Goal: Communication & Community: Answer question/provide support

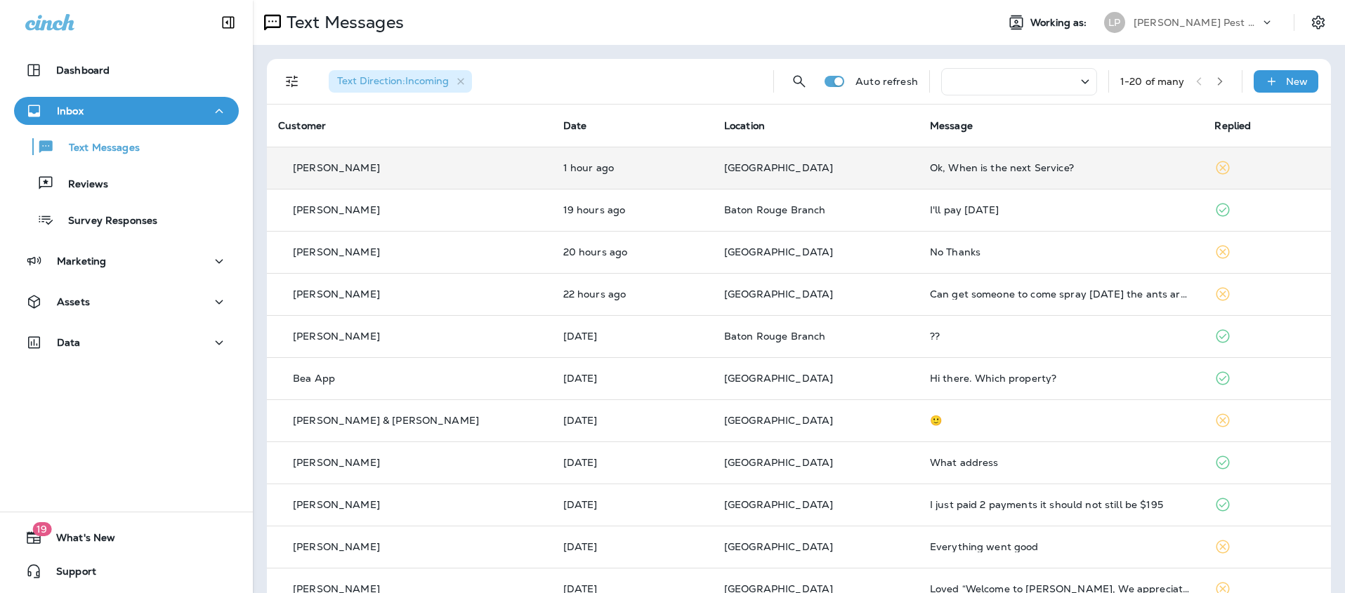
click at [586, 165] on p "1 hour ago" at bounding box center [632, 167] width 138 height 11
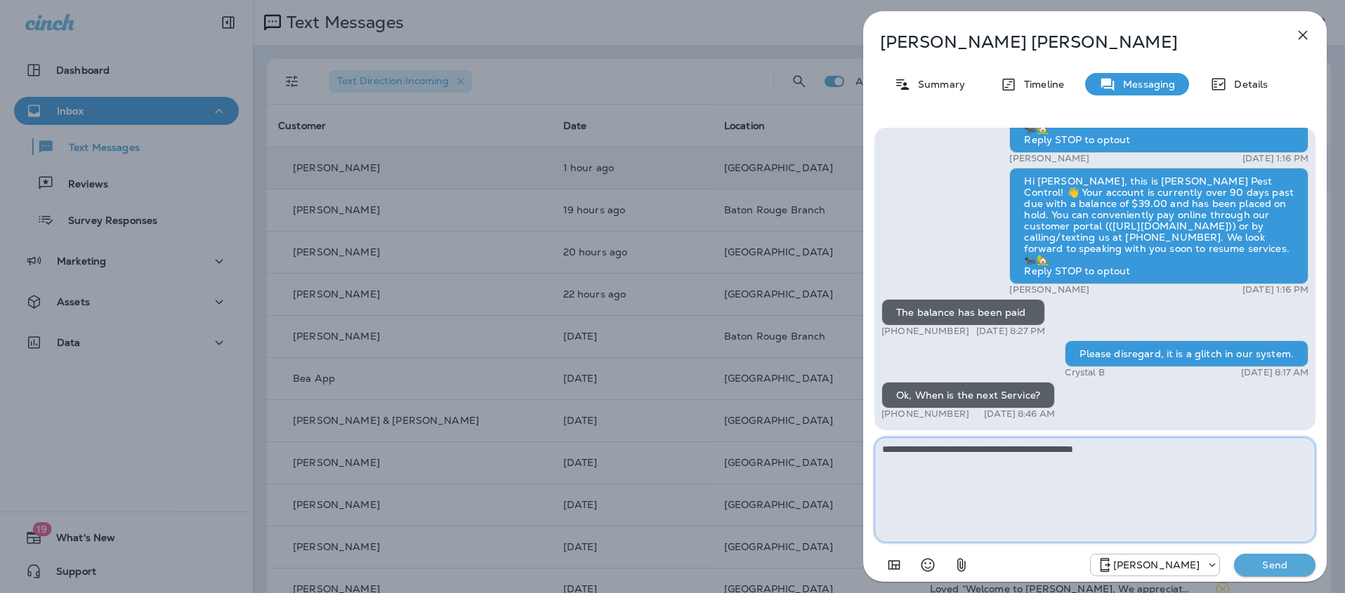
click at [951, 454] on textarea "**********" at bounding box center [1094, 489] width 441 height 105
click at [1124, 448] on textarea "**********" at bounding box center [1094, 489] width 441 height 105
type textarea "**********"
click at [1279, 557] on button "Send" at bounding box center [1274, 565] width 81 height 22
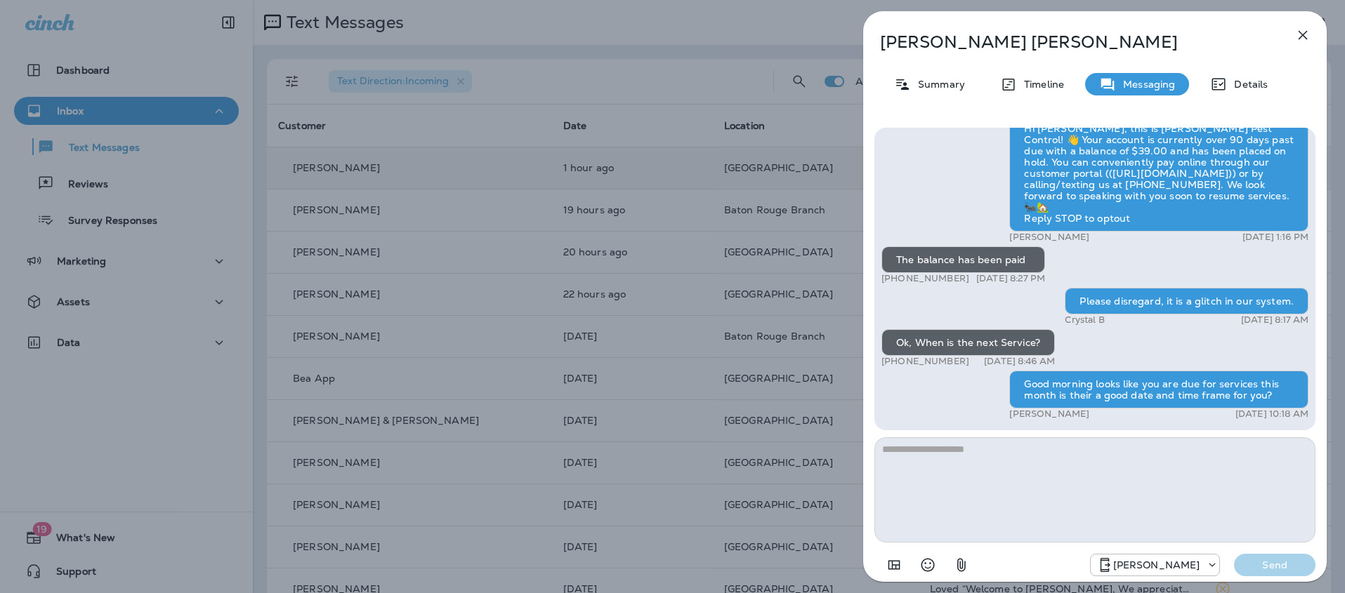
scroll to position [1, 0]
click at [1301, 33] on icon "button" at bounding box center [1302, 35] width 9 height 9
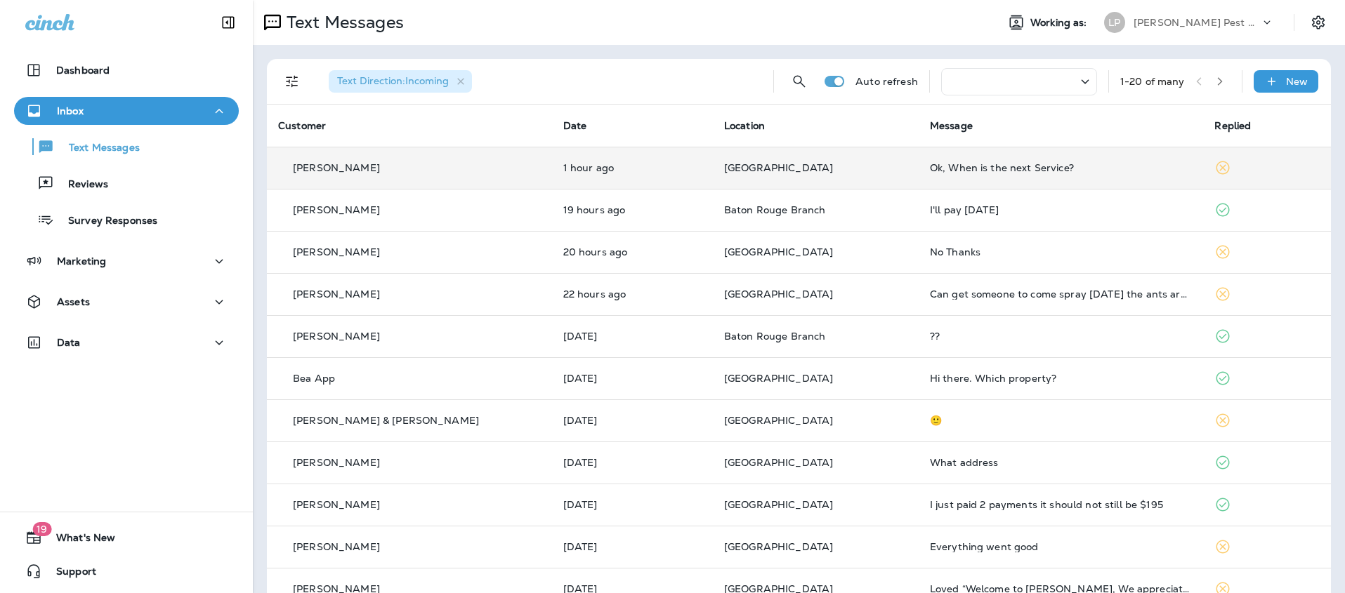
click at [416, 166] on div "[PERSON_NAME]" at bounding box center [409, 168] width 263 height 15
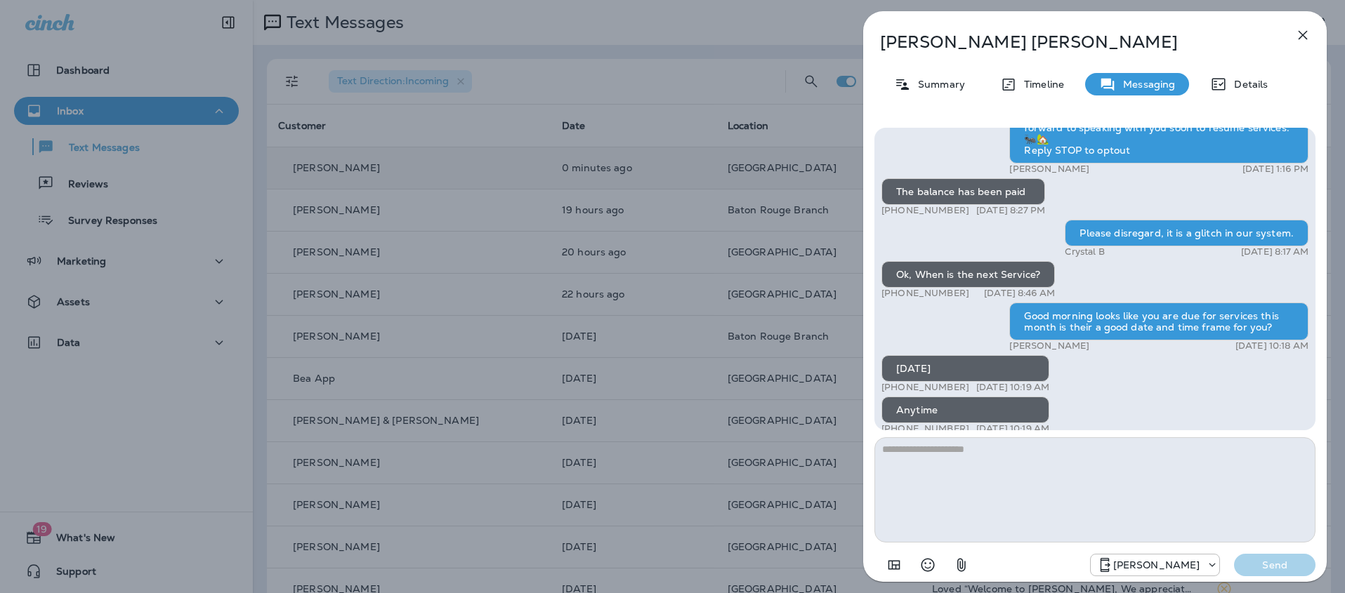
scroll to position [1, 0]
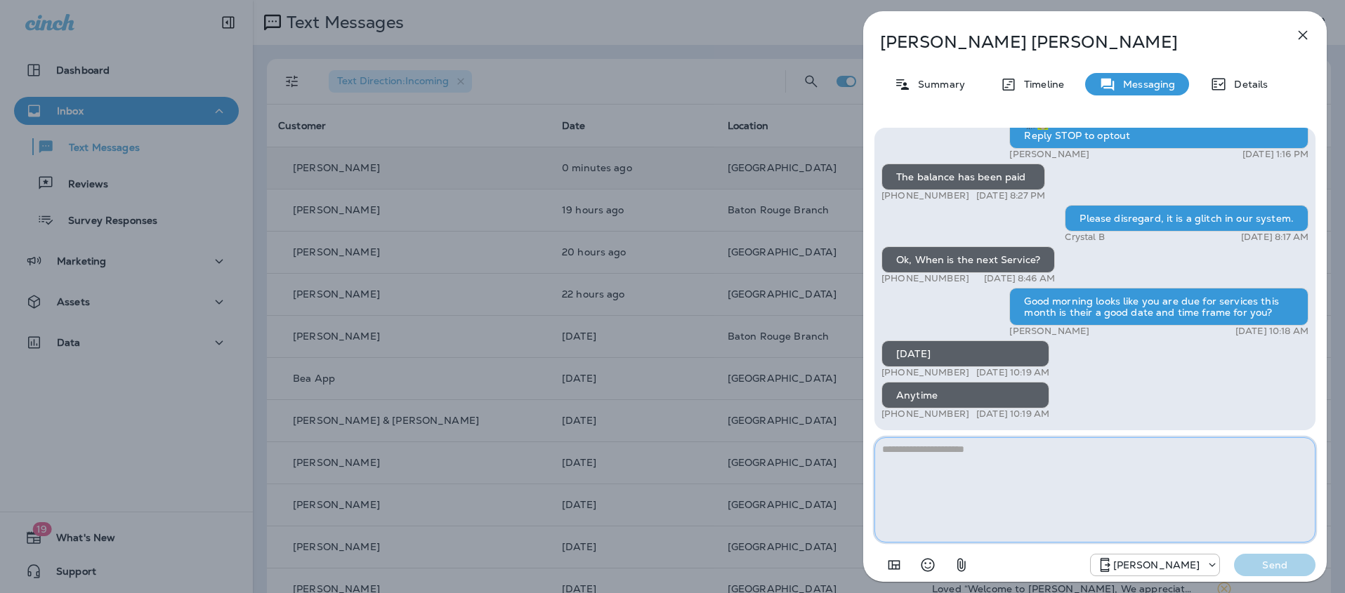
click at [926, 463] on textarea at bounding box center [1094, 489] width 441 height 105
click at [883, 452] on textarea "**********" at bounding box center [1094, 489] width 441 height 105
type textarea "**********"
click at [1283, 573] on button "Send" at bounding box center [1274, 565] width 81 height 22
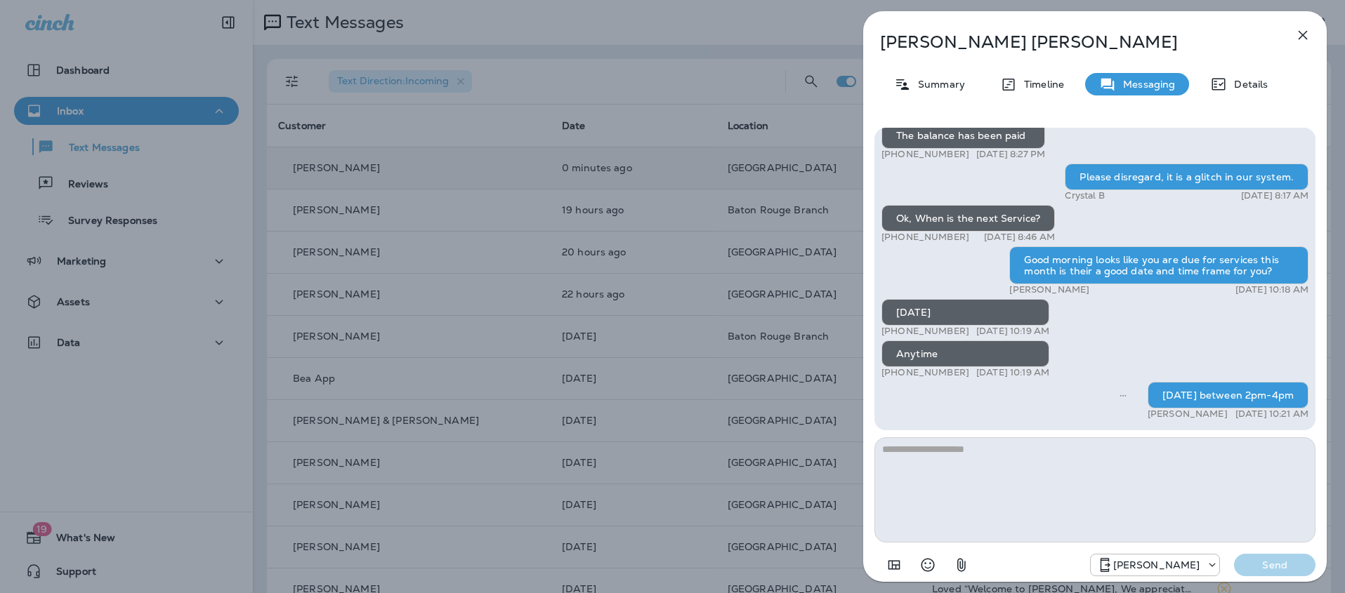
click at [1305, 37] on icon "button" at bounding box center [1302, 35] width 9 height 9
click at [1305, 37] on icon "button" at bounding box center [1302, 35] width 17 height 17
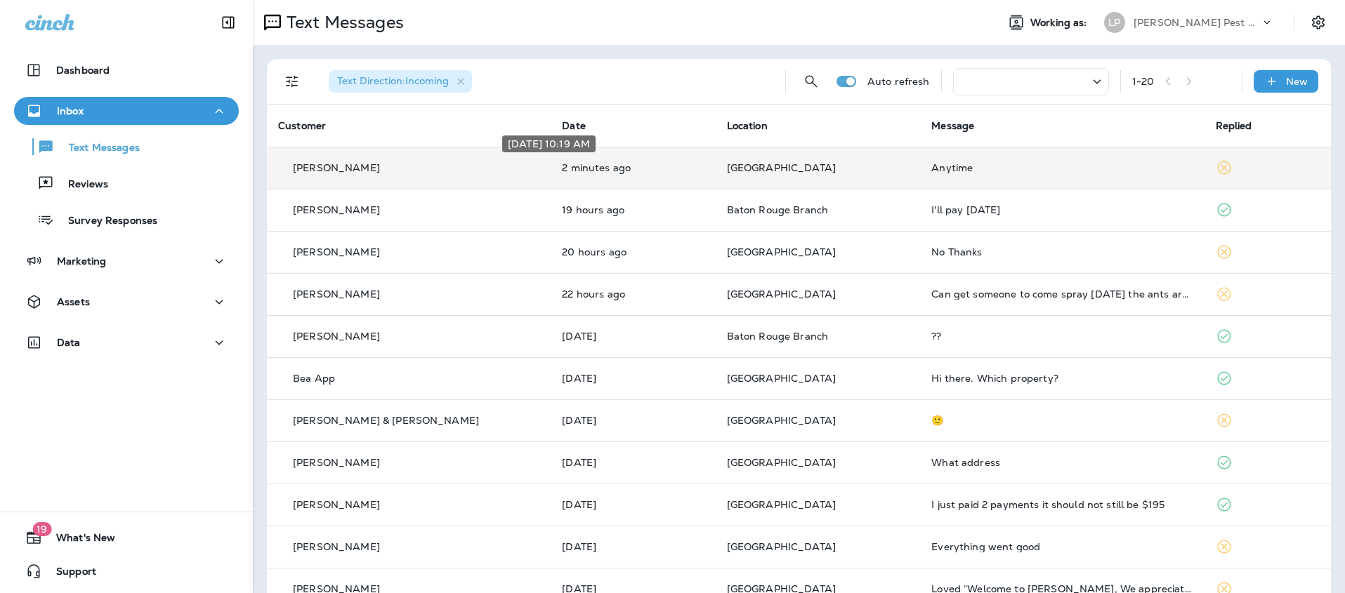
click at [595, 163] on p "2 minutes ago" at bounding box center [633, 167] width 142 height 11
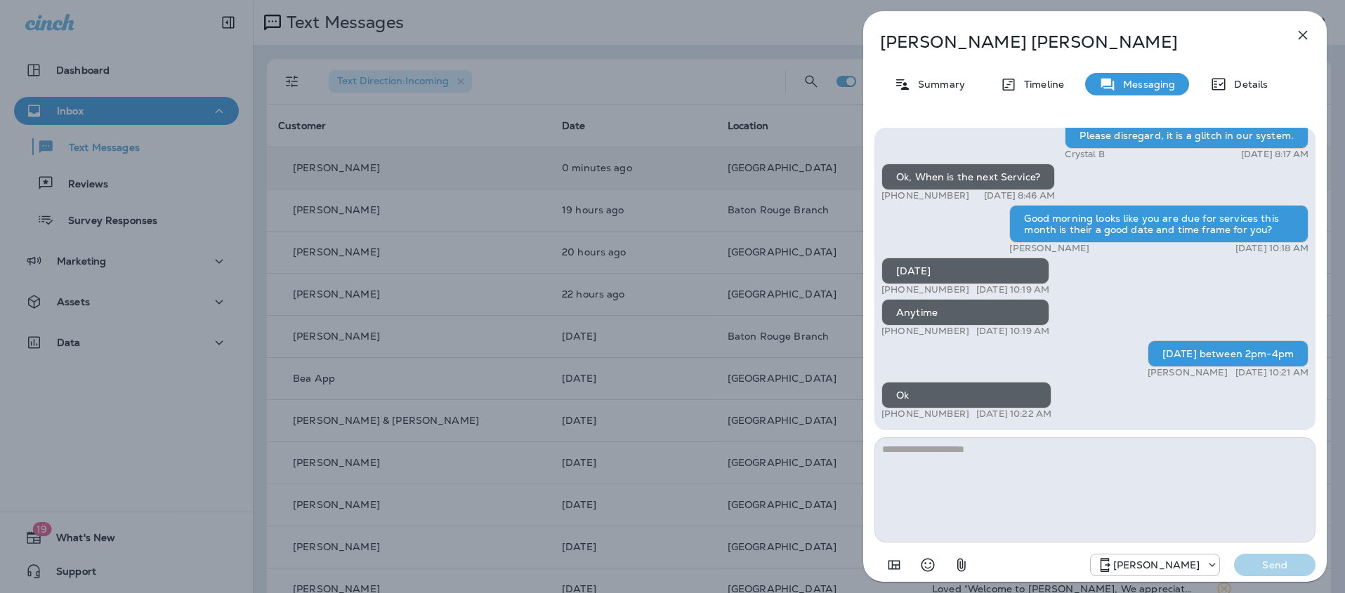
scroll to position [1, 0]
click at [1190, 576] on div "[PERSON_NAME]" at bounding box center [1155, 565] width 131 height 22
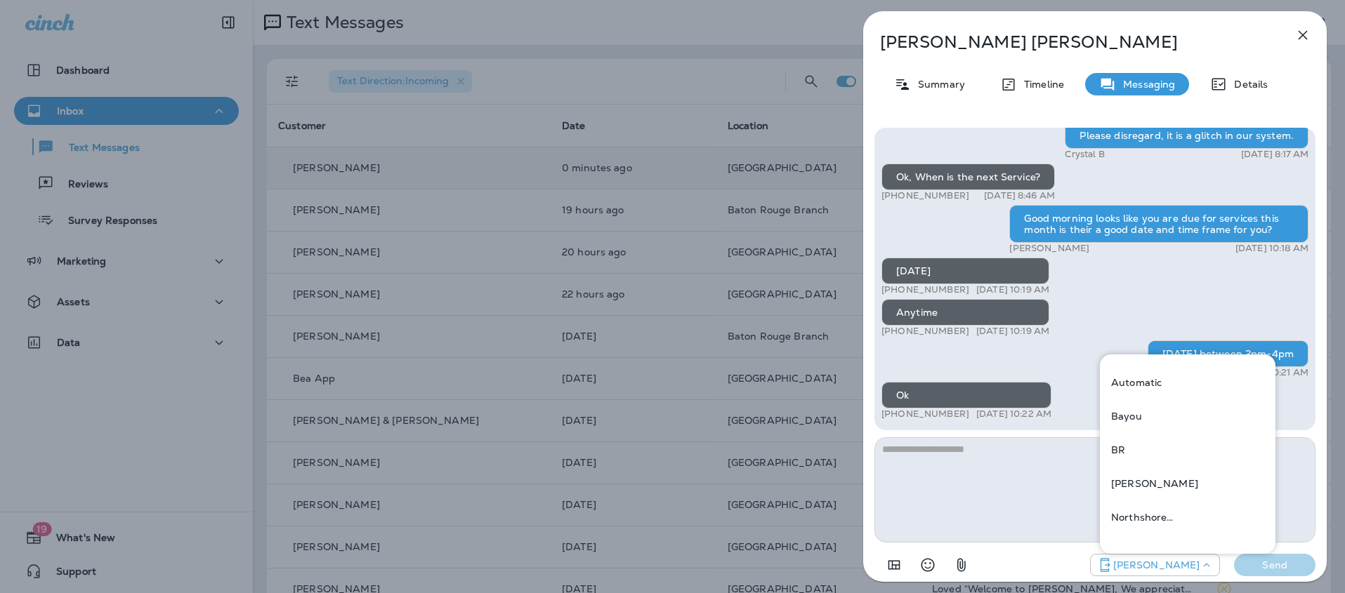
click at [1036, 560] on div "Nola Send" at bounding box center [1094, 561] width 441 height 37
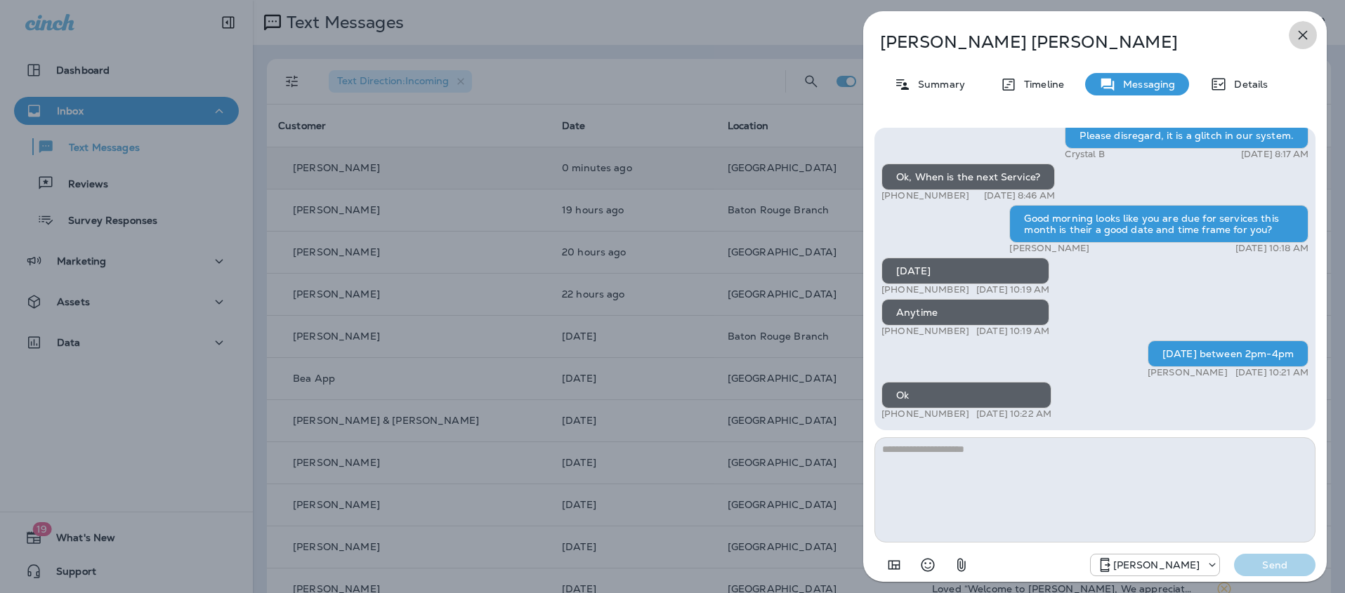
click at [1307, 32] on icon "button" at bounding box center [1302, 35] width 17 height 17
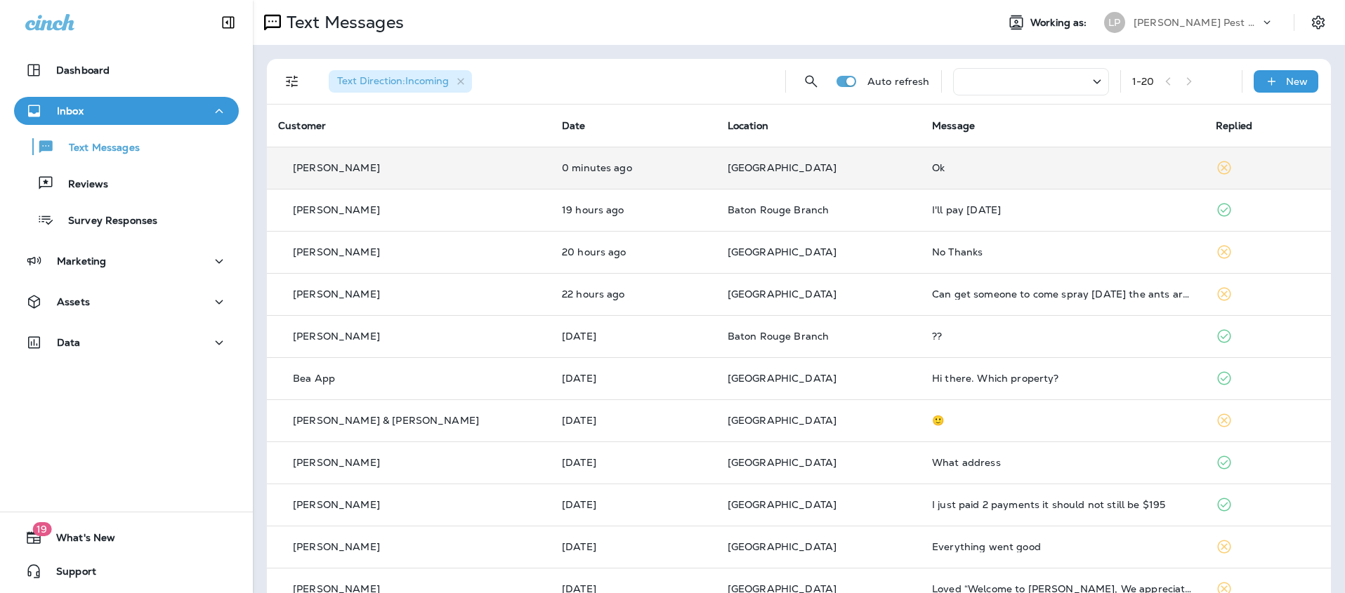
click at [1217, 166] on icon at bounding box center [1223, 167] width 13 height 13
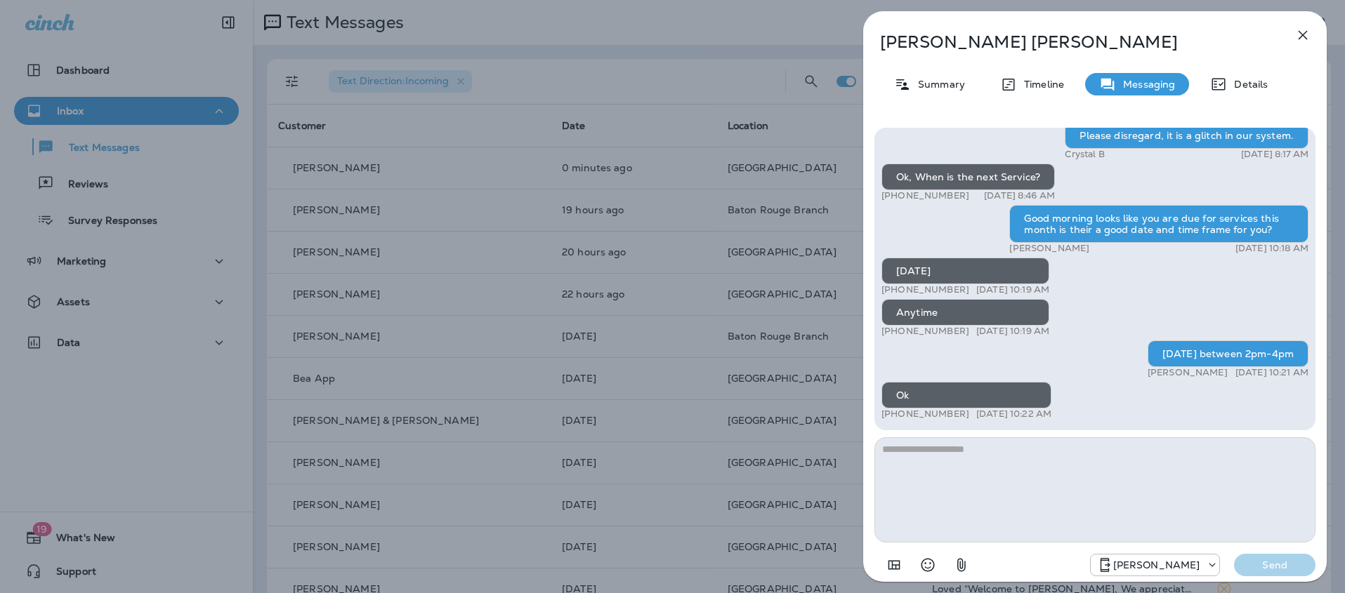
click at [1305, 35] on icon "button" at bounding box center [1302, 35] width 17 height 17
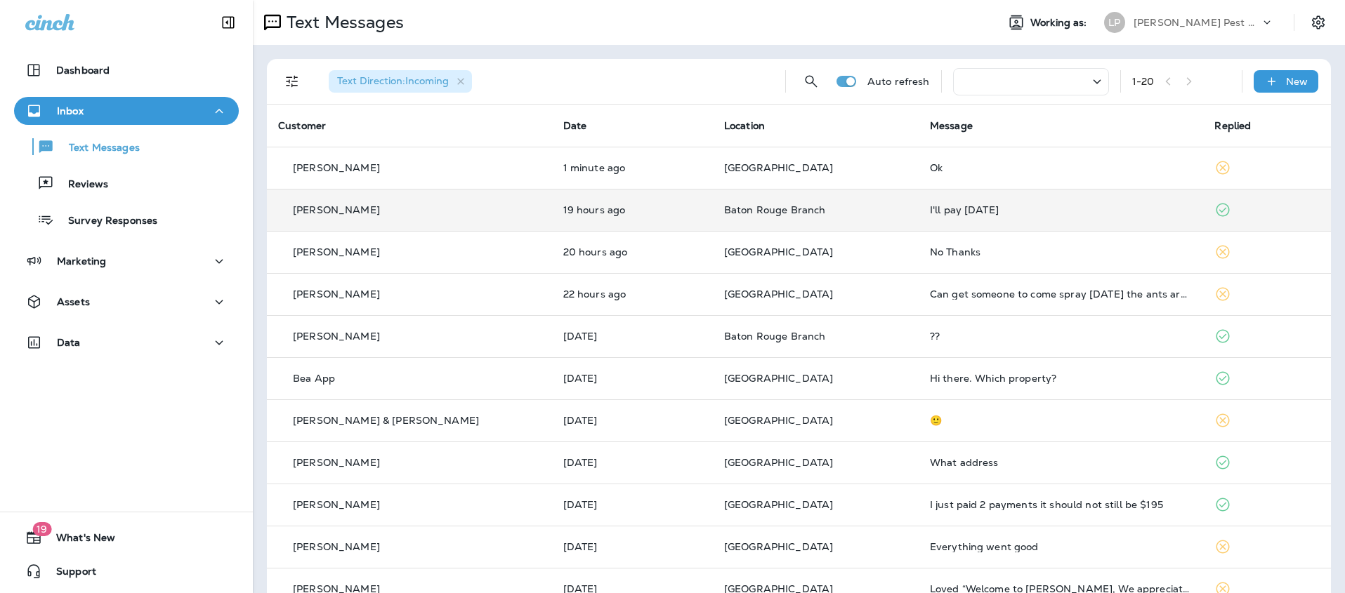
click at [594, 202] on td "19 hours ago" at bounding box center [632, 210] width 161 height 42
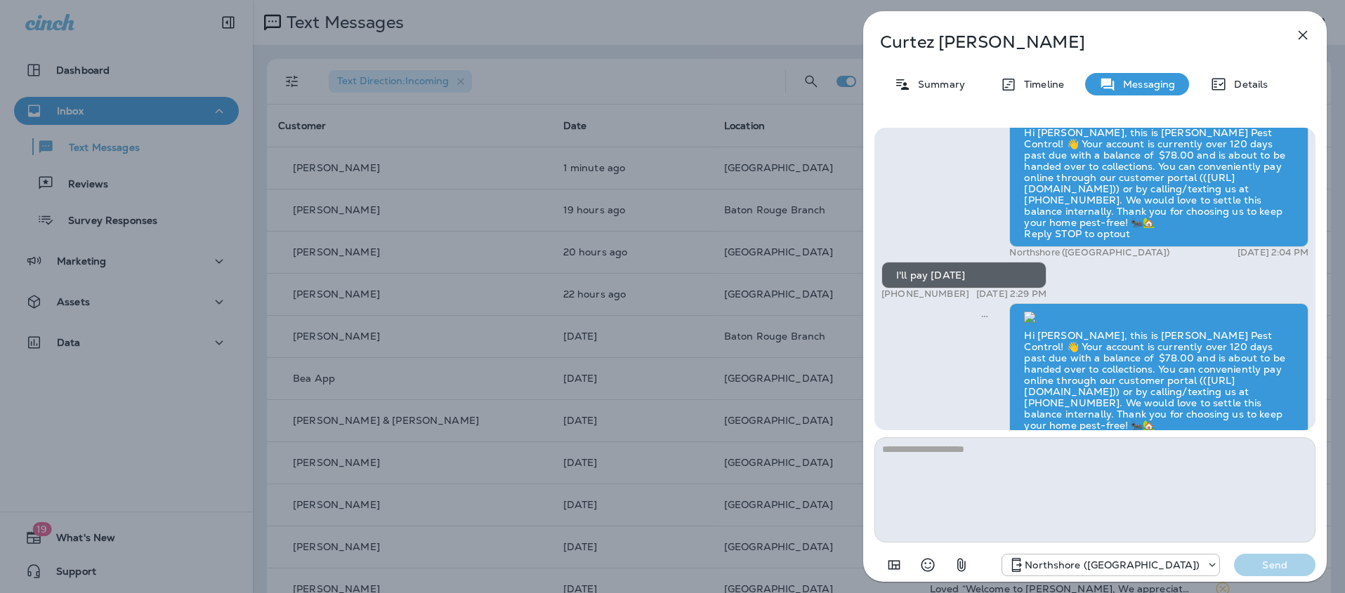
scroll to position [-302, 0]
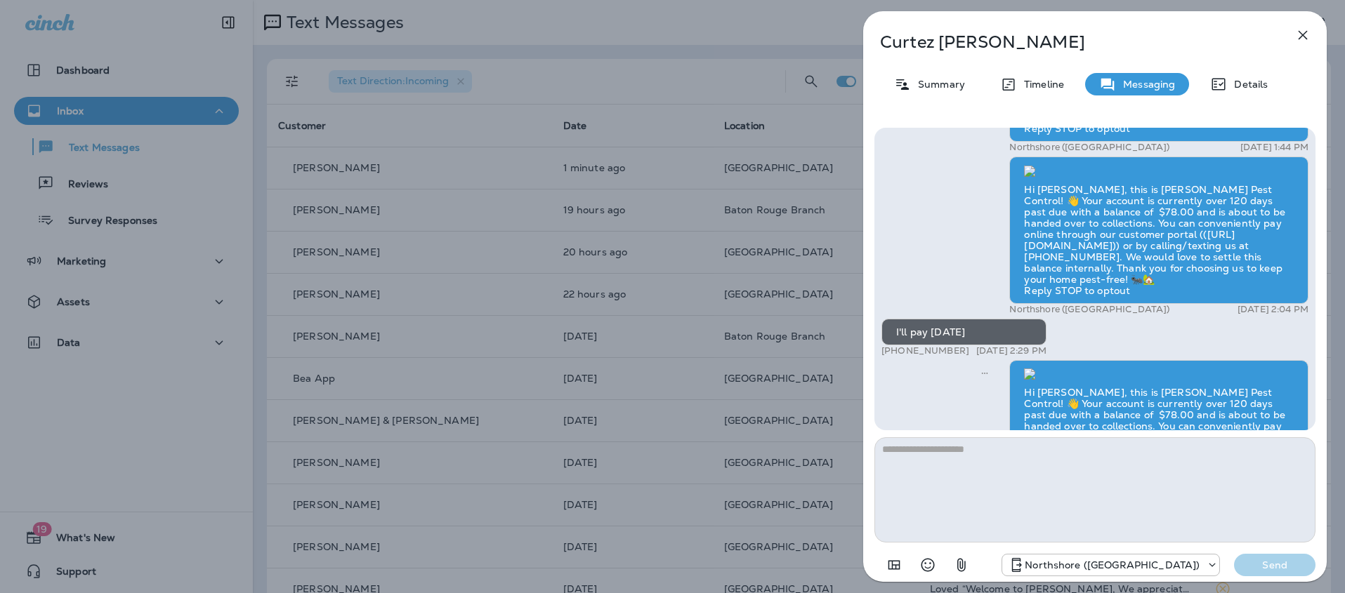
click at [1308, 34] on icon "button" at bounding box center [1302, 35] width 17 height 17
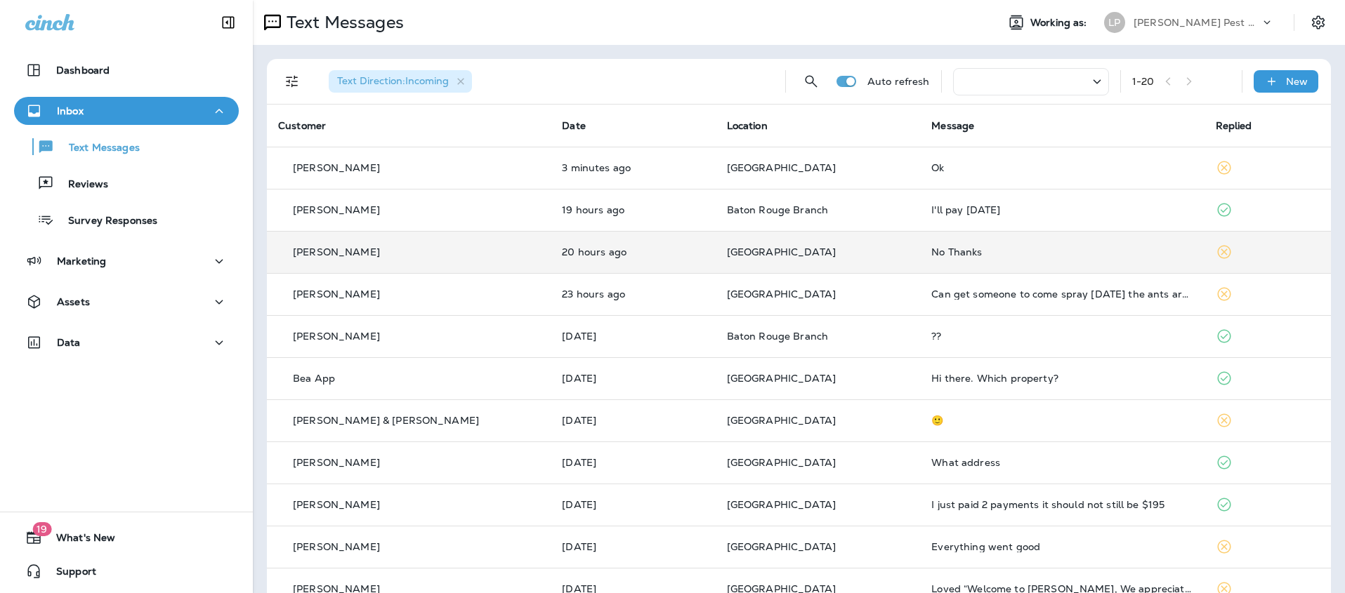
click at [655, 245] on td "20 hours ago" at bounding box center [632, 252] width 164 height 42
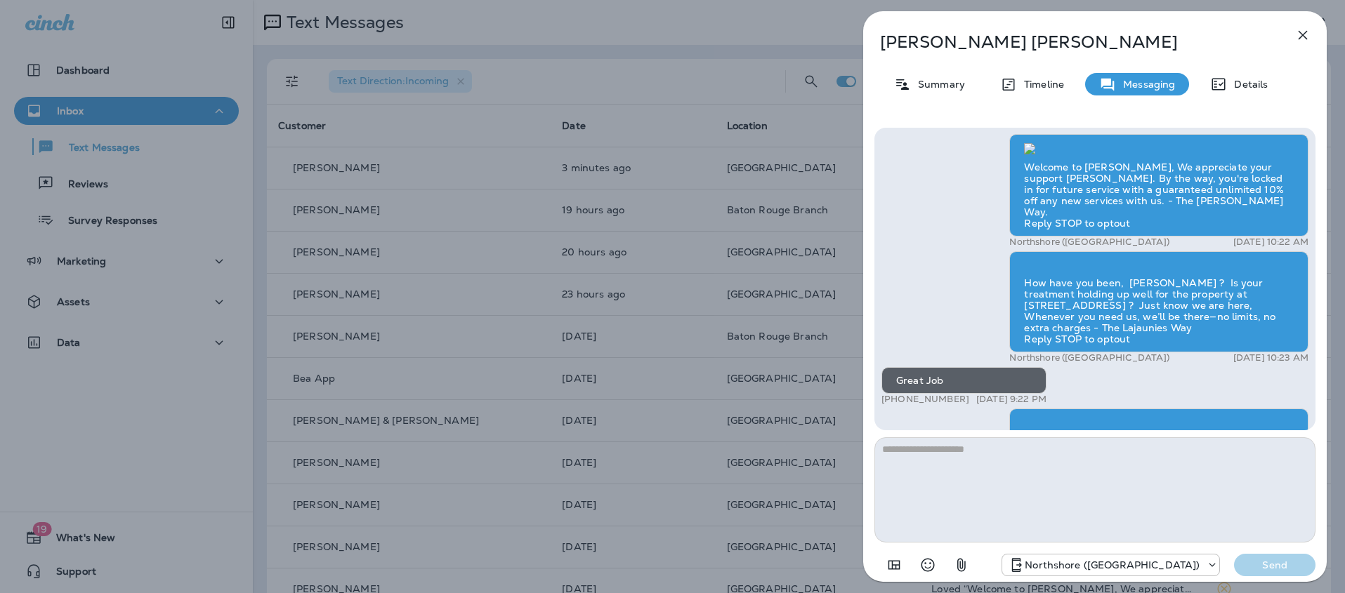
scroll to position [-2298, 0]
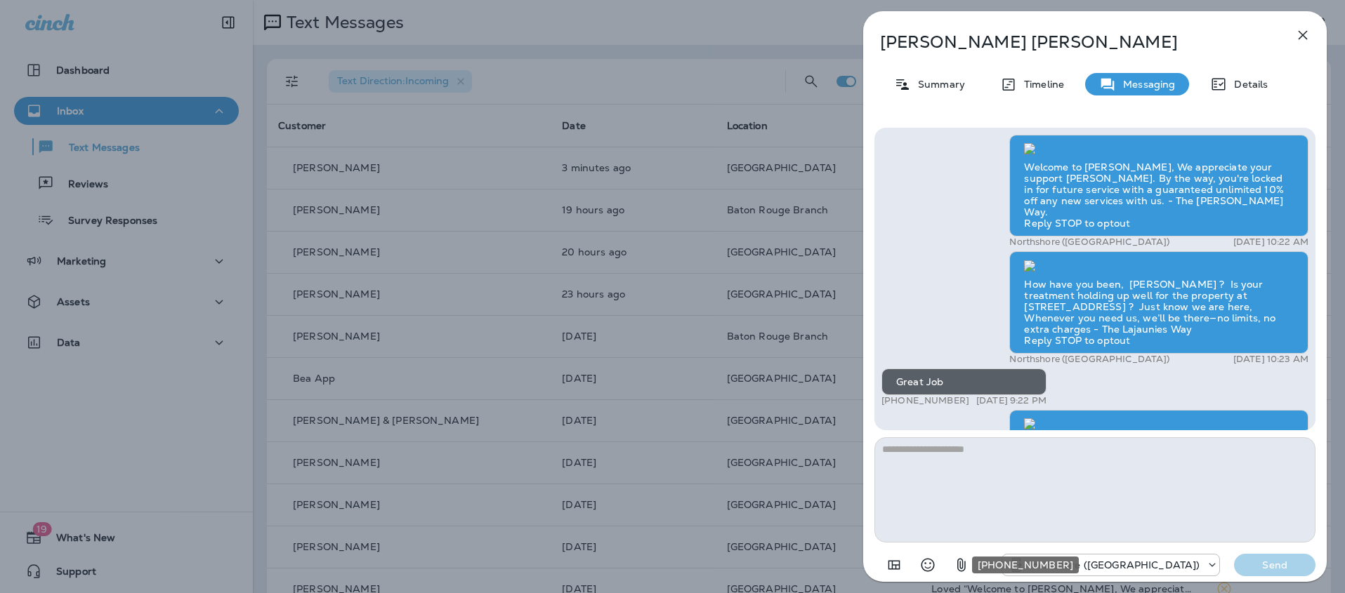
click at [1199, 569] on p "Northshore (PEST)" at bounding box center [1111, 565] width 175 height 11
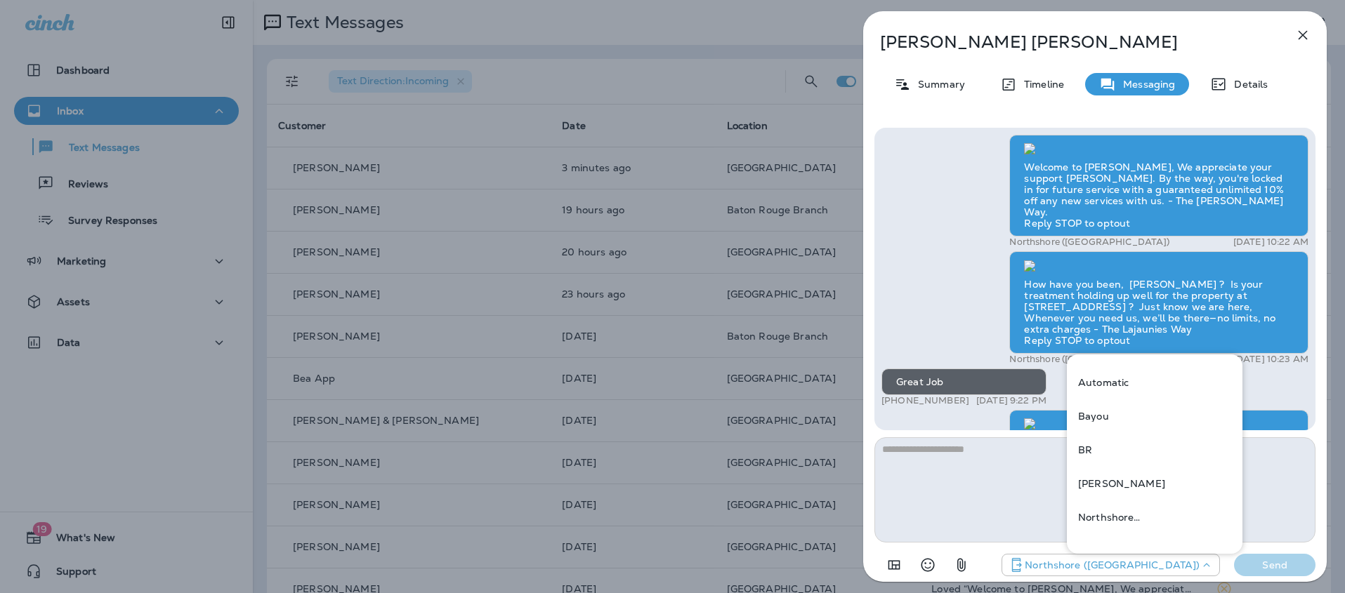
click at [1294, 34] on icon "button" at bounding box center [1302, 35] width 17 height 17
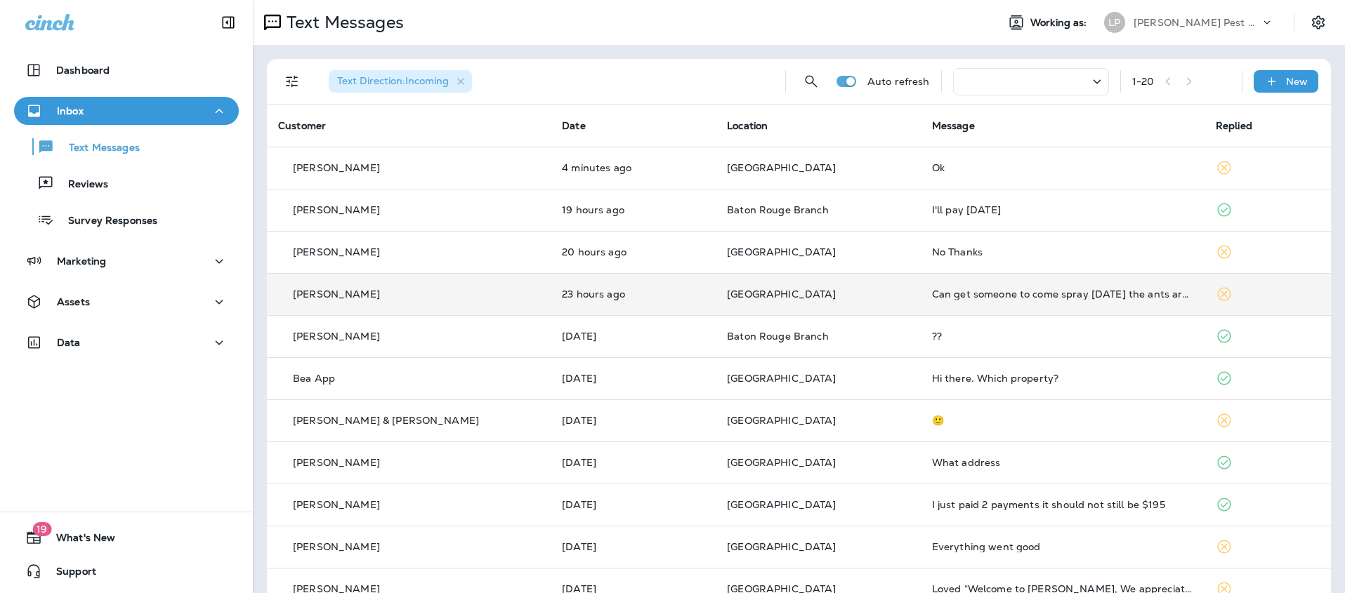
click at [607, 297] on p "23 hours ago" at bounding box center [633, 294] width 143 height 11
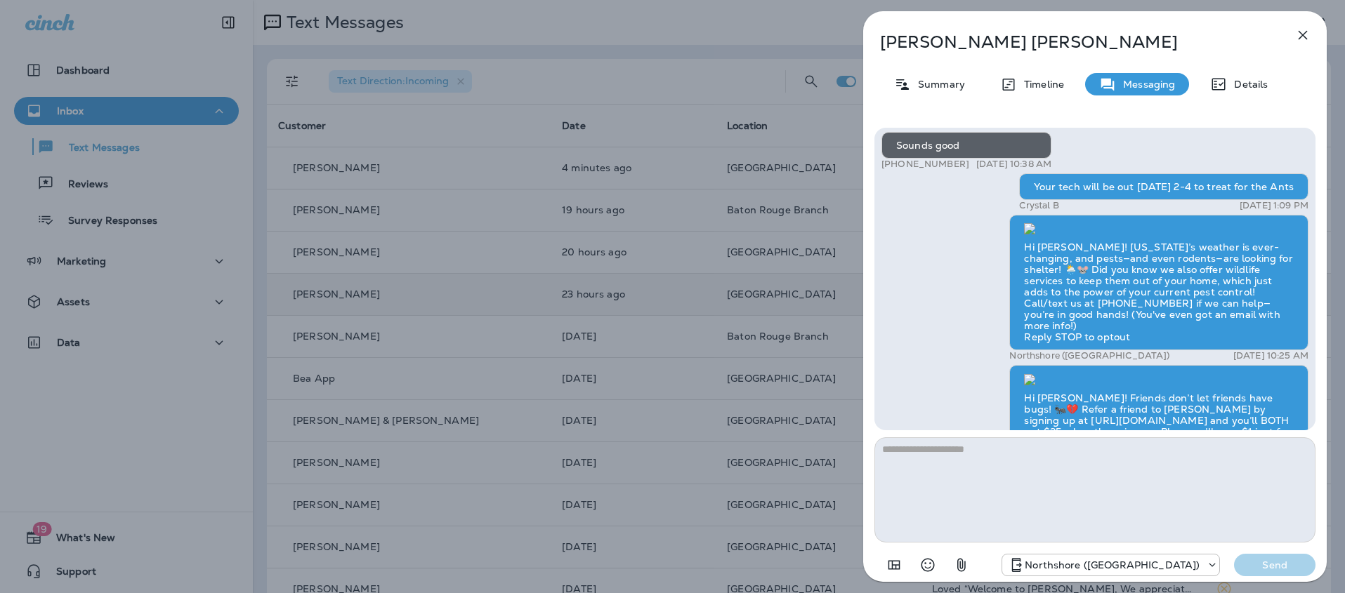
scroll to position [1, 0]
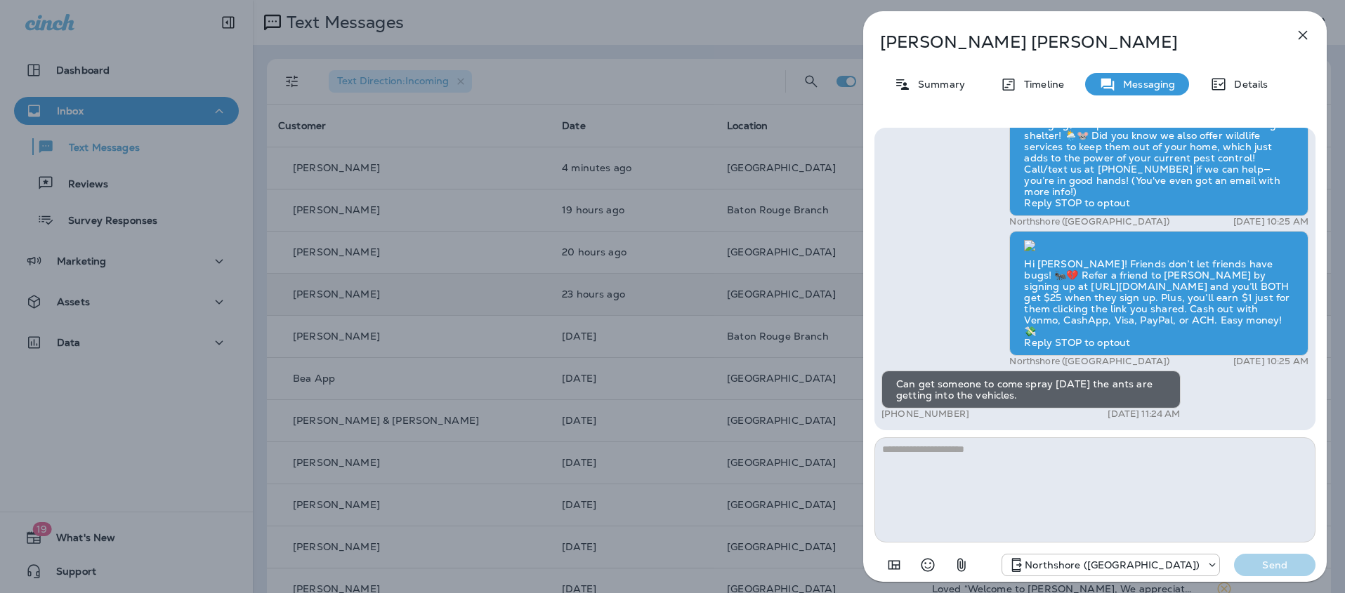
drag, startPoint x: 897, startPoint y: 383, endPoint x: 1090, endPoint y: 371, distance: 194.2
click at [1090, 371] on div "Can get someone to come spray [DATE] the ants are getting into the vehicles." at bounding box center [1030, 390] width 299 height 38
click at [897, 383] on div "Can get someone to come spray [DATE] the ants are getting into the vehicles." at bounding box center [1030, 390] width 299 height 38
drag, startPoint x: 898, startPoint y: 383, endPoint x: 1169, endPoint y: 400, distance: 271.6
click at [1169, 400] on div "Can get someone to come spray [DATE] the ants are getting into the vehicles." at bounding box center [1030, 390] width 299 height 38
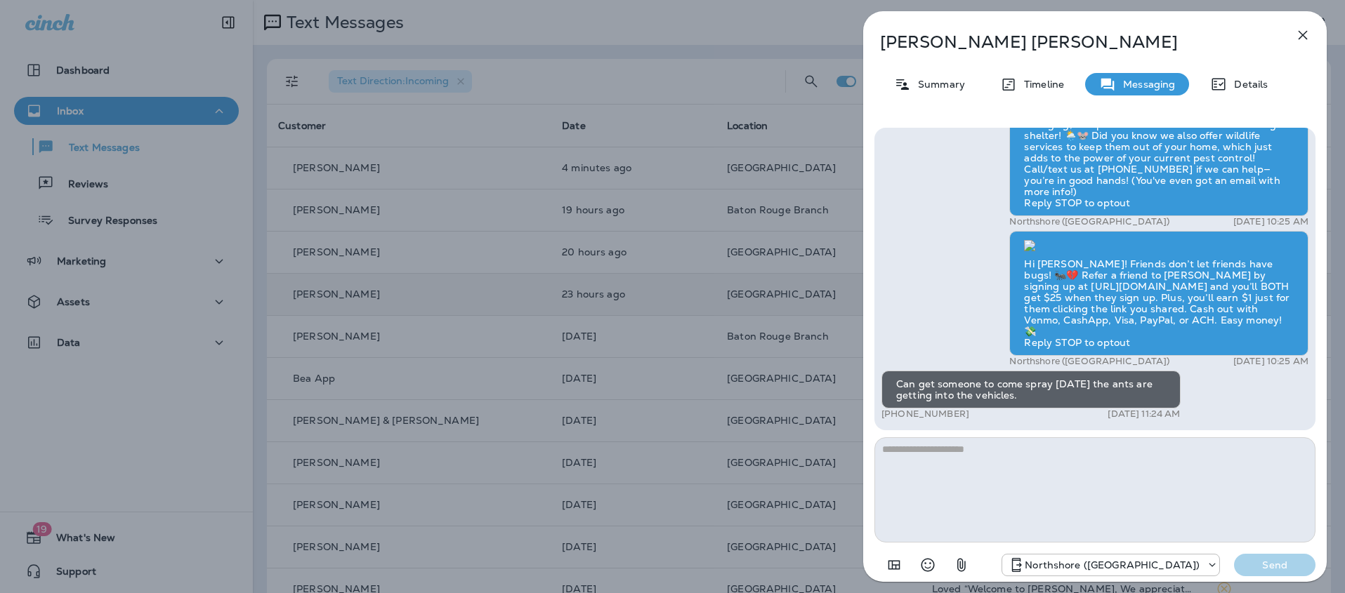
copy div "Can get someone to come spray [DATE] the ants are getting into the vehicles."
click at [916, 452] on textarea at bounding box center [1094, 489] width 441 height 105
click at [942, 457] on textarea at bounding box center [1094, 489] width 441 height 105
click at [1024, 443] on textarea at bounding box center [1094, 489] width 441 height 105
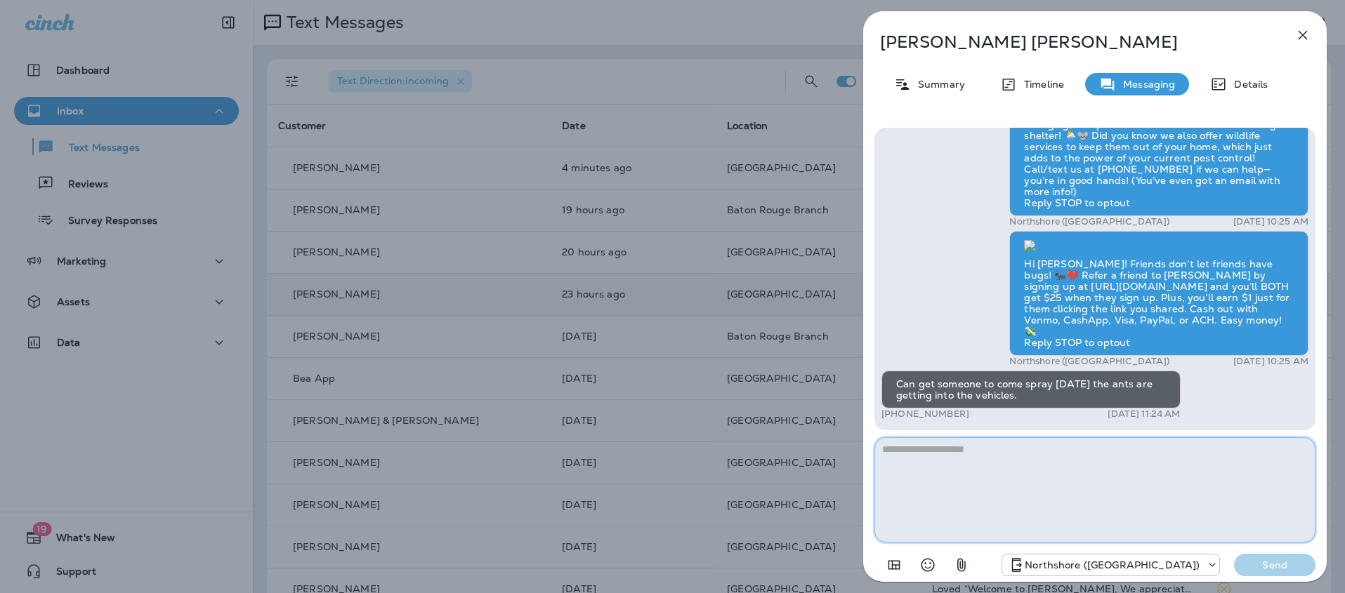
click at [997, 468] on textarea at bounding box center [1094, 489] width 441 height 105
drag, startPoint x: 911, startPoint y: 473, endPoint x: 906, endPoint y: 463, distance: 10.7
click at [911, 473] on textarea at bounding box center [1094, 489] width 441 height 105
click at [906, 463] on textarea at bounding box center [1094, 489] width 441 height 105
click at [959, 468] on textarea at bounding box center [1094, 489] width 441 height 105
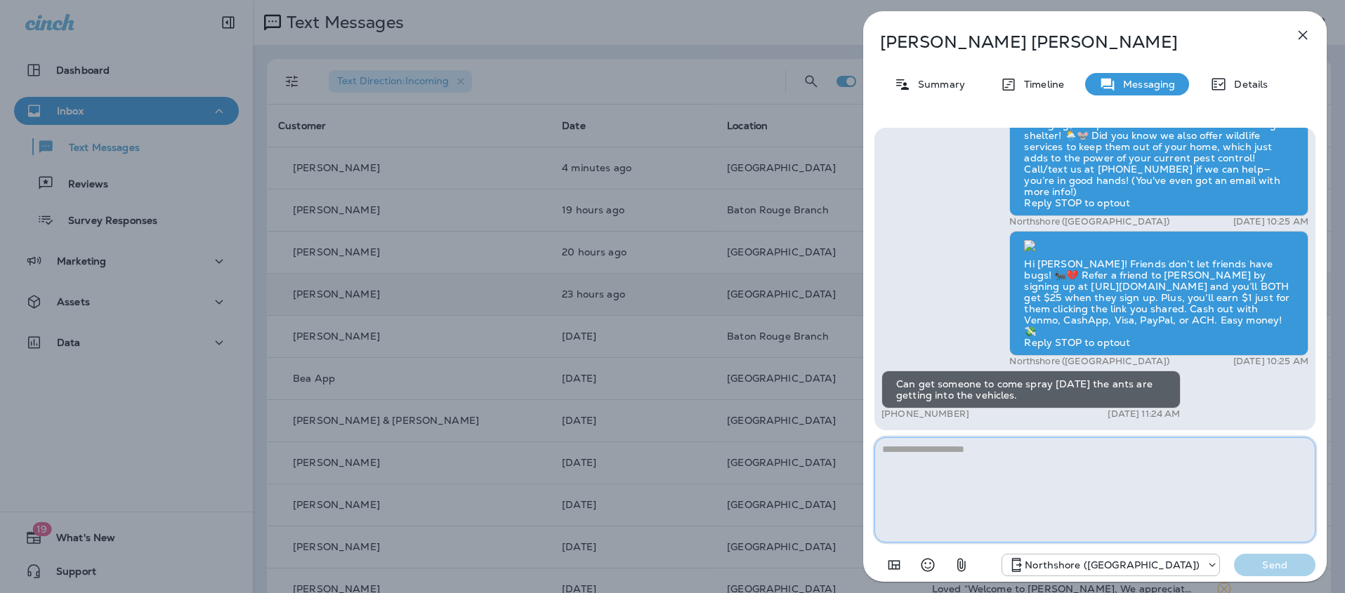
click at [955, 460] on textarea at bounding box center [1094, 489] width 441 height 105
type textarea "*"
click at [1037, 451] on textarea "**********" at bounding box center [1094, 489] width 441 height 105
click at [1034, 457] on textarea "**********" at bounding box center [1094, 489] width 441 height 105
click at [1036, 449] on textarea "**********" at bounding box center [1094, 489] width 441 height 105
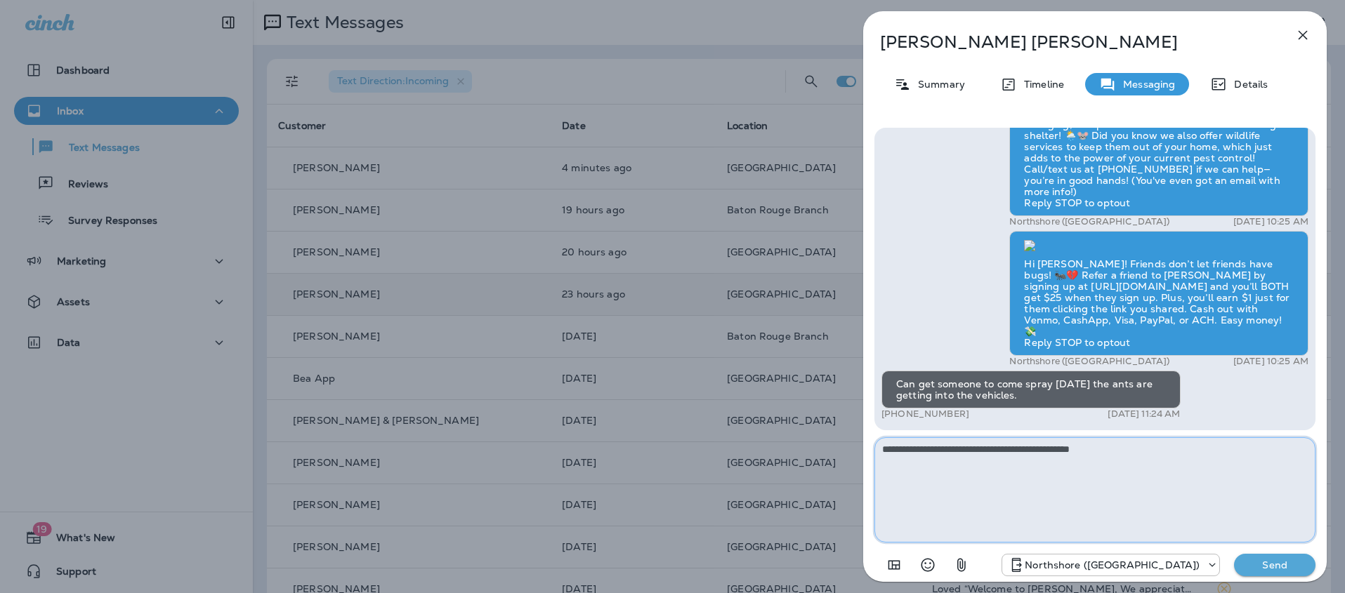
type textarea "**********"
click at [1268, 565] on p "Send" at bounding box center [1274, 565] width 59 height 13
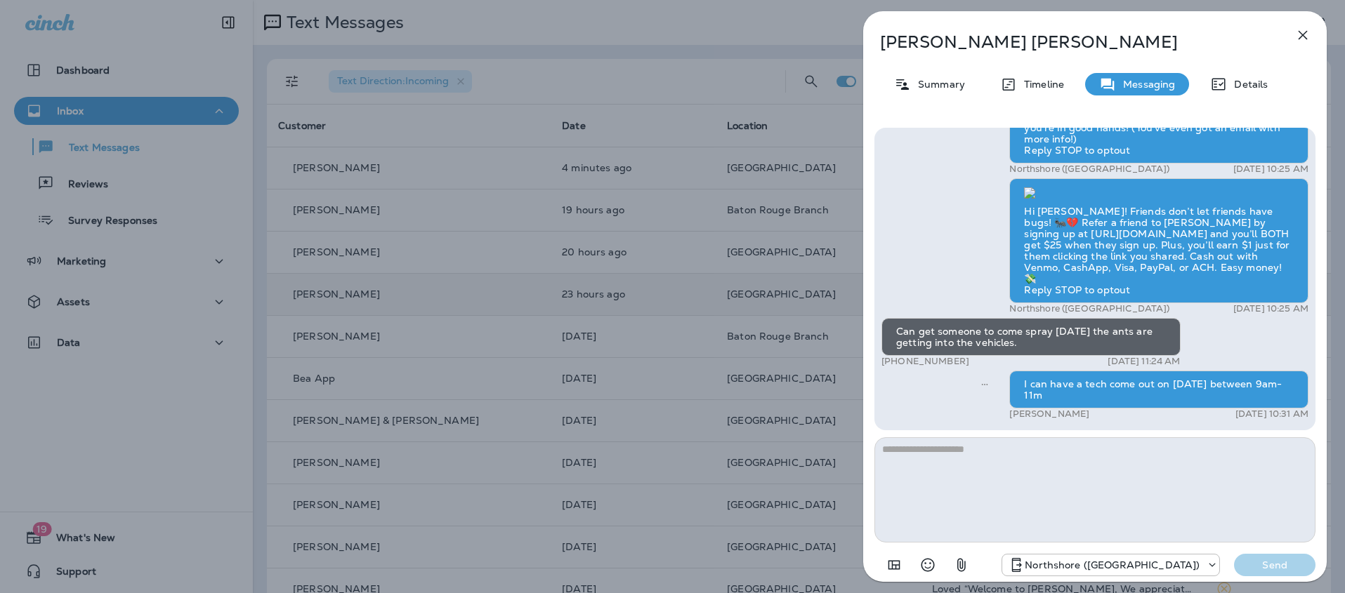
drag, startPoint x: 892, startPoint y: 330, endPoint x: 1160, endPoint y: 341, distance: 268.4
click at [1160, 341] on div "Can get someone to come spray [DATE] the ants are getting into the vehicles." at bounding box center [1030, 337] width 299 height 38
copy div "Can get someone to come spray [DATE] the ants are getting into the vehicles."
click at [1303, 27] on icon "button" at bounding box center [1302, 35] width 17 height 17
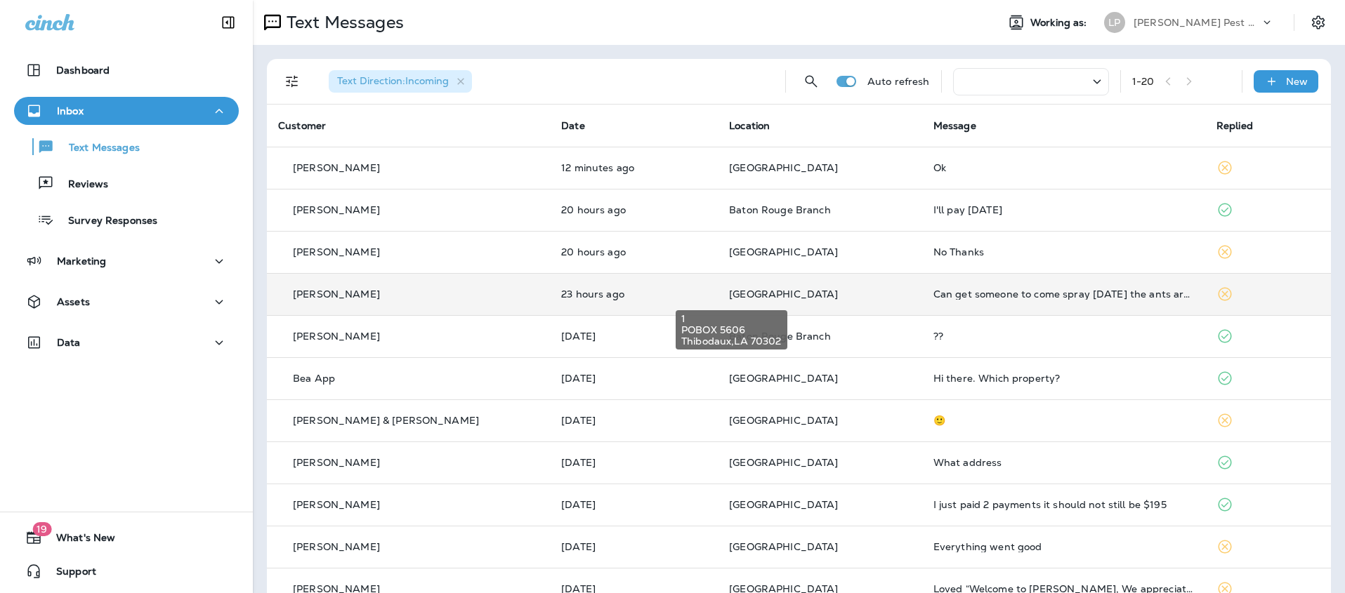
click at [729, 297] on span "[GEOGRAPHIC_DATA]" at bounding box center [783, 294] width 109 height 13
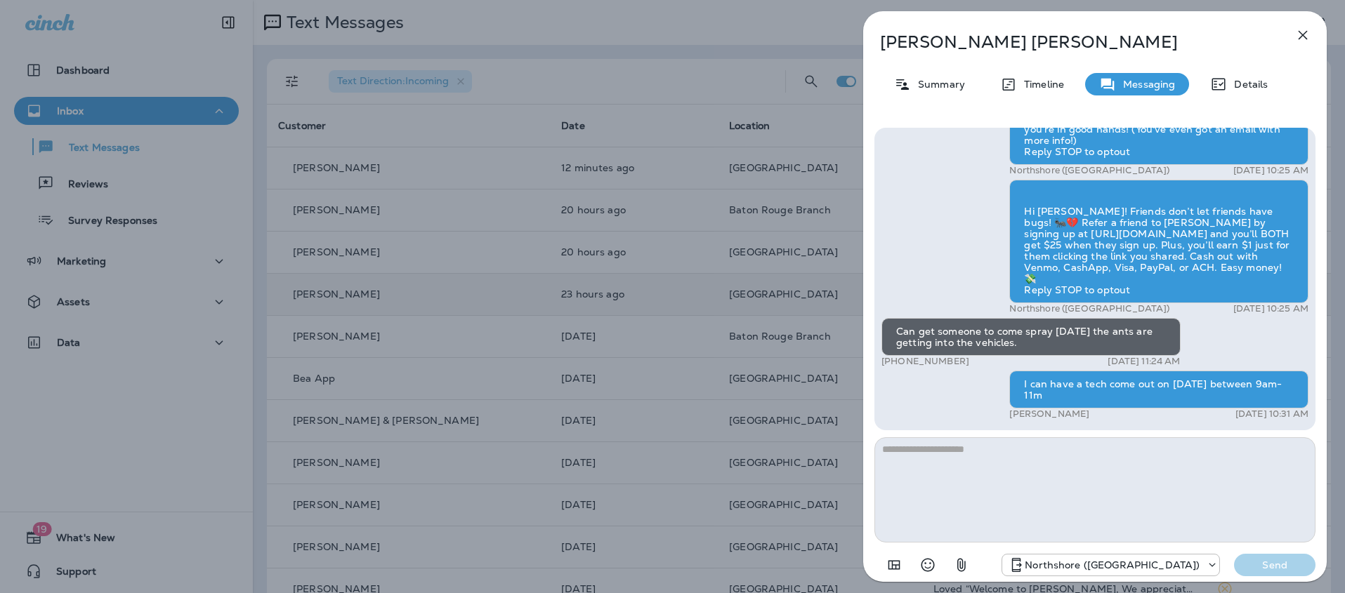
scroll to position [1, 0]
click at [1307, 33] on icon "button" at bounding box center [1302, 35] width 17 height 17
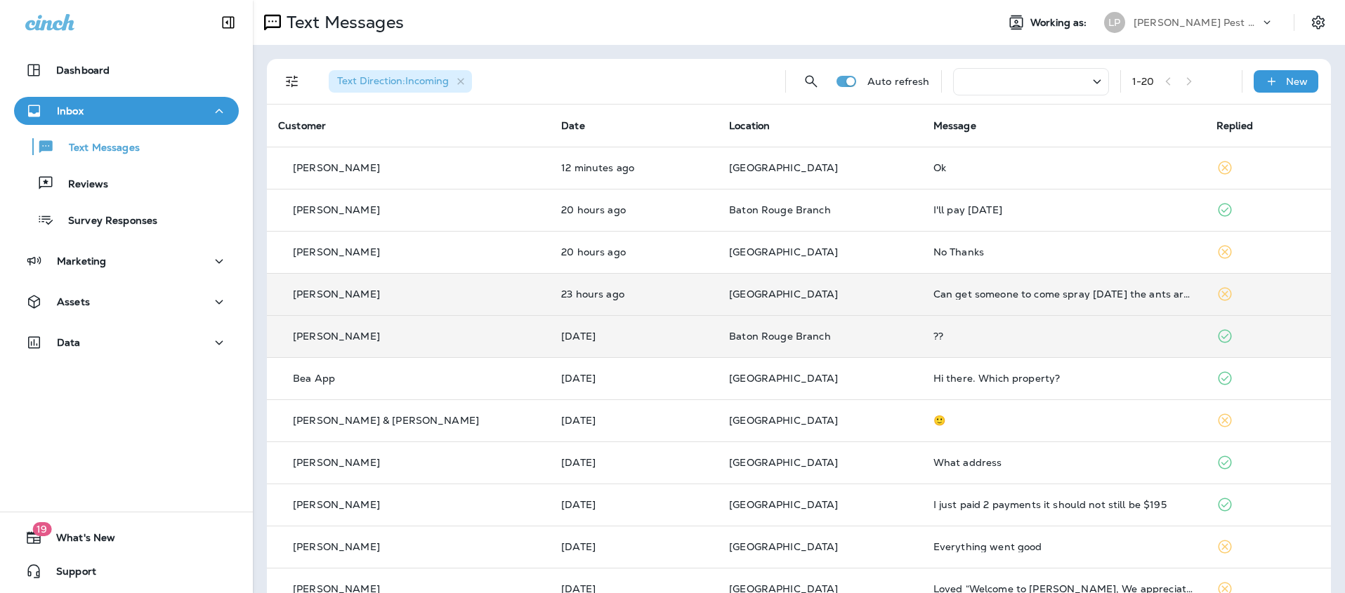
click at [416, 330] on div "[PERSON_NAME]" at bounding box center [408, 336] width 260 height 15
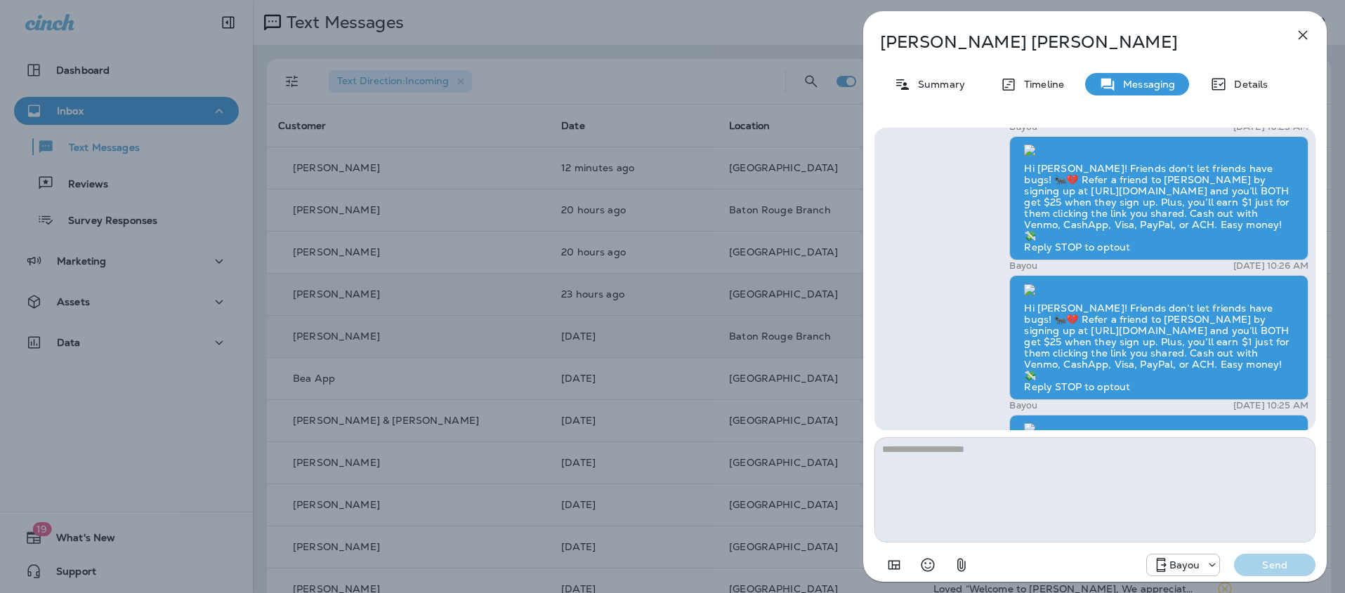
scroll to position [-642, 0]
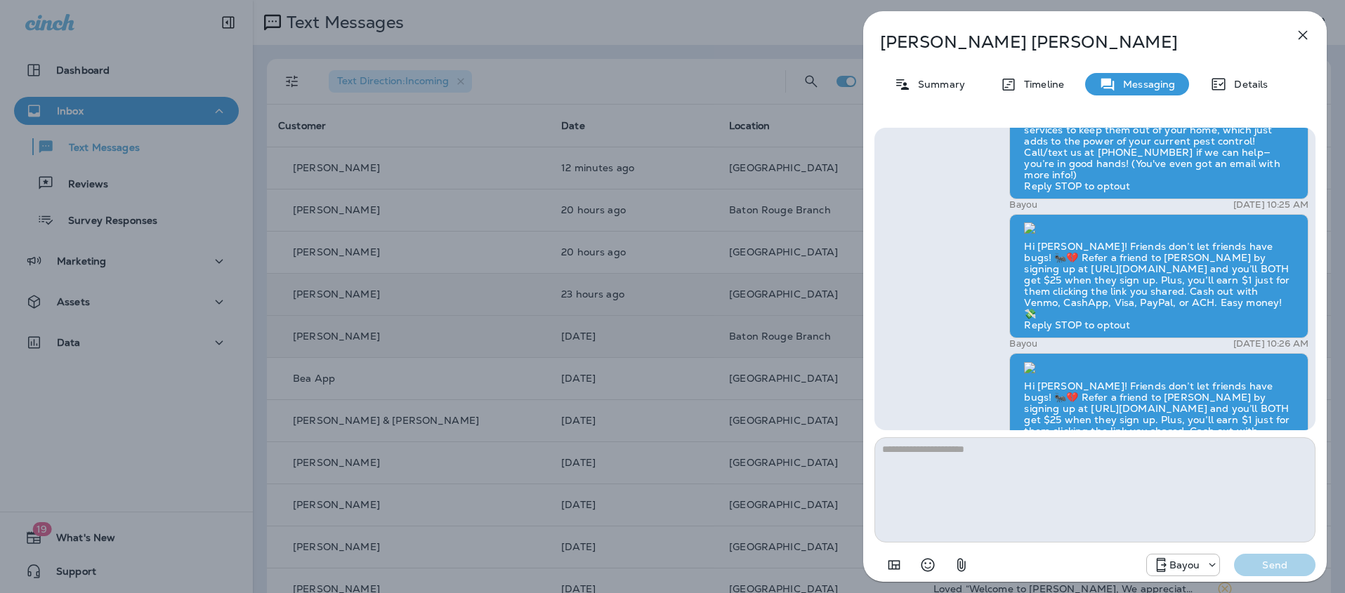
click at [1300, 27] on icon "button" at bounding box center [1302, 35] width 17 height 17
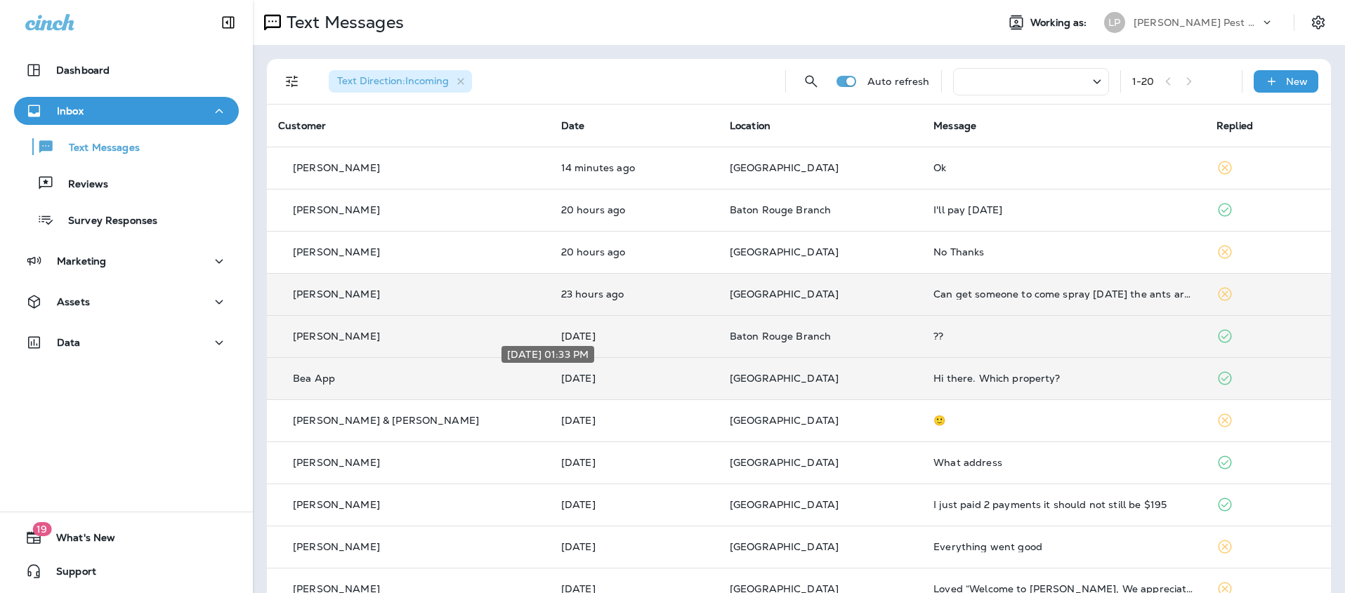
click at [642, 380] on p "[DATE]" at bounding box center [634, 378] width 146 height 11
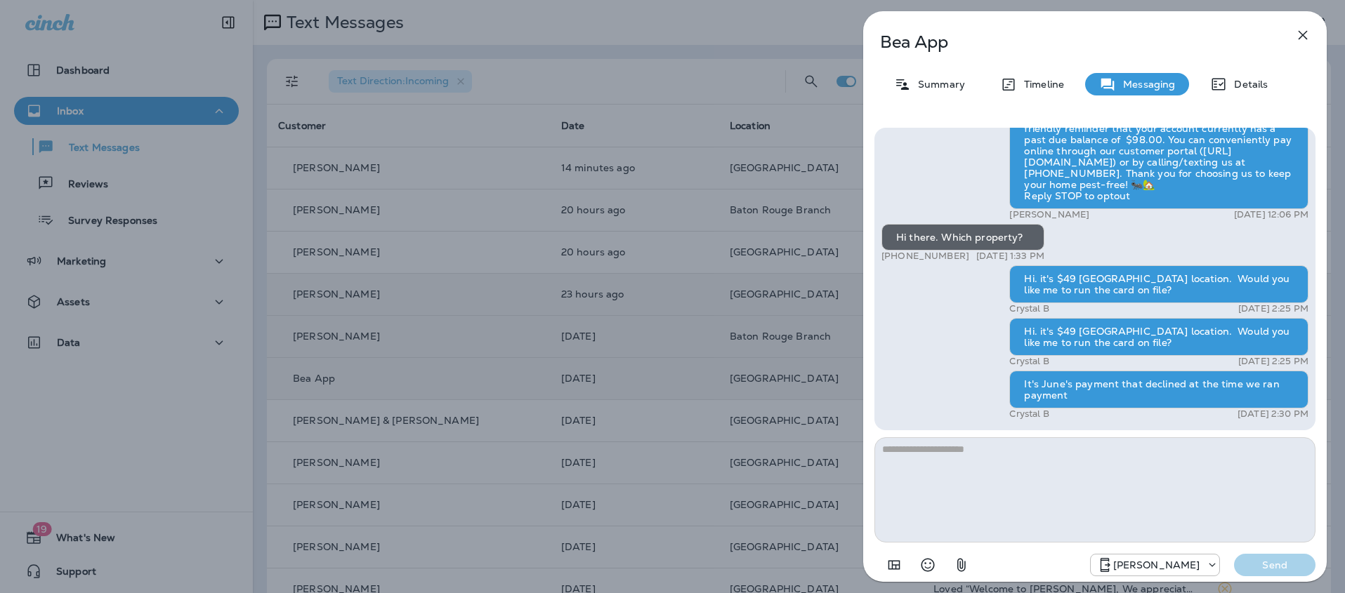
click at [1303, 34] on icon "button" at bounding box center [1302, 35] width 9 height 9
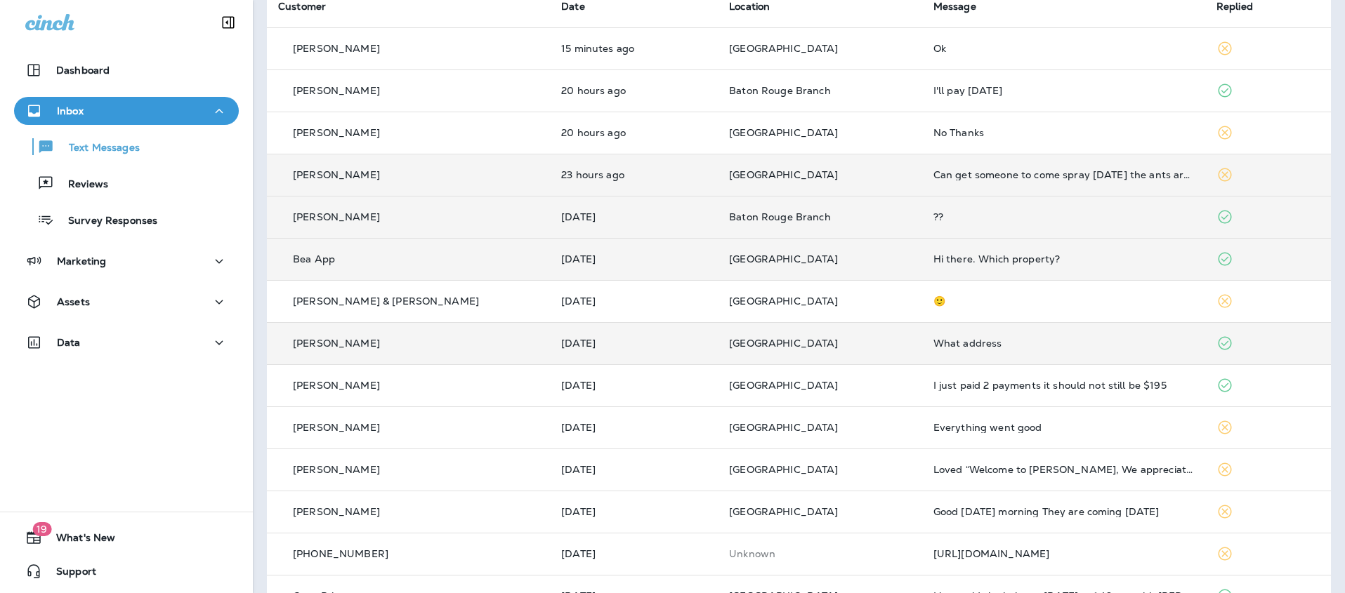
scroll to position [140, 0]
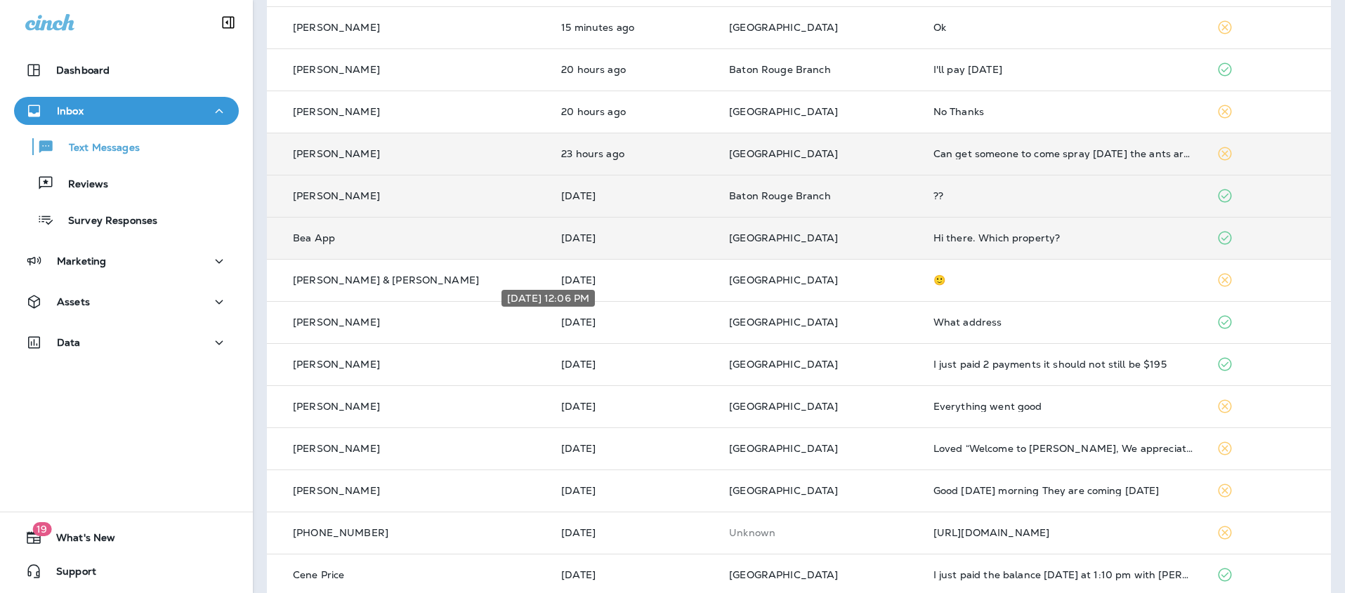
click at [596, 289] on div "Aug 11, 2025 12:06 PM" at bounding box center [548, 303] width 96 height 28
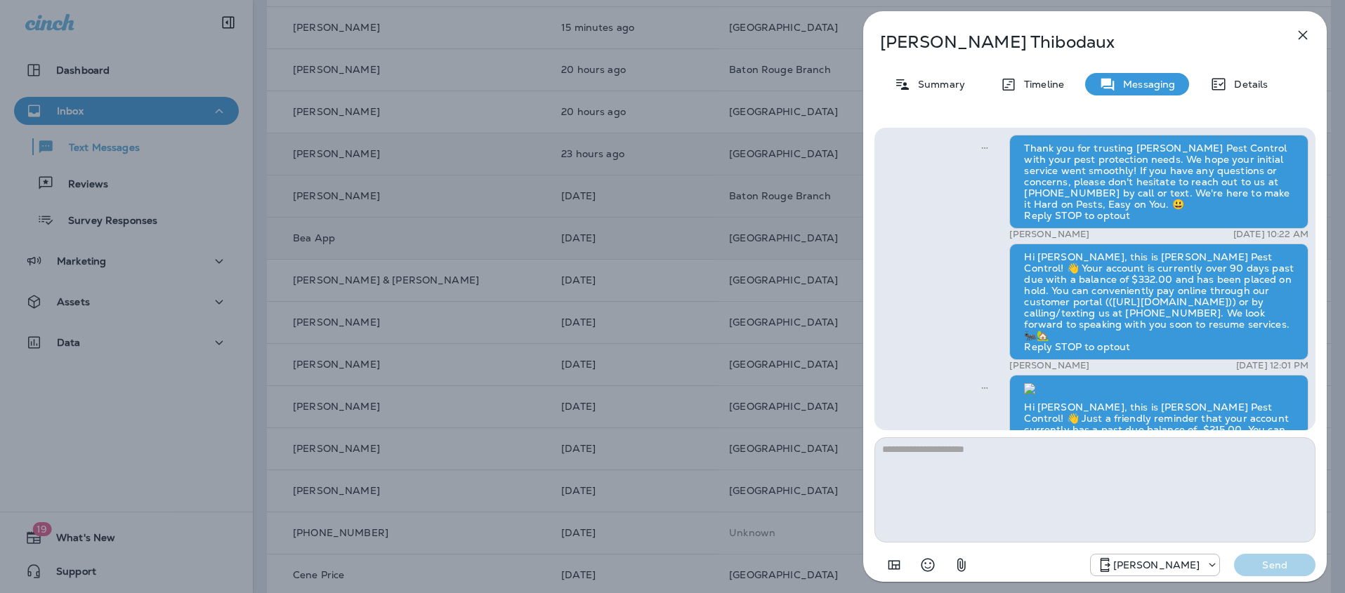
scroll to position [1, 0]
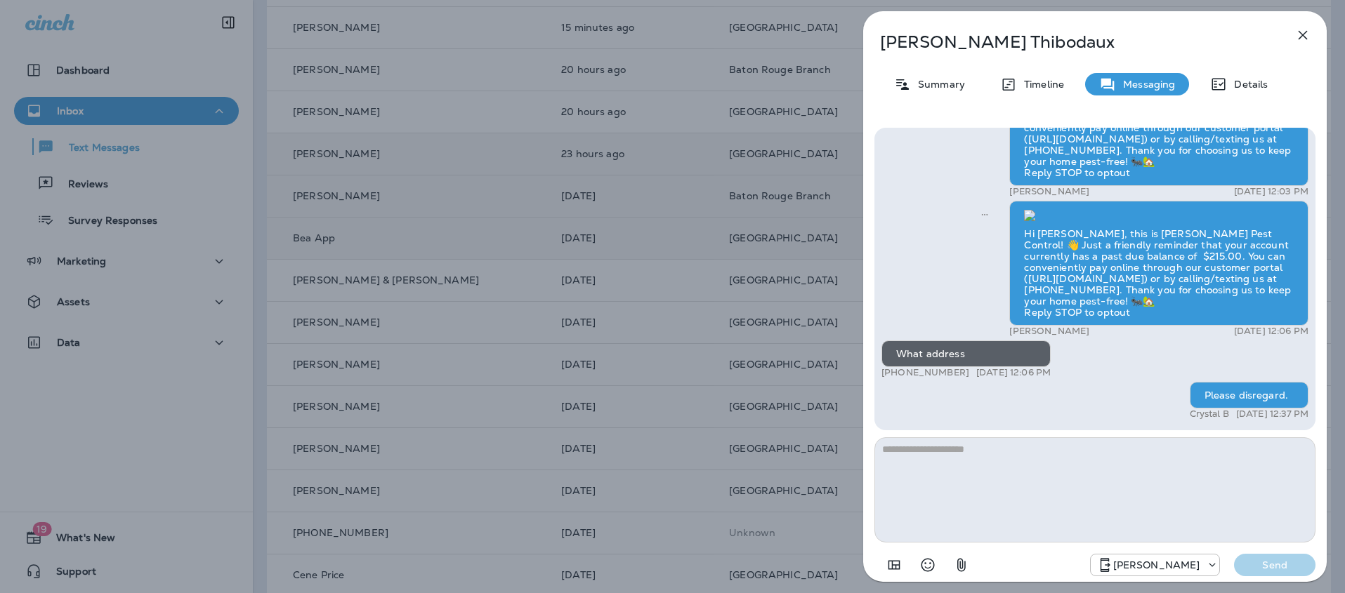
click at [1299, 33] on icon "button" at bounding box center [1302, 35] width 17 height 17
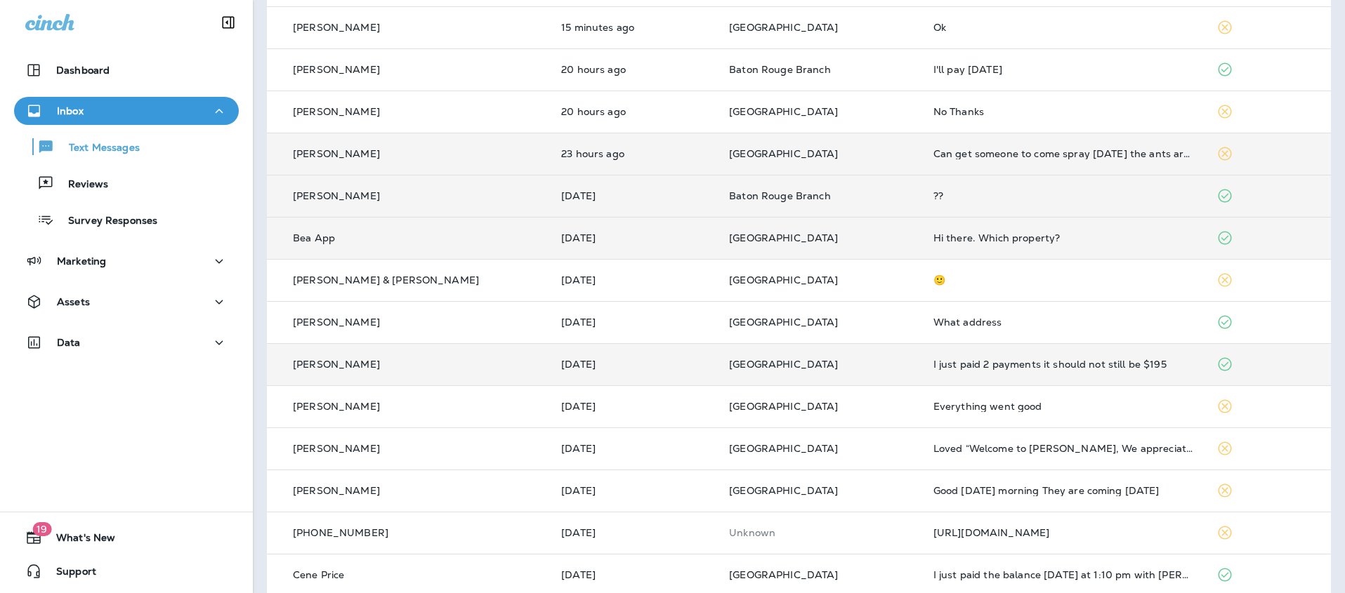
click at [640, 373] on td "[DATE]" at bounding box center [634, 364] width 168 height 42
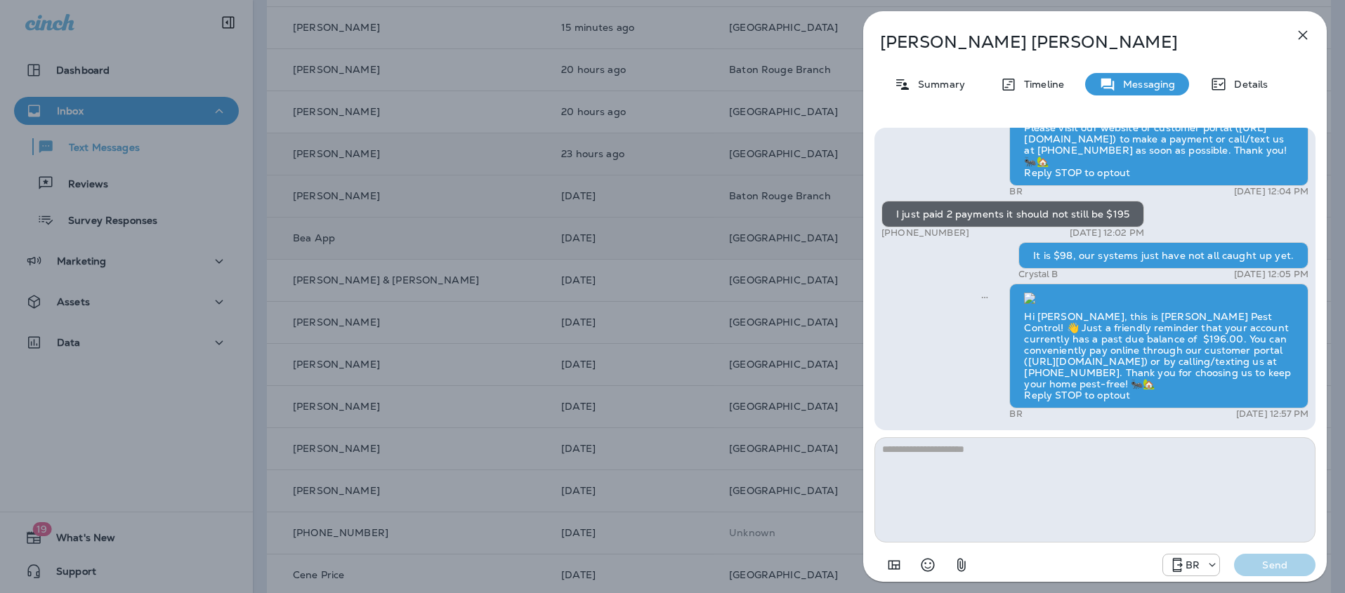
click at [1299, 27] on icon "button" at bounding box center [1302, 35] width 17 height 17
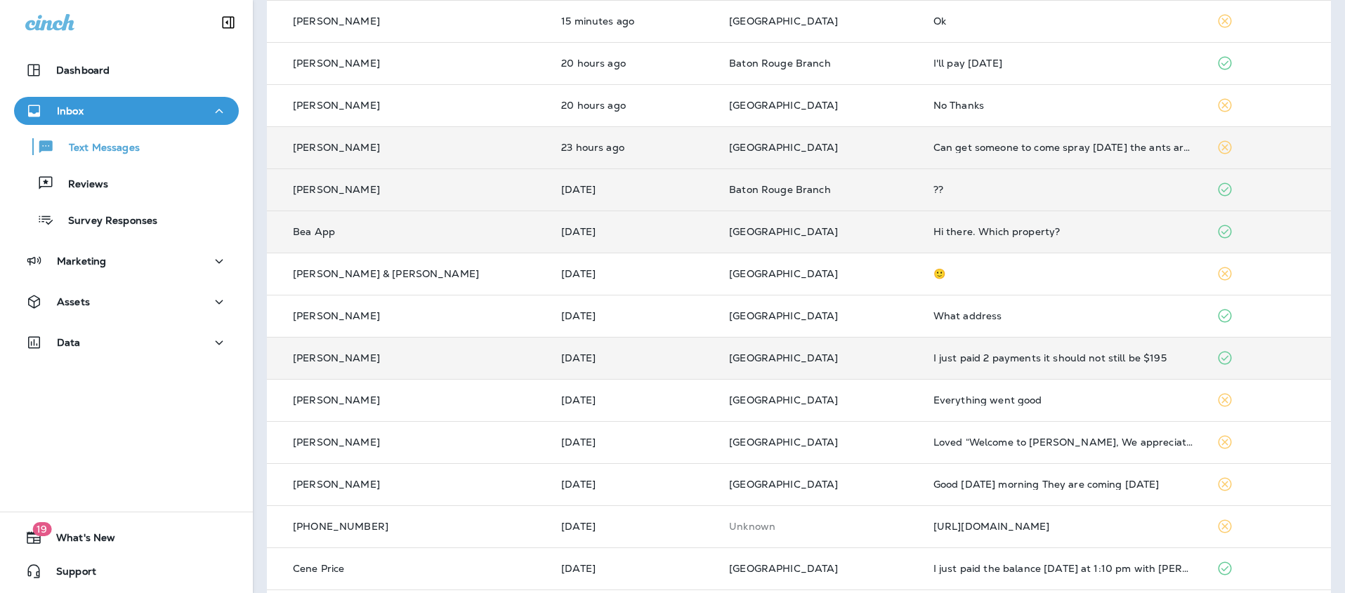
scroll to position [205, 0]
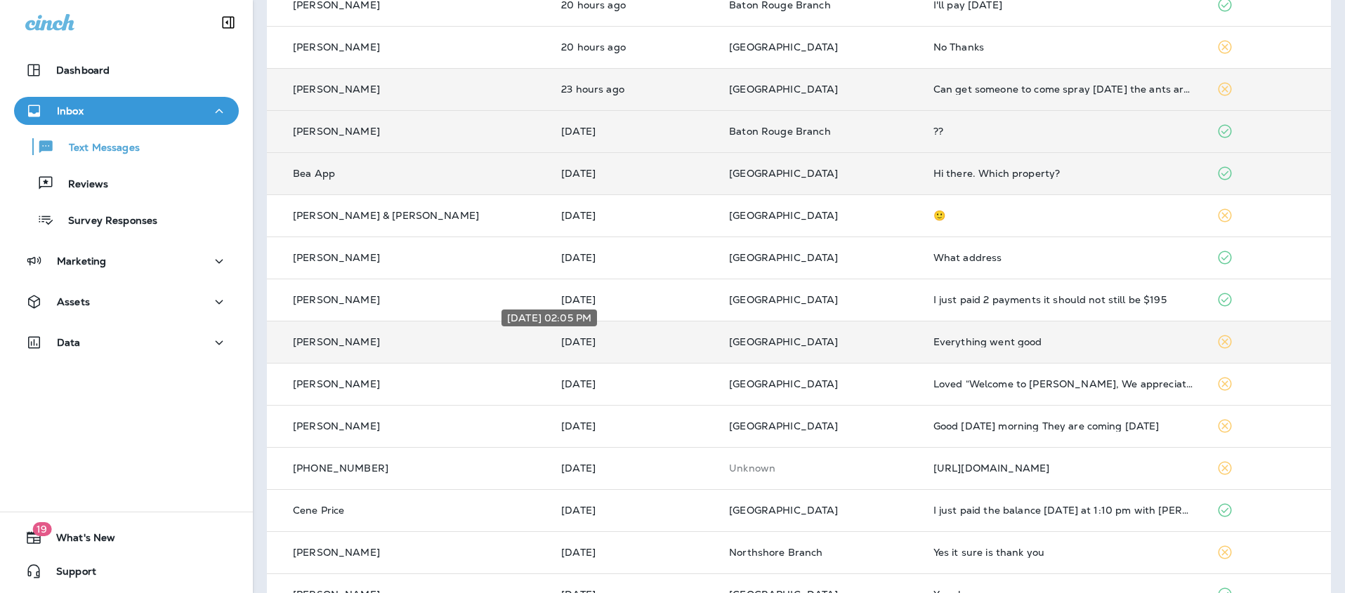
click at [635, 342] on p "[DATE]" at bounding box center [633, 341] width 145 height 11
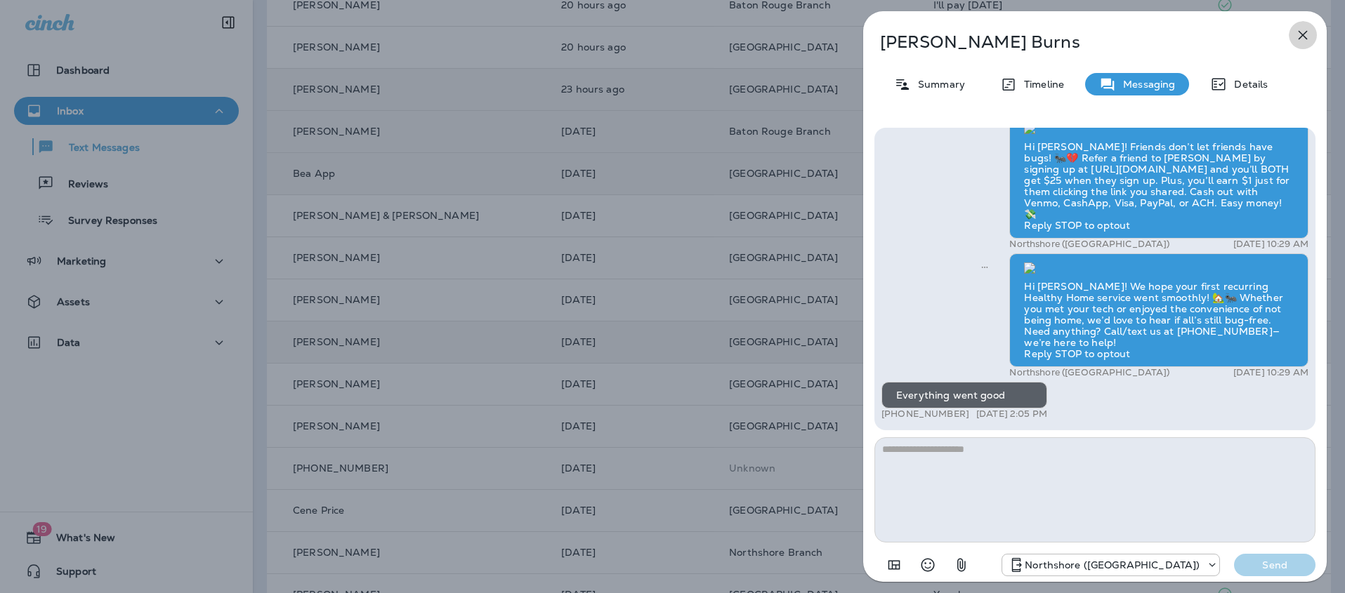
click at [1302, 29] on icon "button" at bounding box center [1302, 35] width 17 height 17
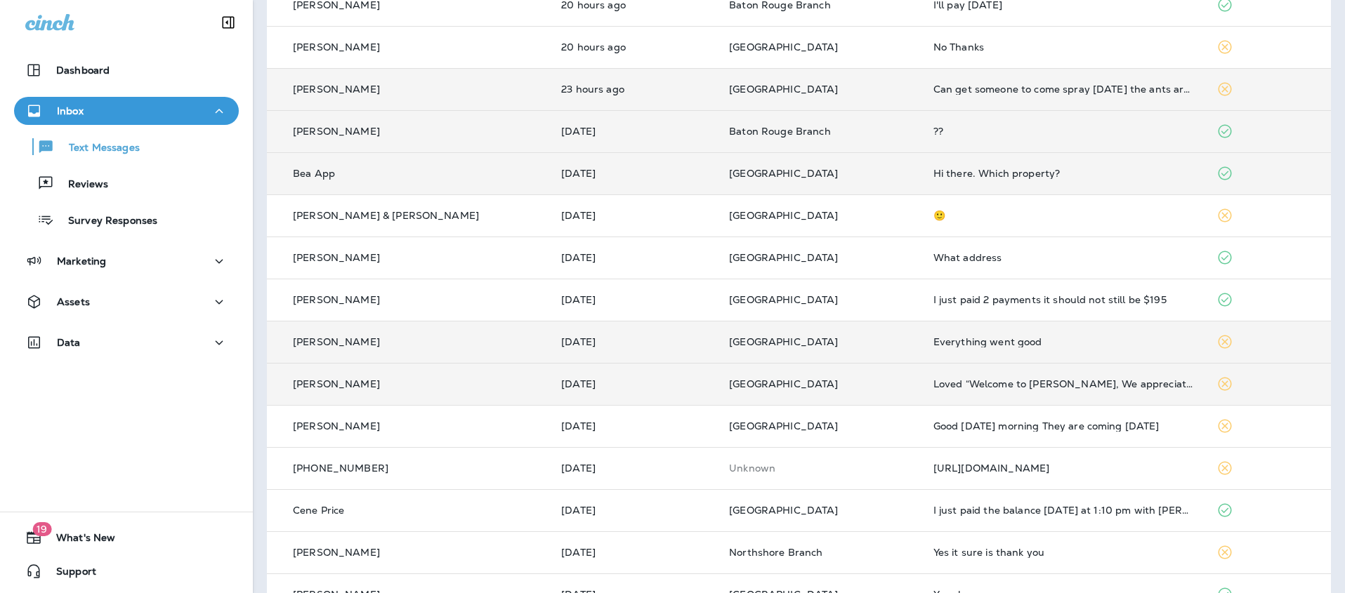
click at [590, 395] on td "[DATE]" at bounding box center [634, 384] width 168 height 42
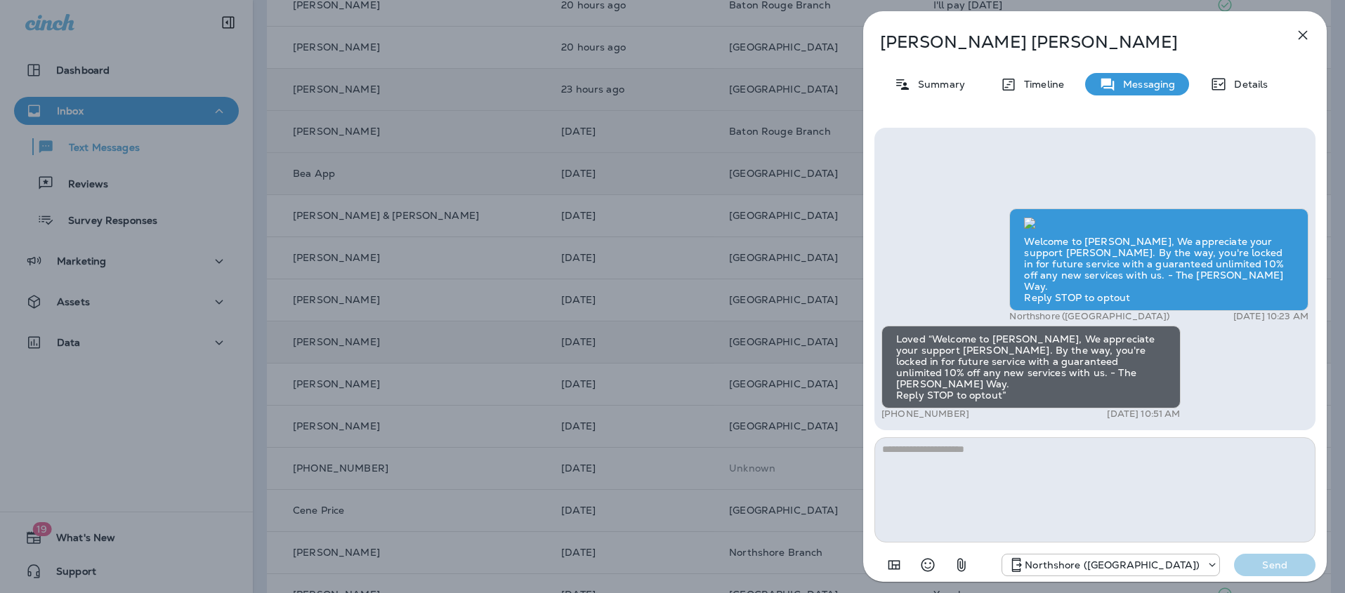
scroll to position [1, 0]
click at [1290, 32] on button "button" at bounding box center [1302, 35] width 28 height 28
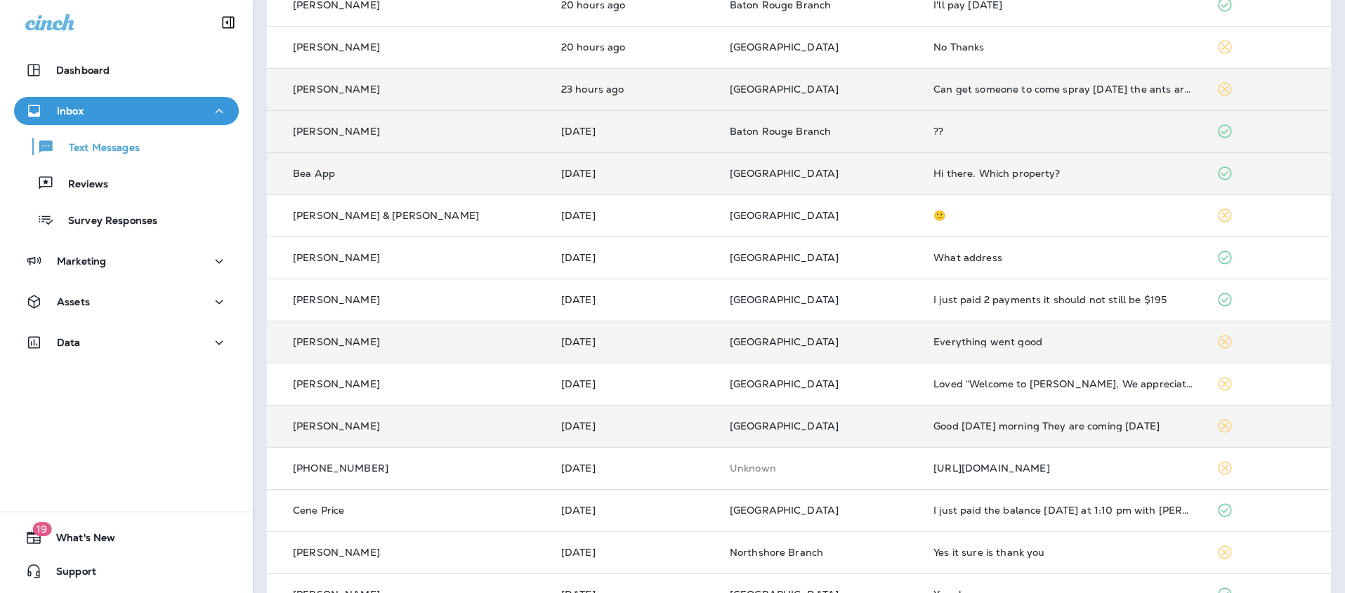
click at [652, 445] on td "[DATE]" at bounding box center [634, 426] width 169 height 42
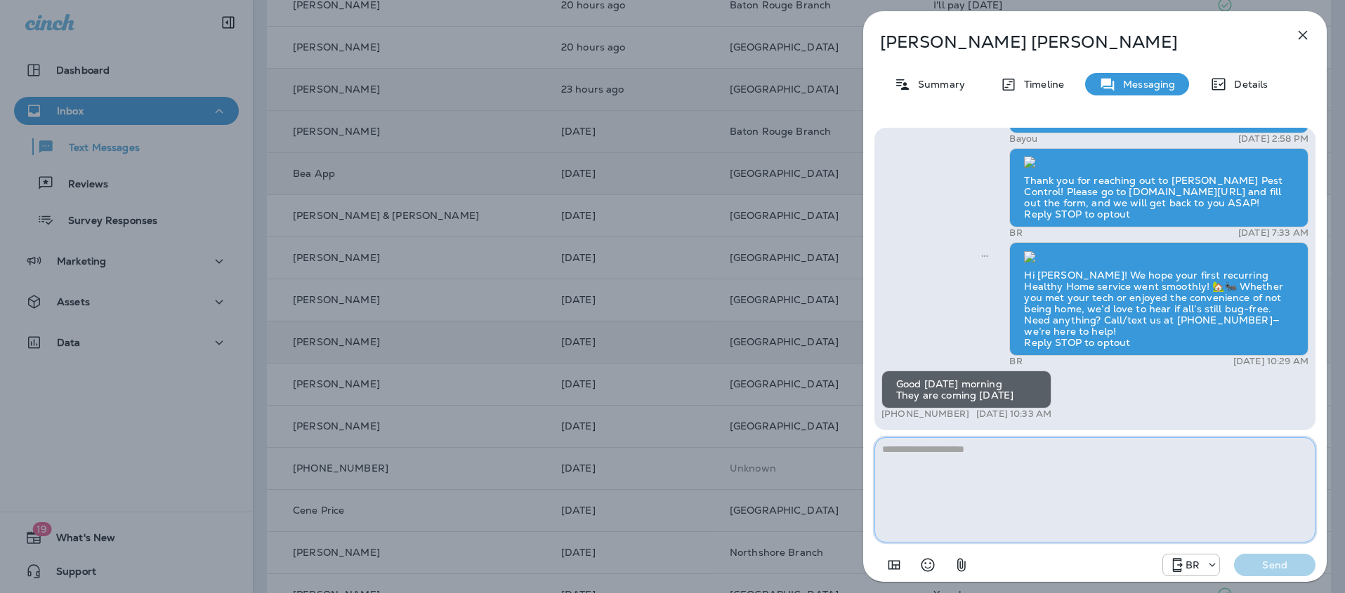
click at [959, 456] on textarea at bounding box center [1094, 489] width 441 height 105
type textarea "**********"
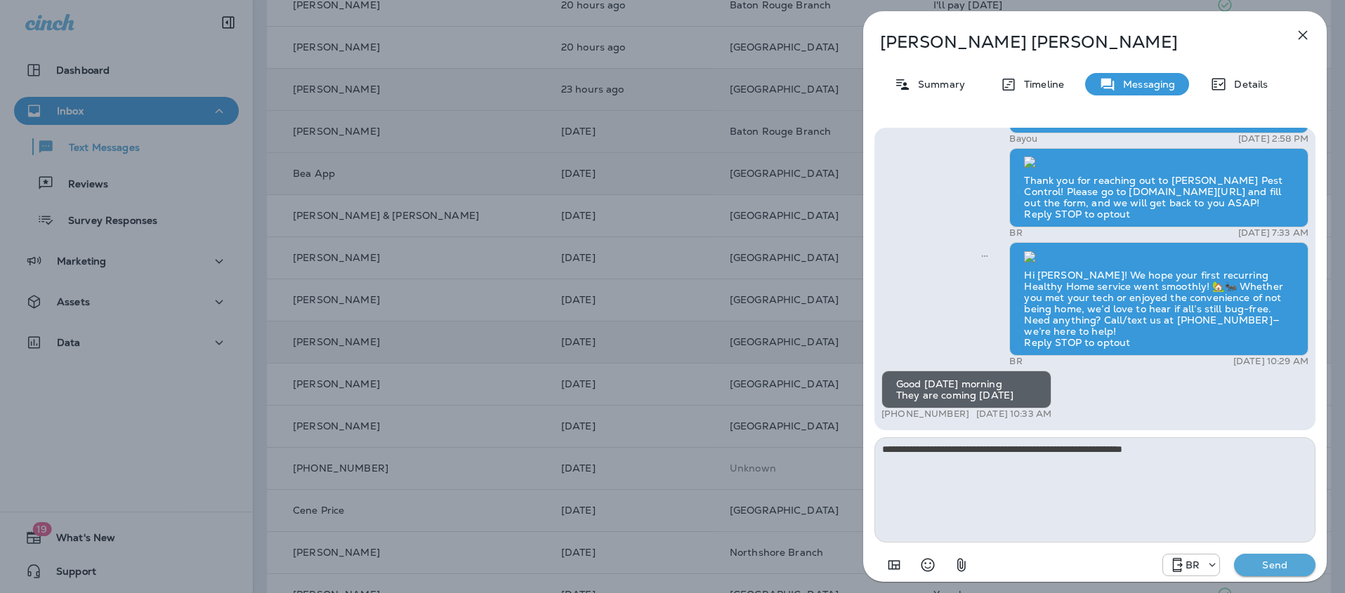
click at [1187, 568] on p "BR" at bounding box center [1192, 565] width 14 height 11
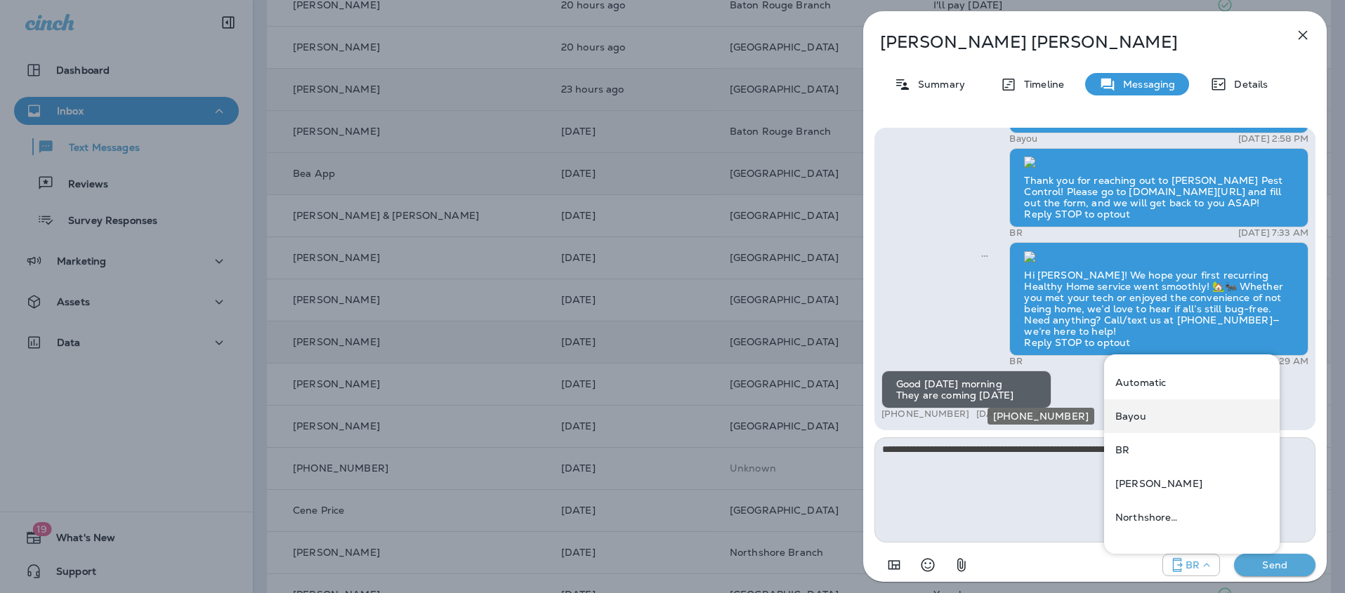
click at [1173, 422] on div "Bayou" at bounding box center [1192, 417] width 176 height 34
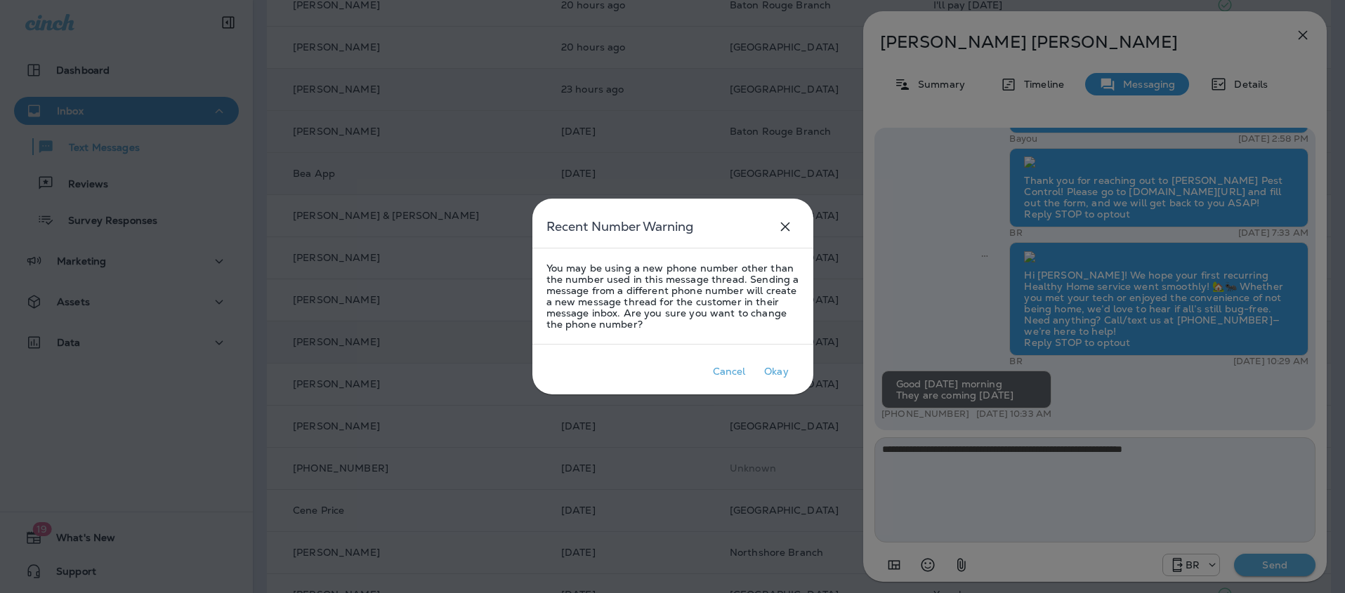
click at [791, 219] on icon "close" at bounding box center [785, 226] width 17 height 17
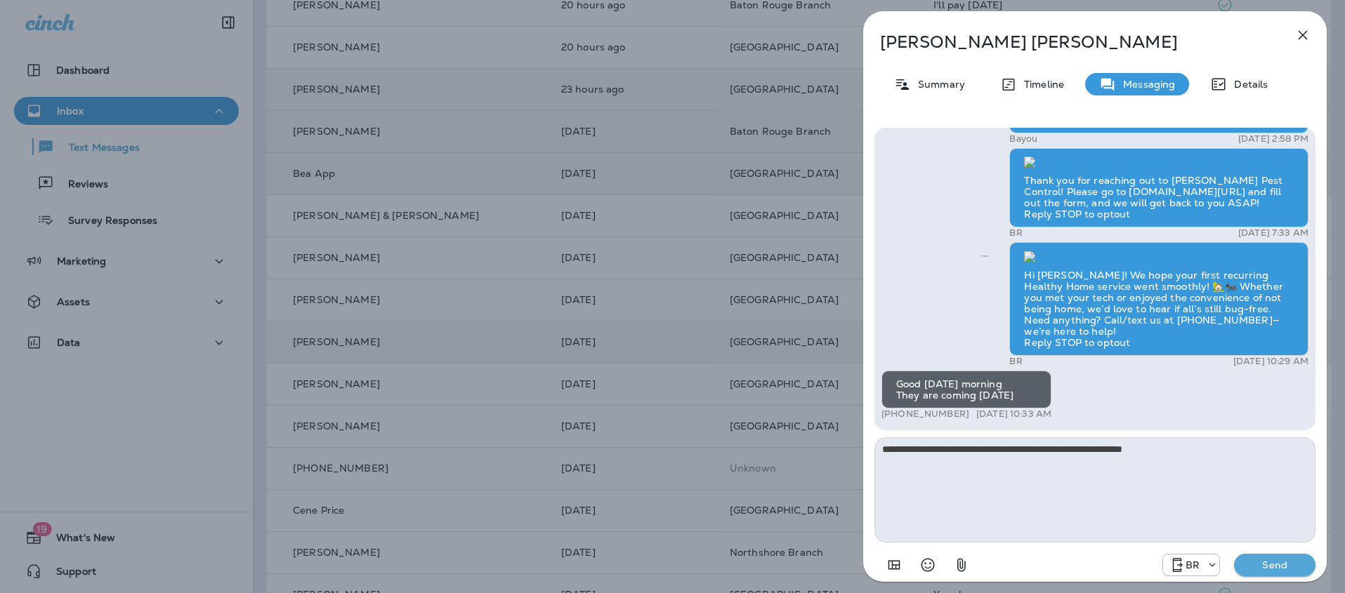
click at [1274, 565] on p "Send" at bounding box center [1274, 565] width 59 height 13
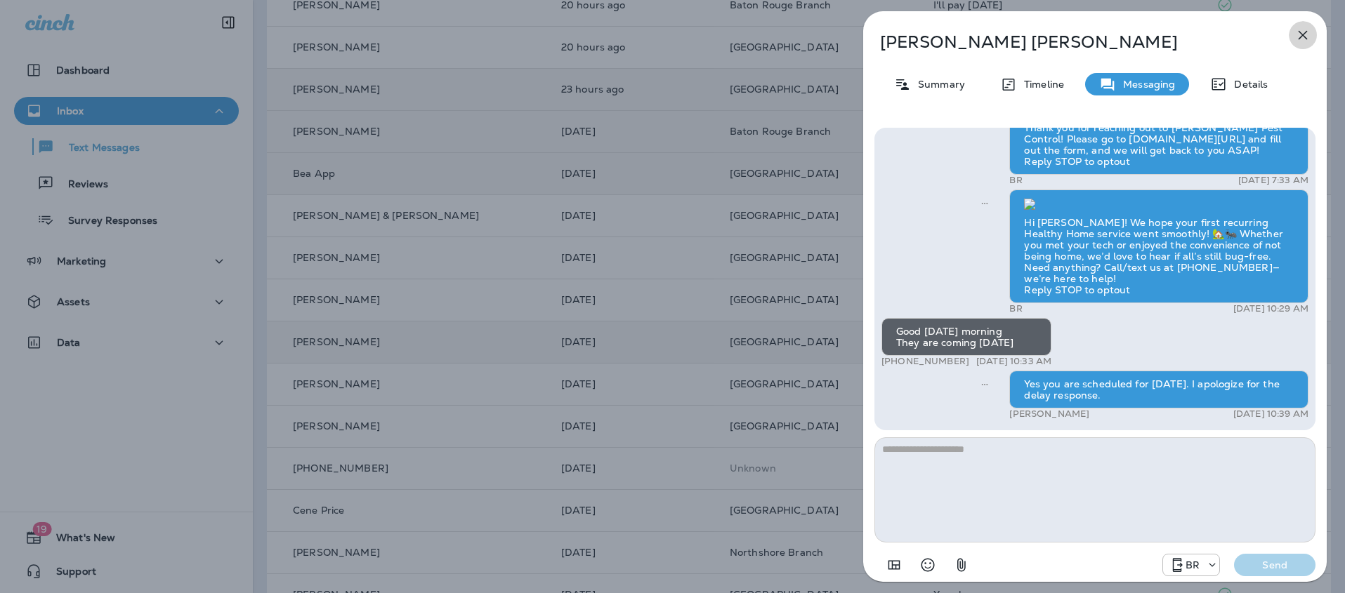
click at [1302, 32] on icon "button" at bounding box center [1302, 35] width 17 height 17
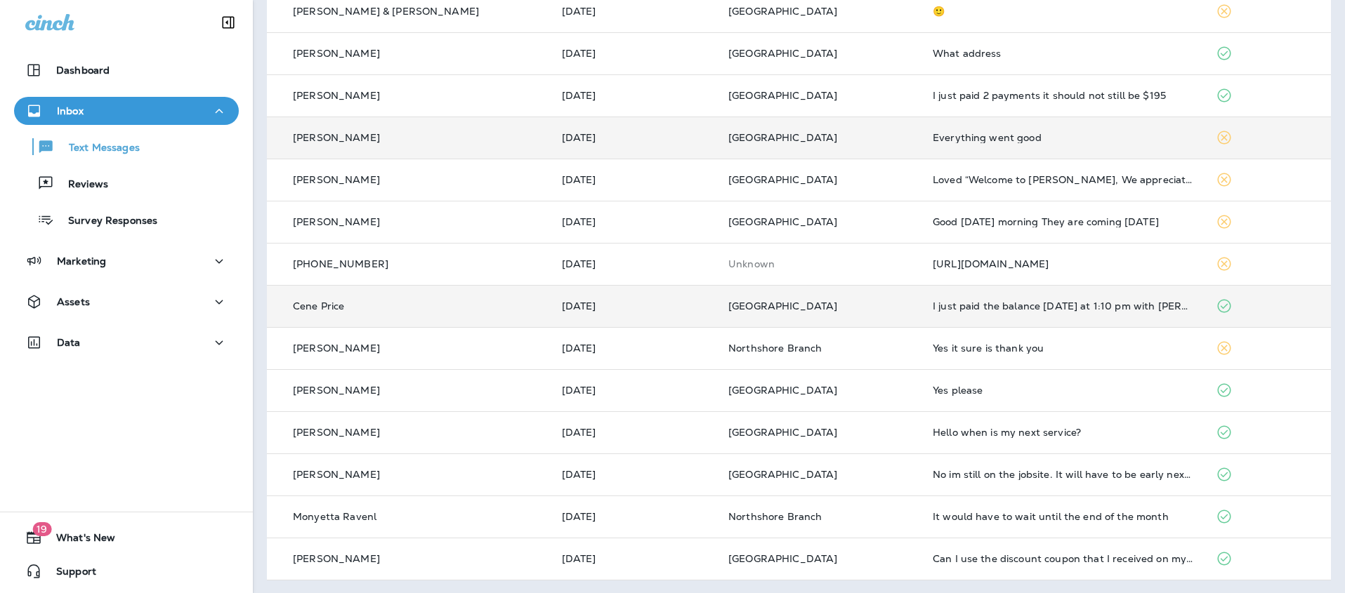
scroll to position [411, 0]
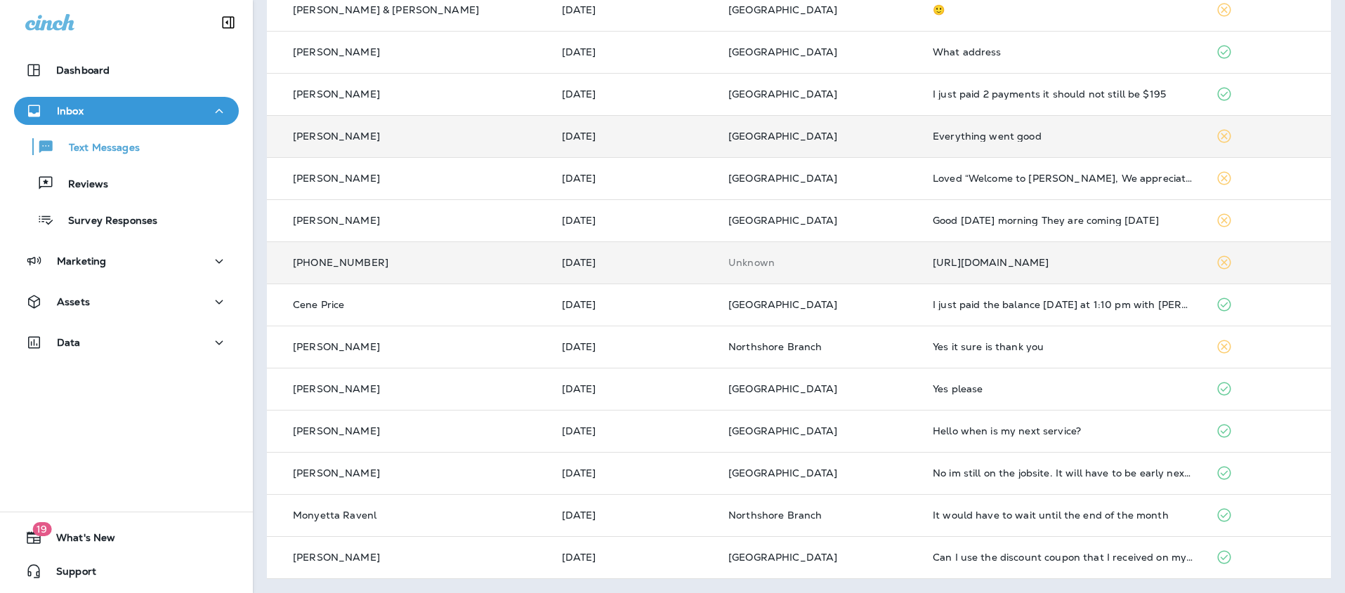
click at [625, 270] on td "[DATE]" at bounding box center [633, 263] width 167 height 42
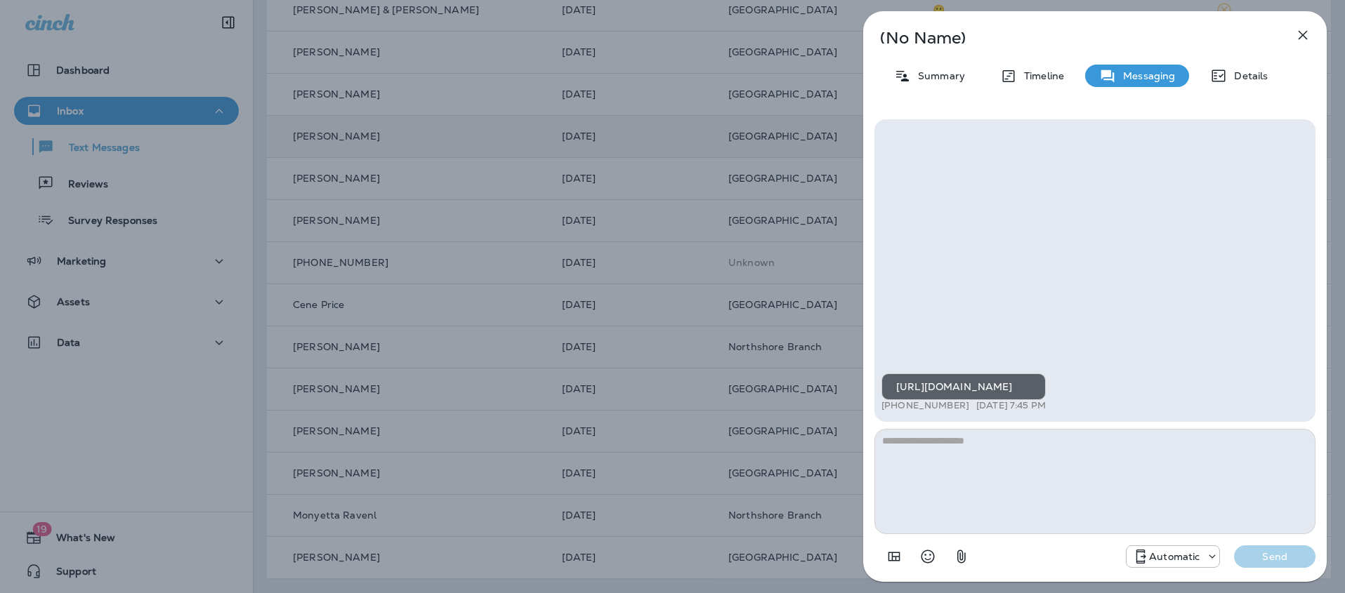
click at [1306, 37] on icon "button" at bounding box center [1302, 35] width 17 height 17
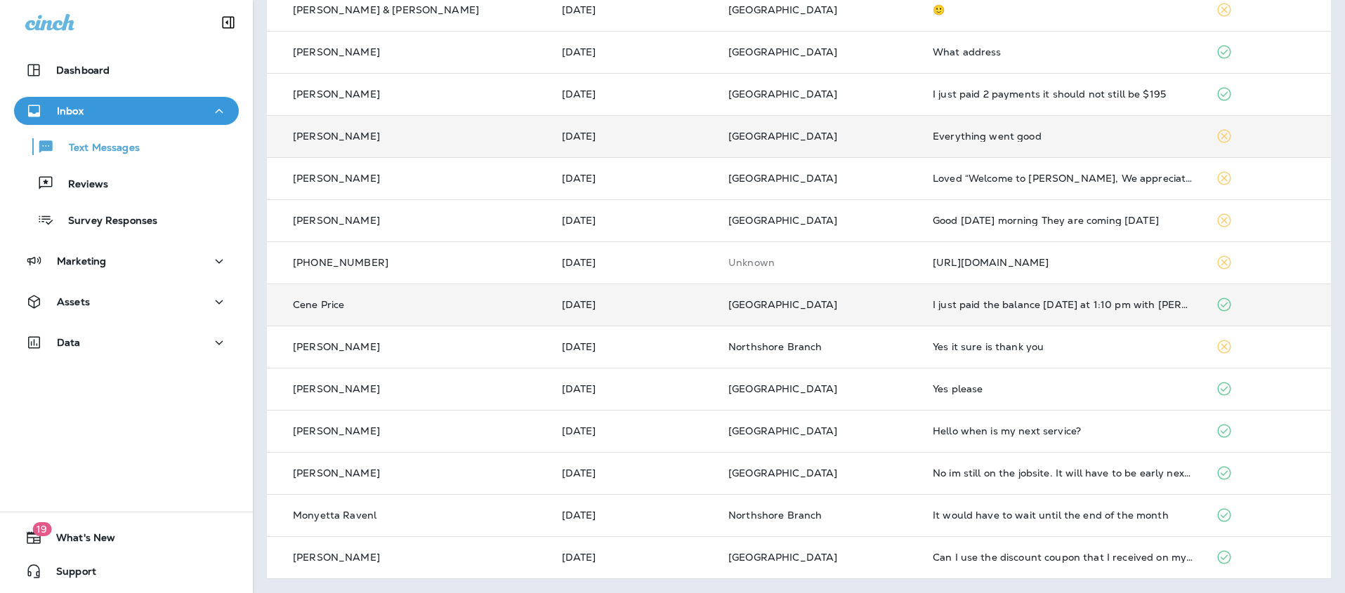
click at [612, 315] on td "[DATE]" at bounding box center [633, 305] width 167 height 42
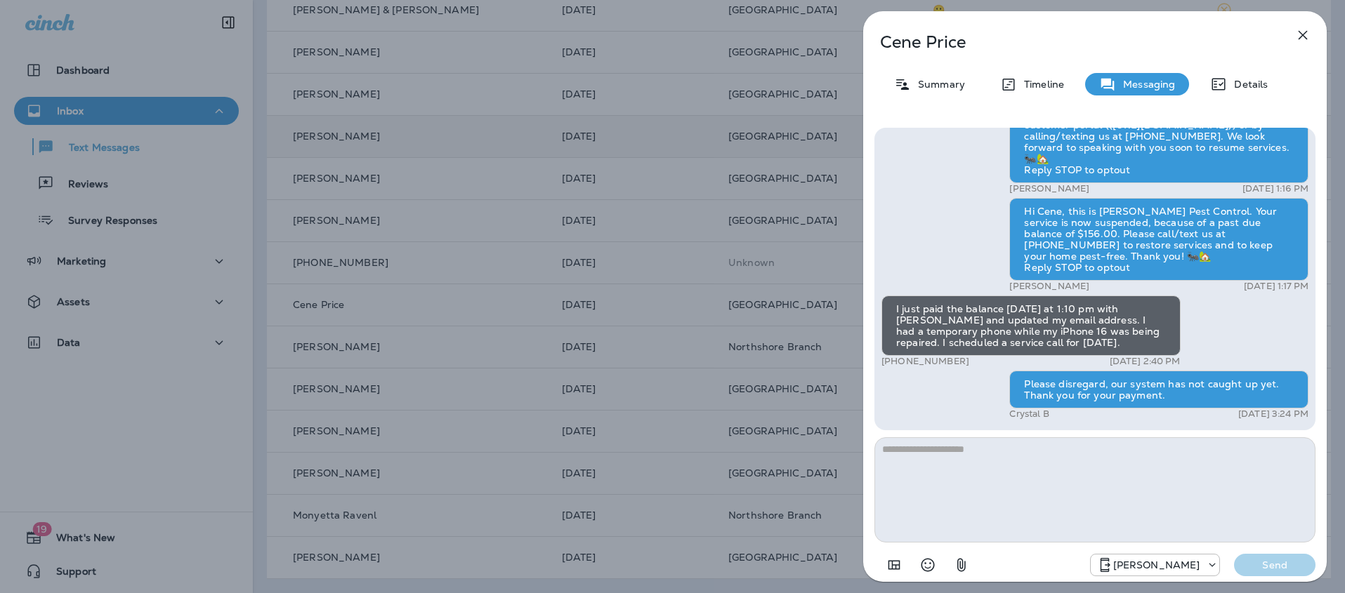
click at [1305, 27] on icon "button" at bounding box center [1302, 35] width 17 height 17
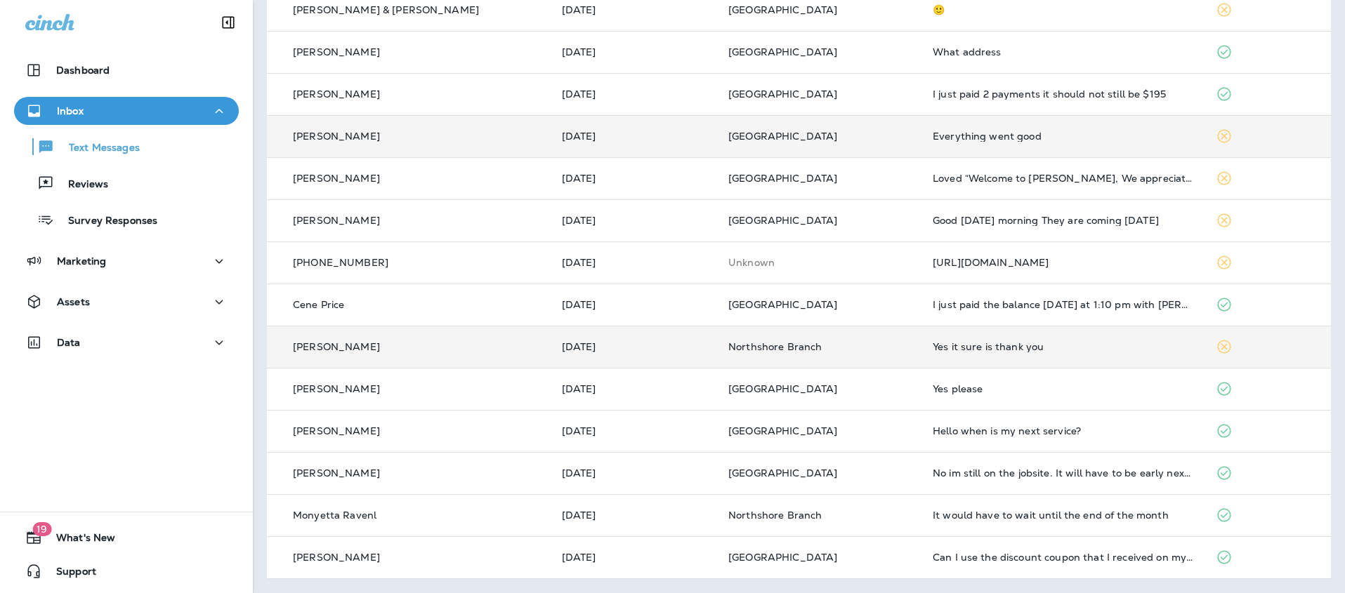
click at [598, 357] on td "[DATE]" at bounding box center [633, 347] width 167 height 42
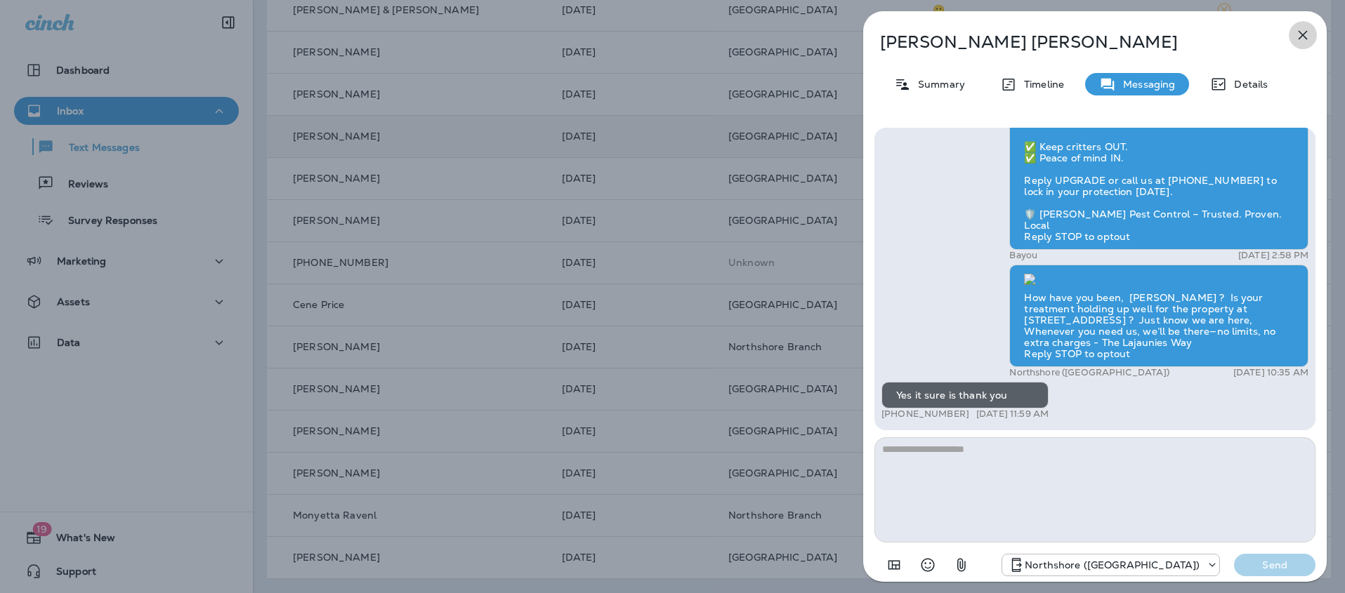
click at [1296, 36] on icon "button" at bounding box center [1302, 35] width 17 height 17
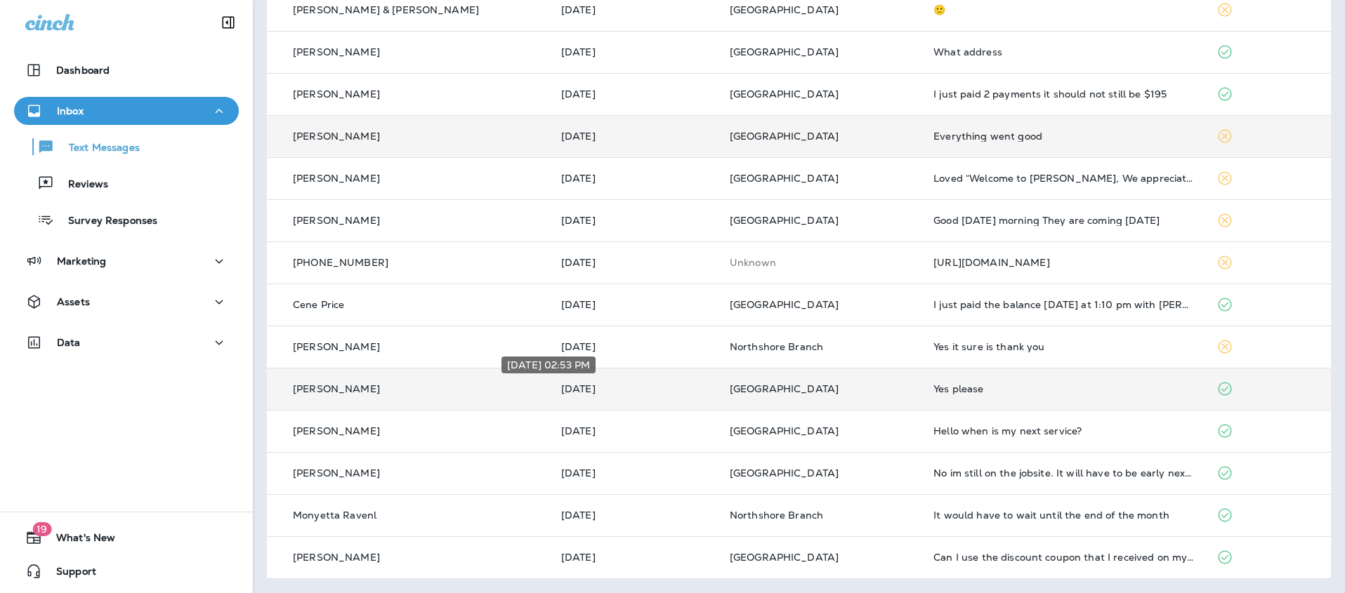
click at [641, 390] on p "[DATE]" at bounding box center [634, 388] width 146 height 11
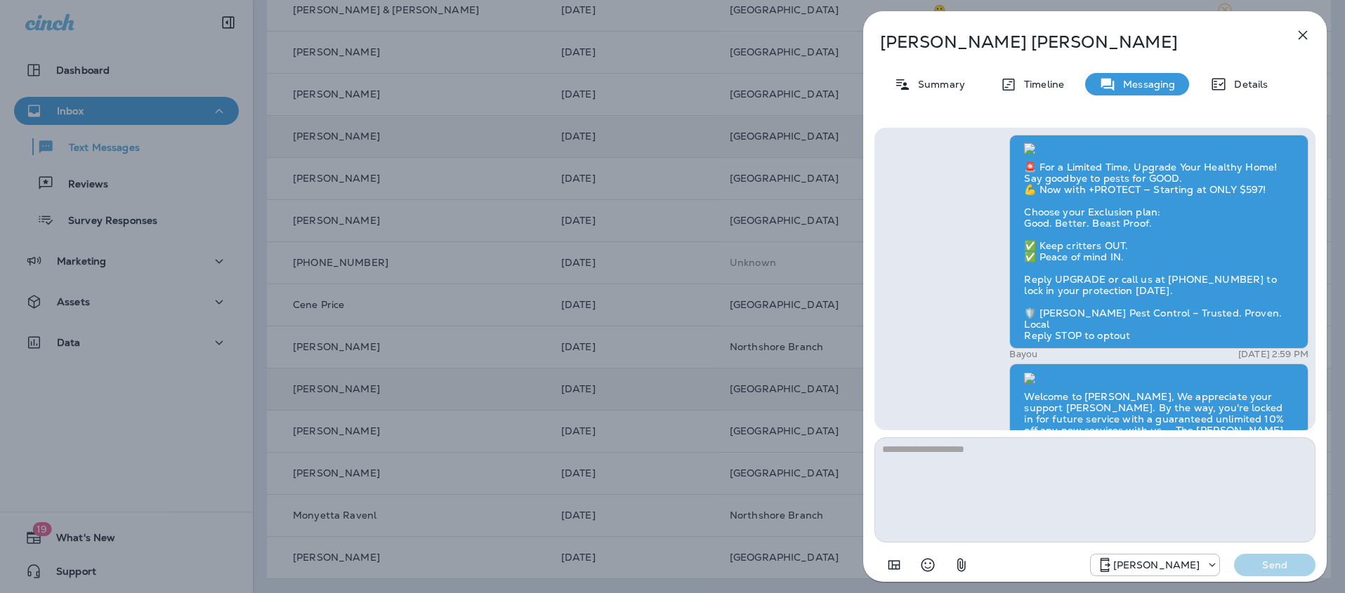
scroll to position [-540, 0]
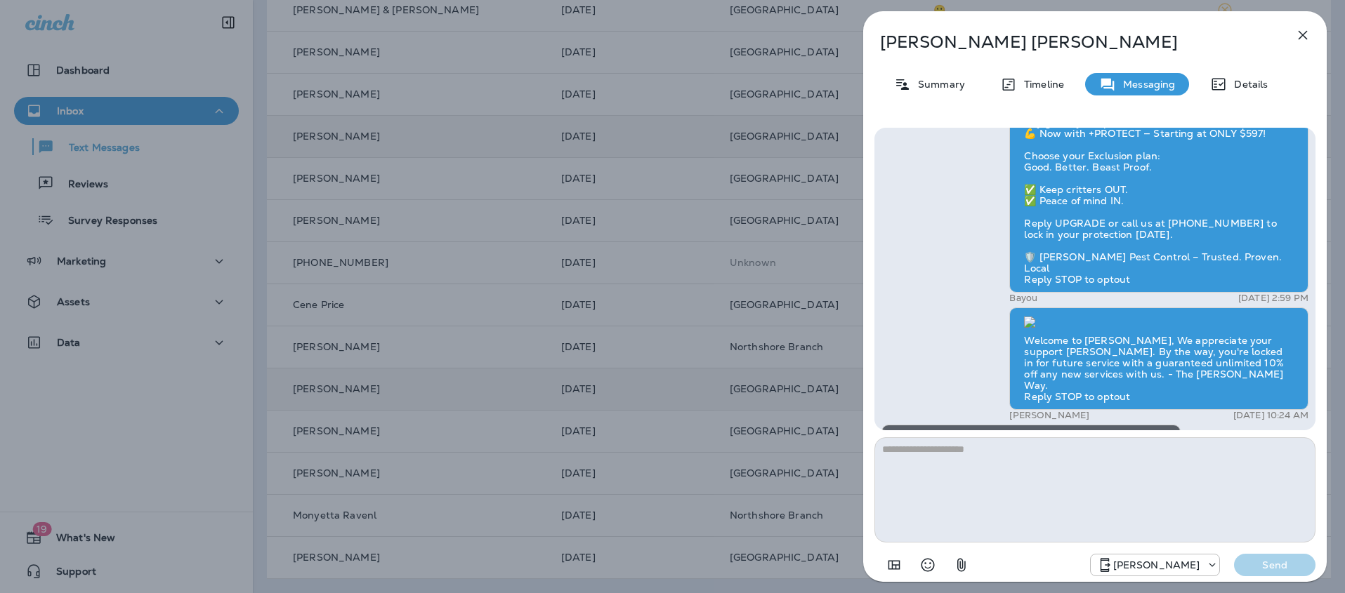
click at [1300, 32] on icon "button" at bounding box center [1302, 35] width 9 height 9
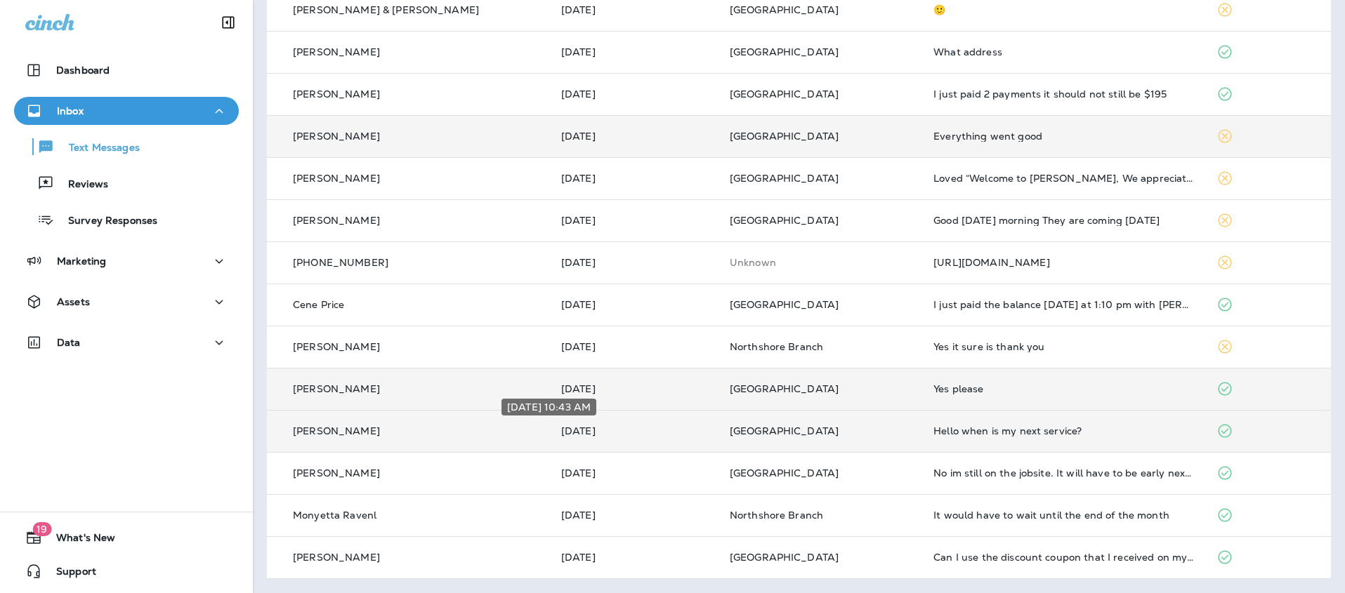
click at [612, 433] on p "[DATE]" at bounding box center [634, 430] width 146 height 11
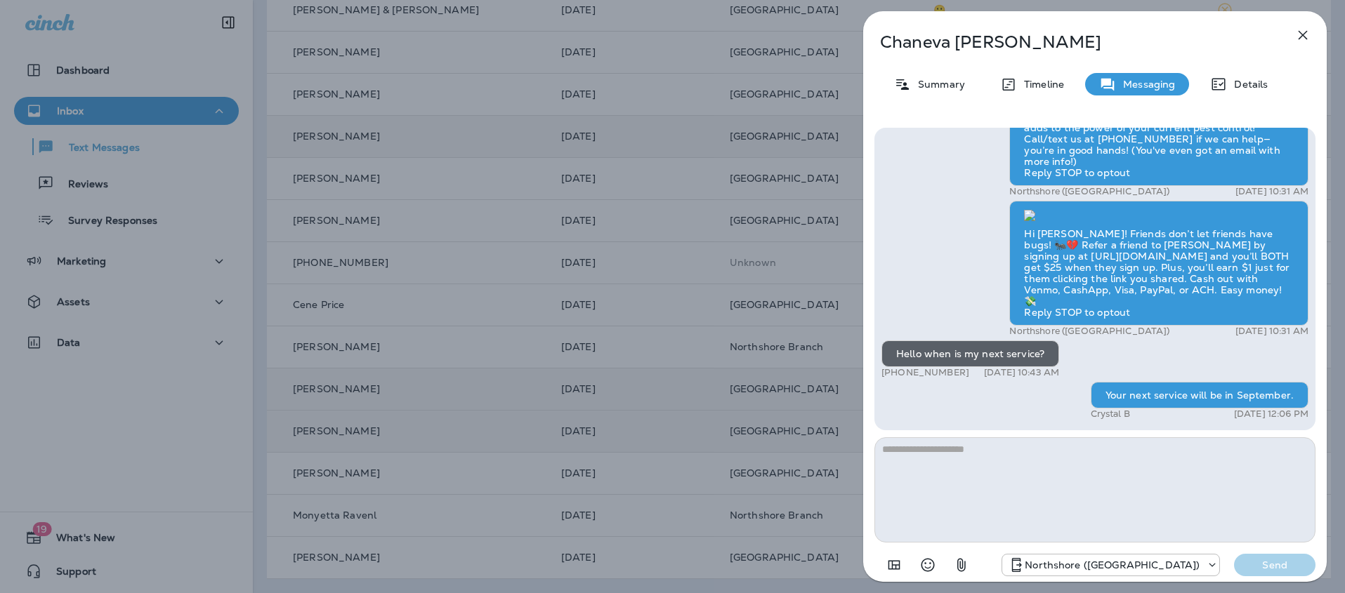
click at [1293, 34] on button "button" at bounding box center [1302, 35] width 28 height 28
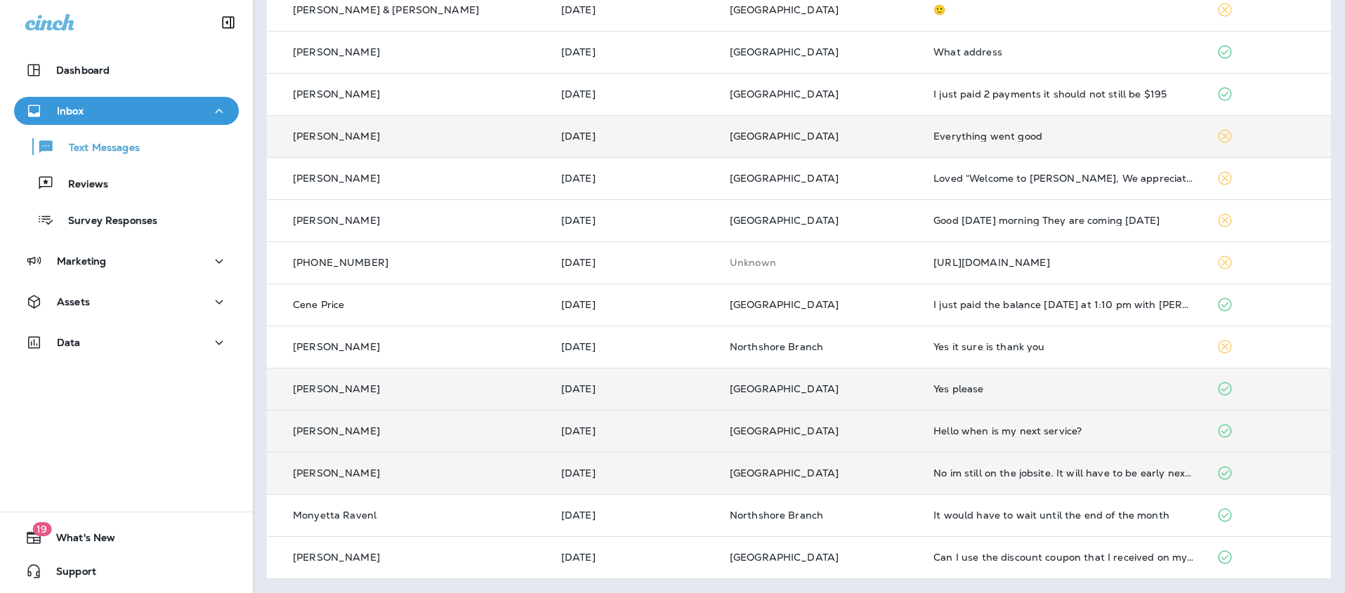
click at [591, 480] on td "[DATE]" at bounding box center [634, 473] width 169 height 42
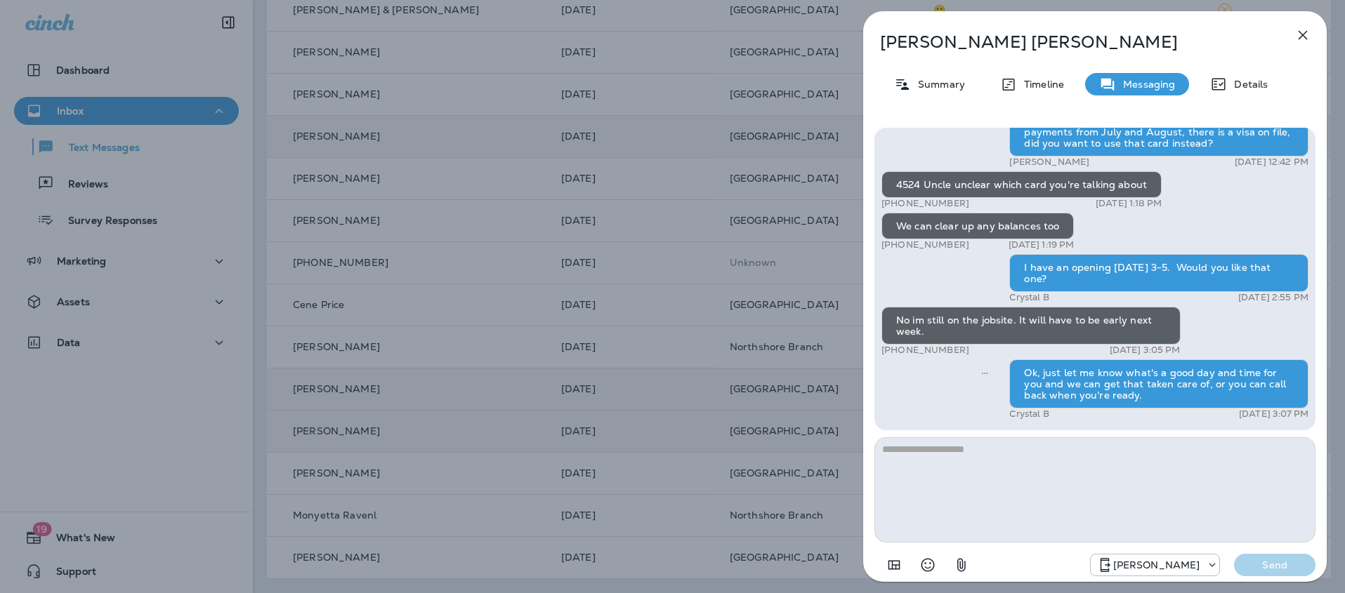
scroll to position [1, 0]
click at [1300, 32] on icon "button" at bounding box center [1302, 35] width 17 height 17
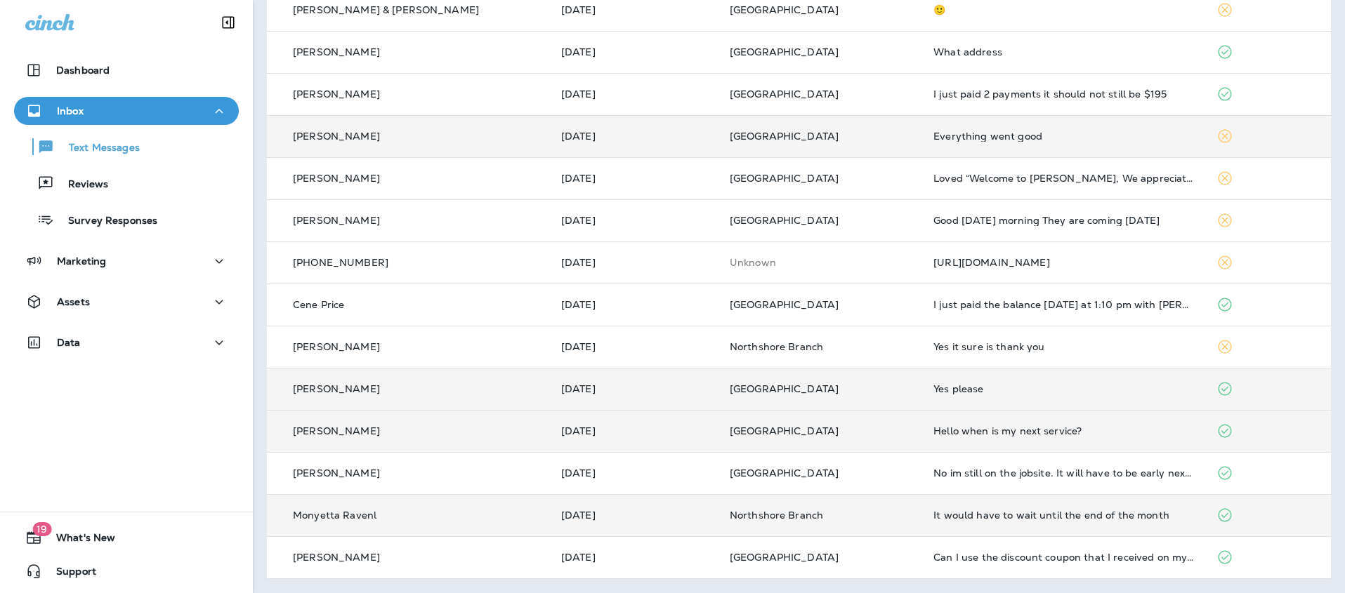
click at [632, 522] on td "[DATE]" at bounding box center [634, 515] width 169 height 42
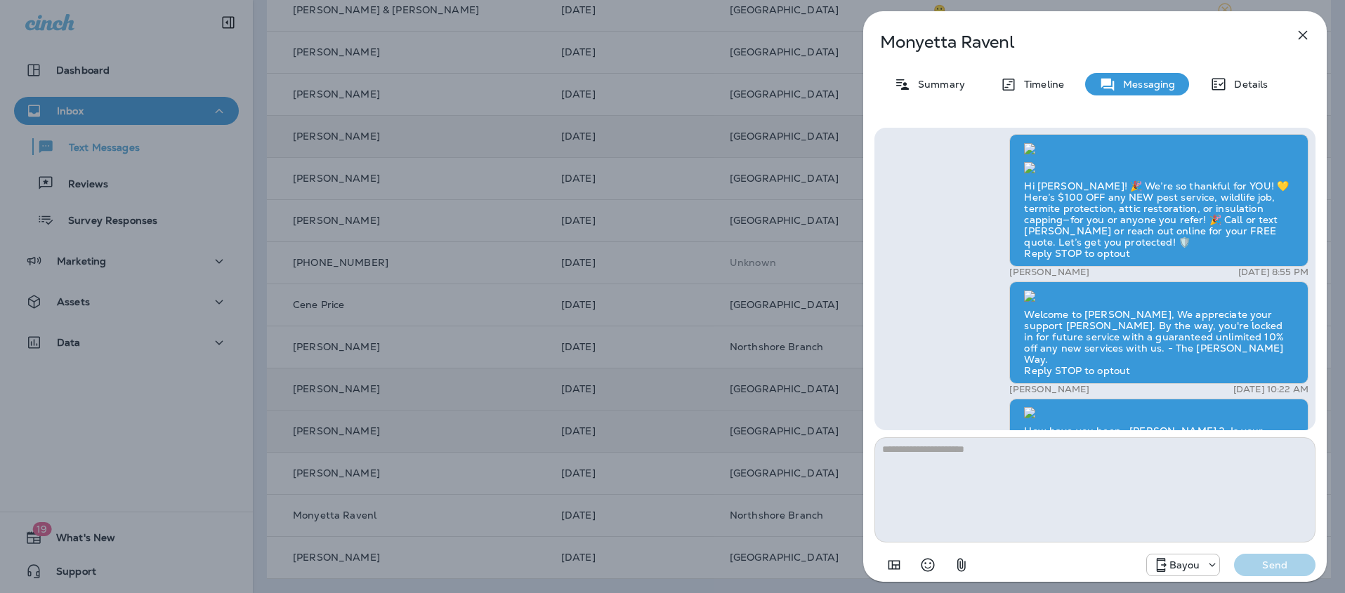
scroll to position [-2944, 0]
drag, startPoint x: 1300, startPoint y: 32, endPoint x: 1292, endPoint y: 39, distance: 10.5
click at [1300, 32] on icon "button" at bounding box center [1302, 35] width 17 height 17
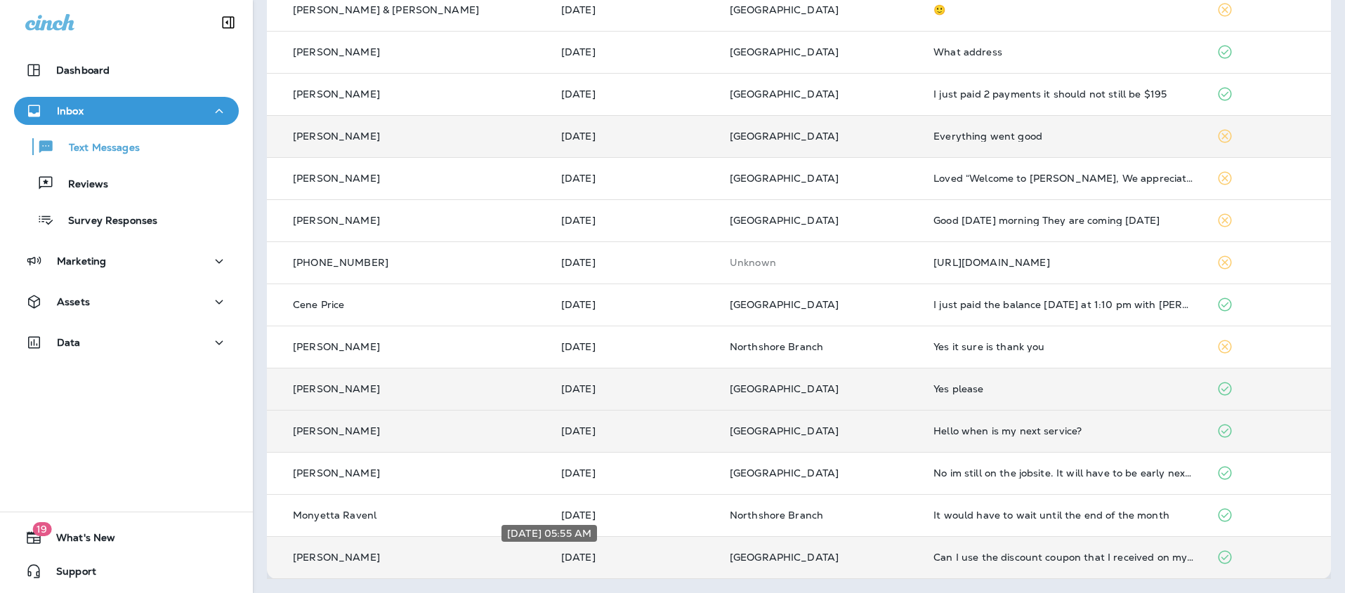
click at [614, 553] on p "Aug 6, 2025" at bounding box center [634, 557] width 146 height 11
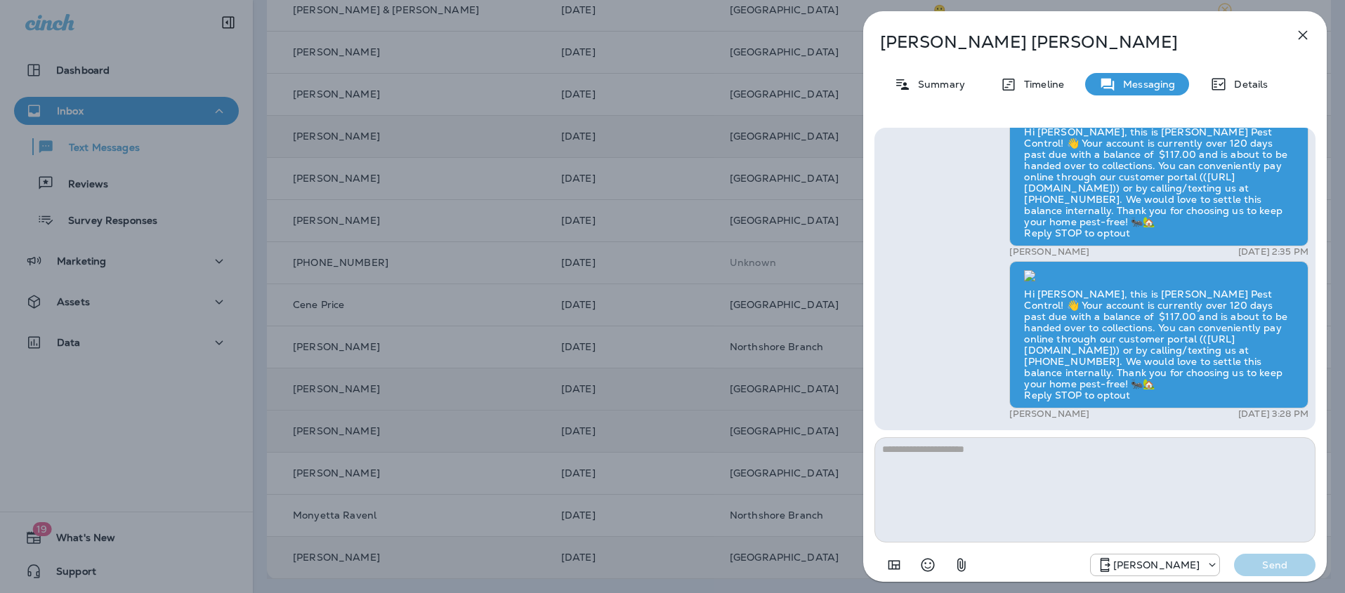
click at [1307, 25] on button "button" at bounding box center [1302, 35] width 28 height 28
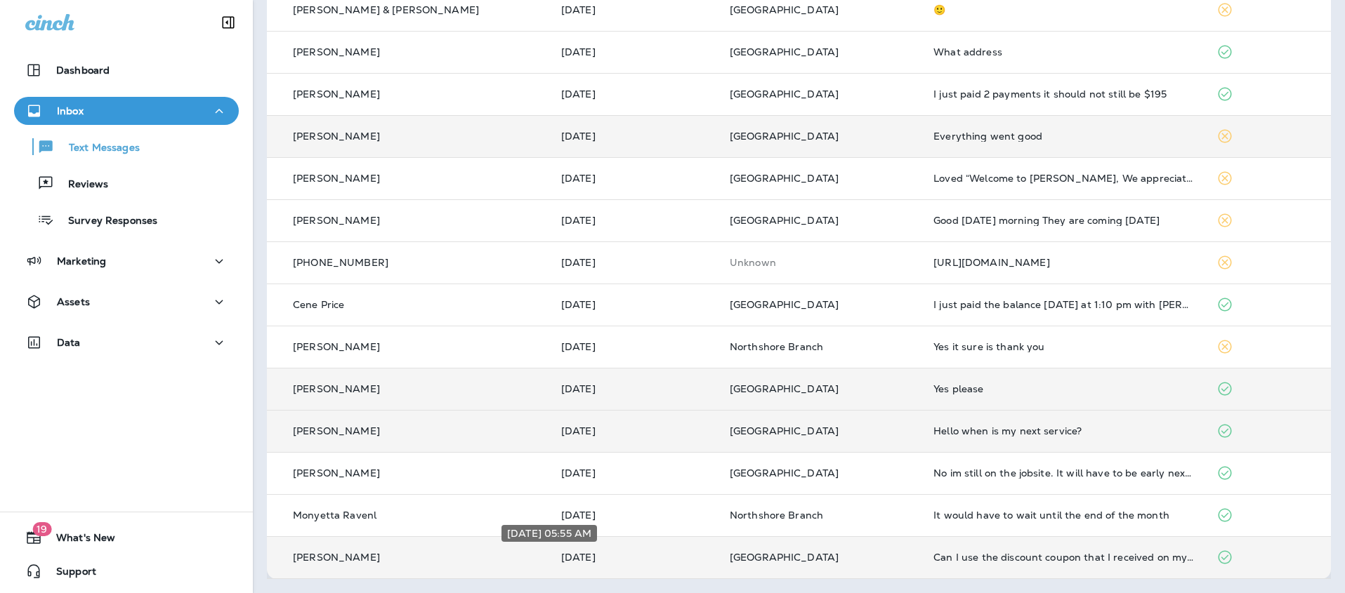
click at [608, 562] on p "Aug 6, 2025" at bounding box center [634, 557] width 146 height 11
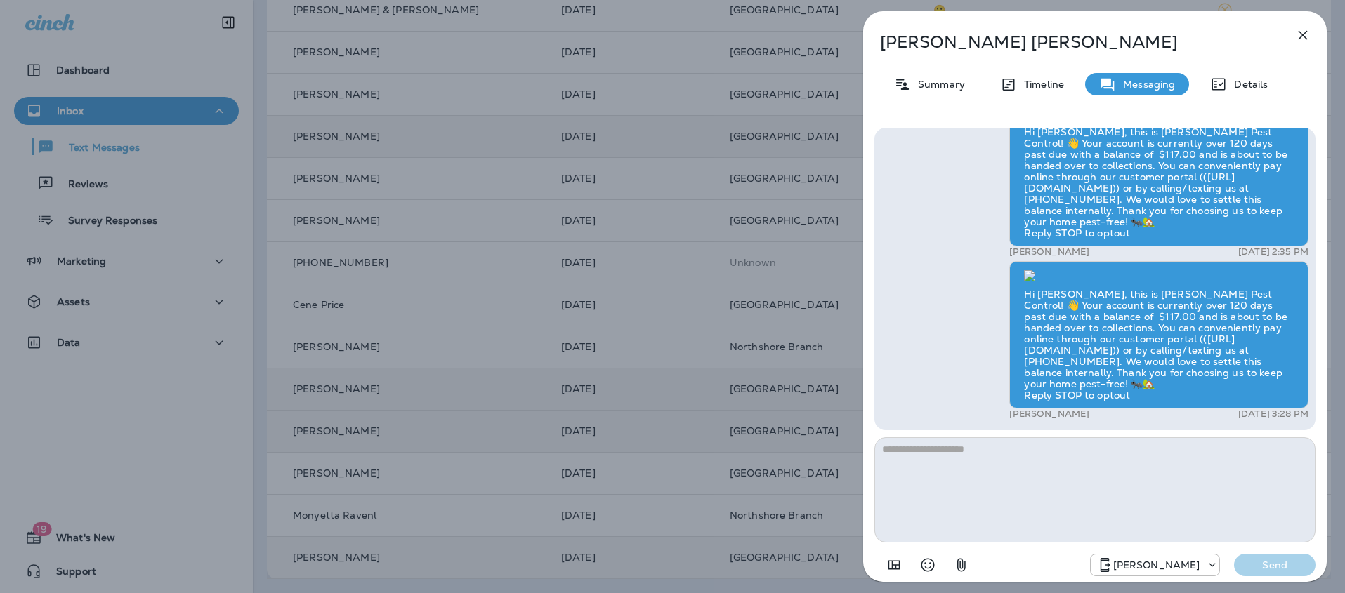
click at [1301, 32] on icon "button" at bounding box center [1302, 35] width 17 height 17
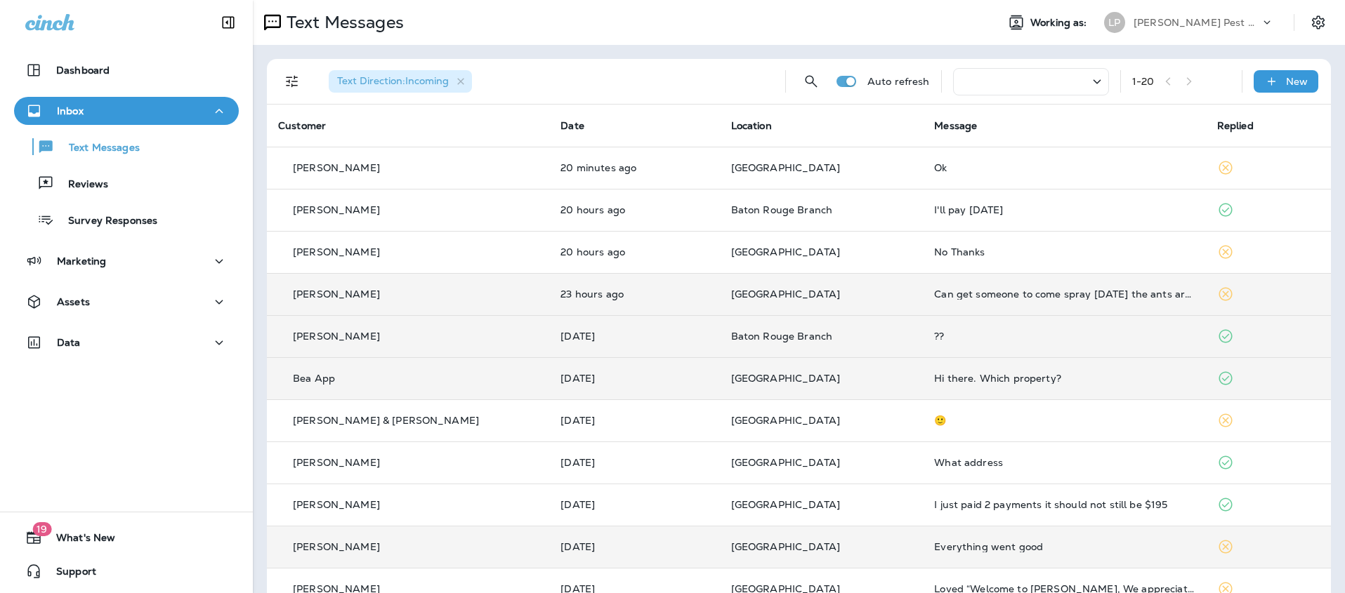
click at [664, 176] on td "20 minutes ago" at bounding box center [634, 168] width 170 height 42
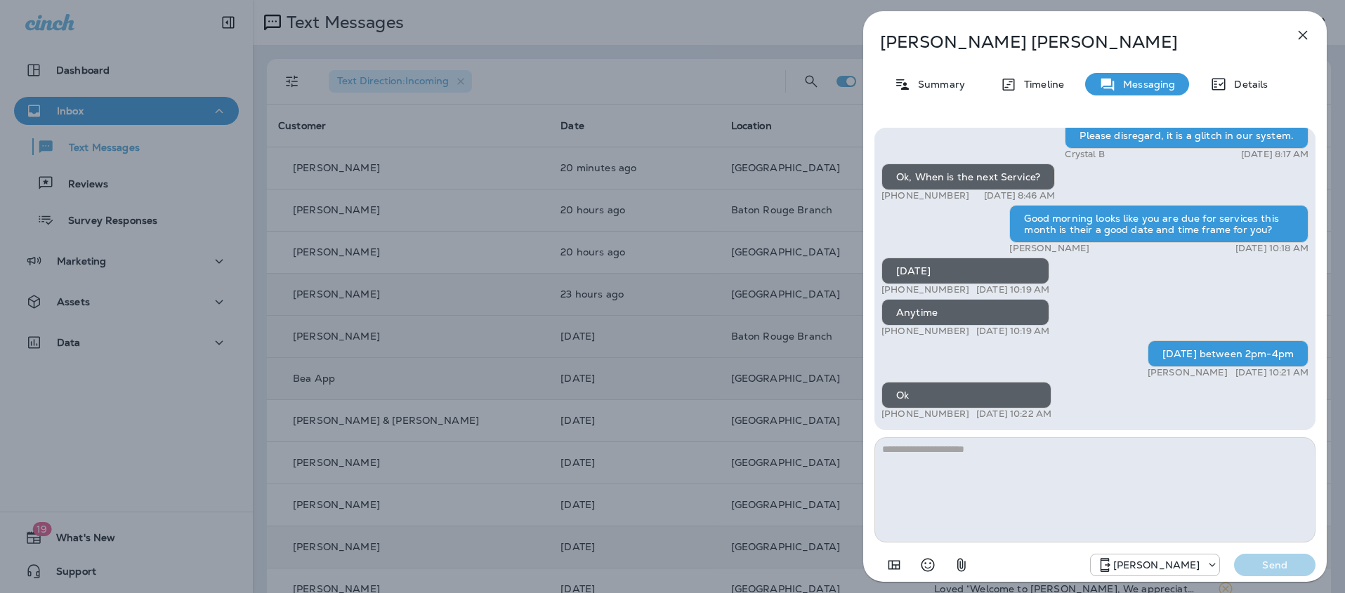
click at [1300, 39] on icon "button" at bounding box center [1302, 35] width 17 height 17
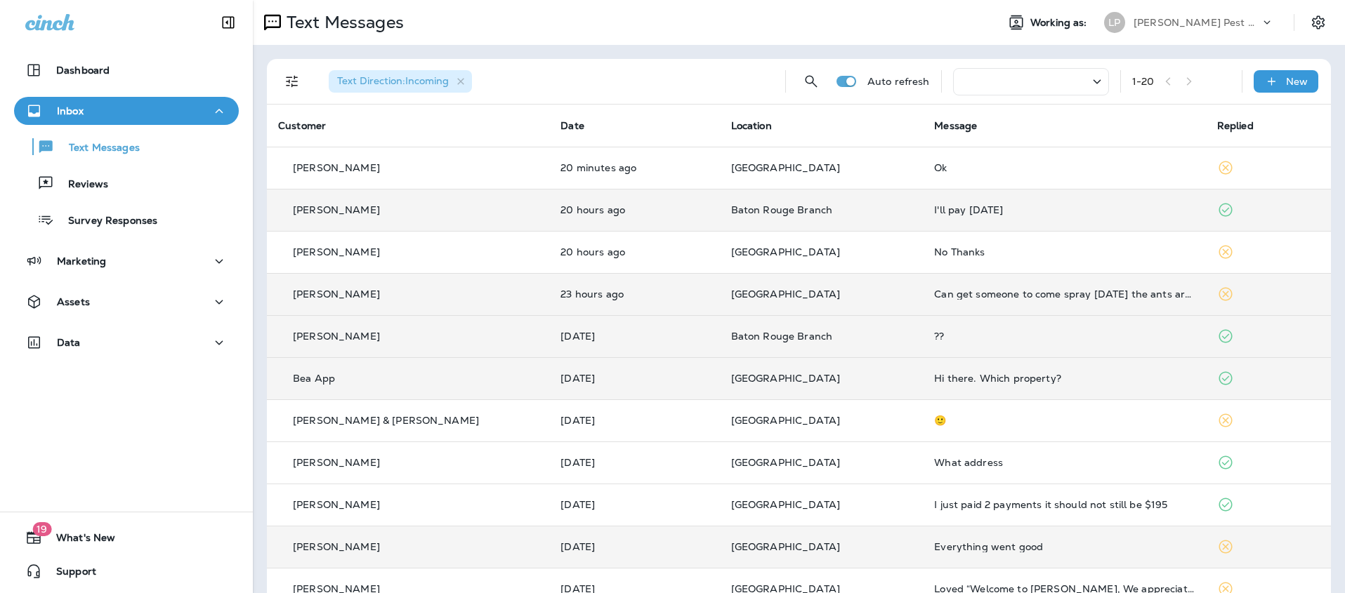
click at [593, 218] on td "20 hours ago" at bounding box center [634, 210] width 170 height 42
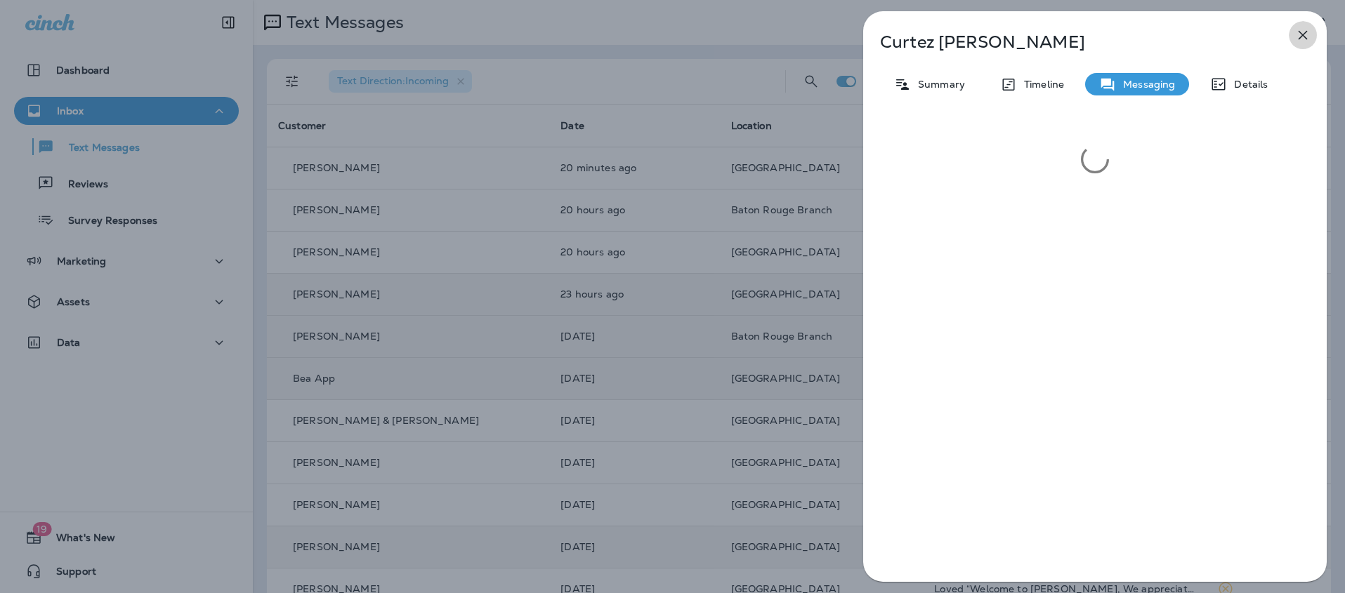
click at [1312, 33] on button "button" at bounding box center [1302, 35] width 28 height 28
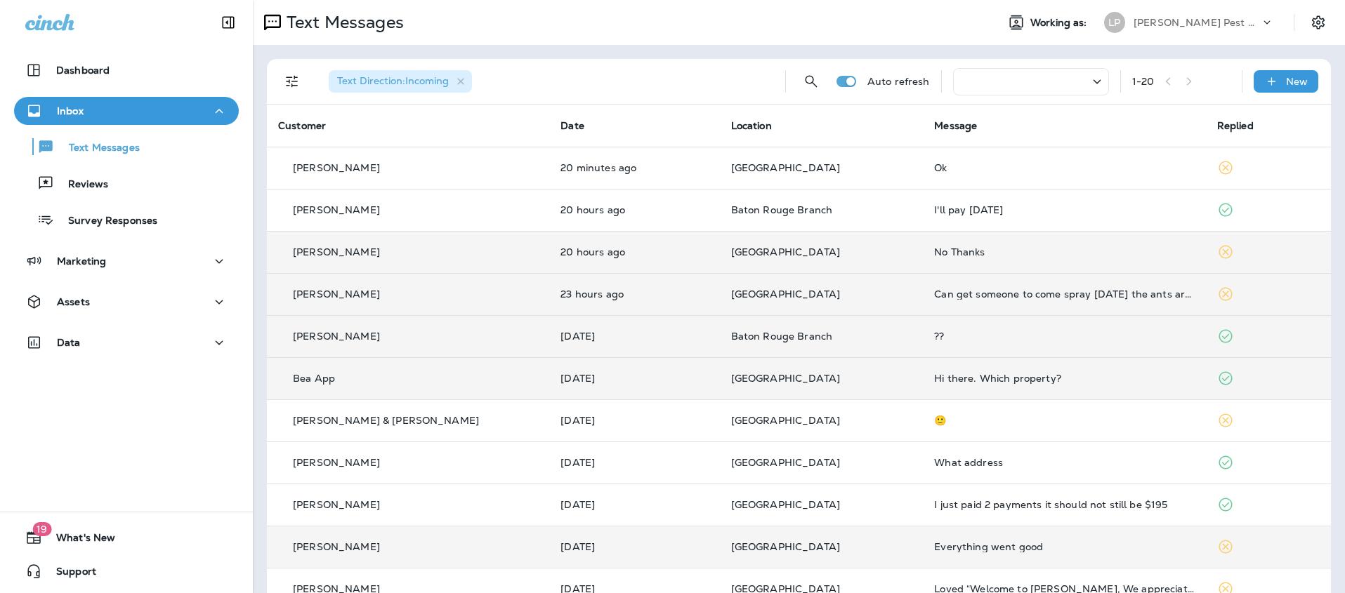
click at [655, 258] on td "20 hours ago" at bounding box center [634, 252] width 170 height 42
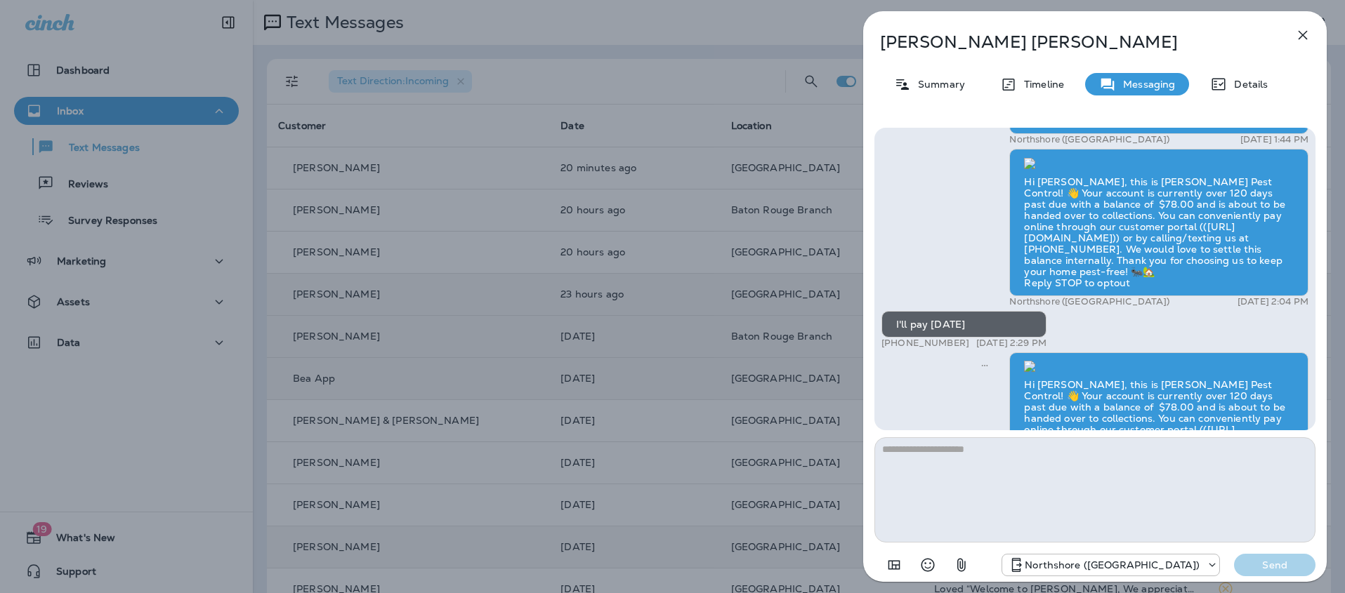
scroll to position [-302, 0]
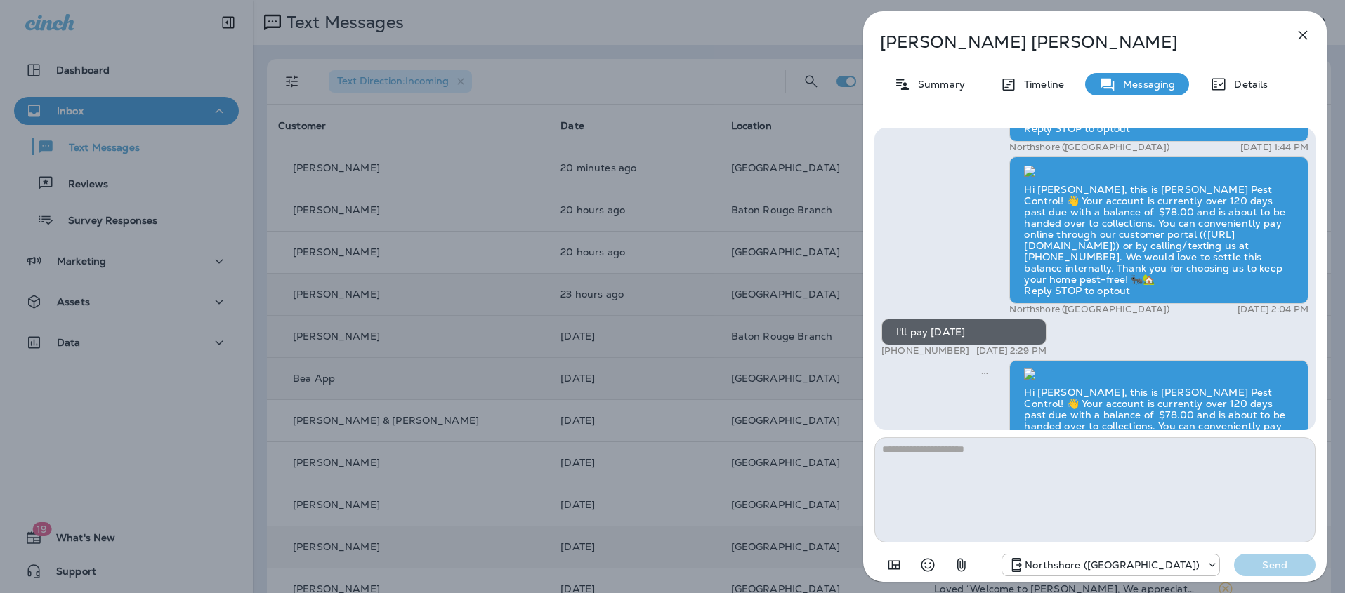
drag, startPoint x: 1298, startPoint y: 24, endPoint x: 1303, endPoint y: 34, distance: 11.9
click at [1300, 25] on button "button" at bounding box center [1302, 35] width 28 height 28
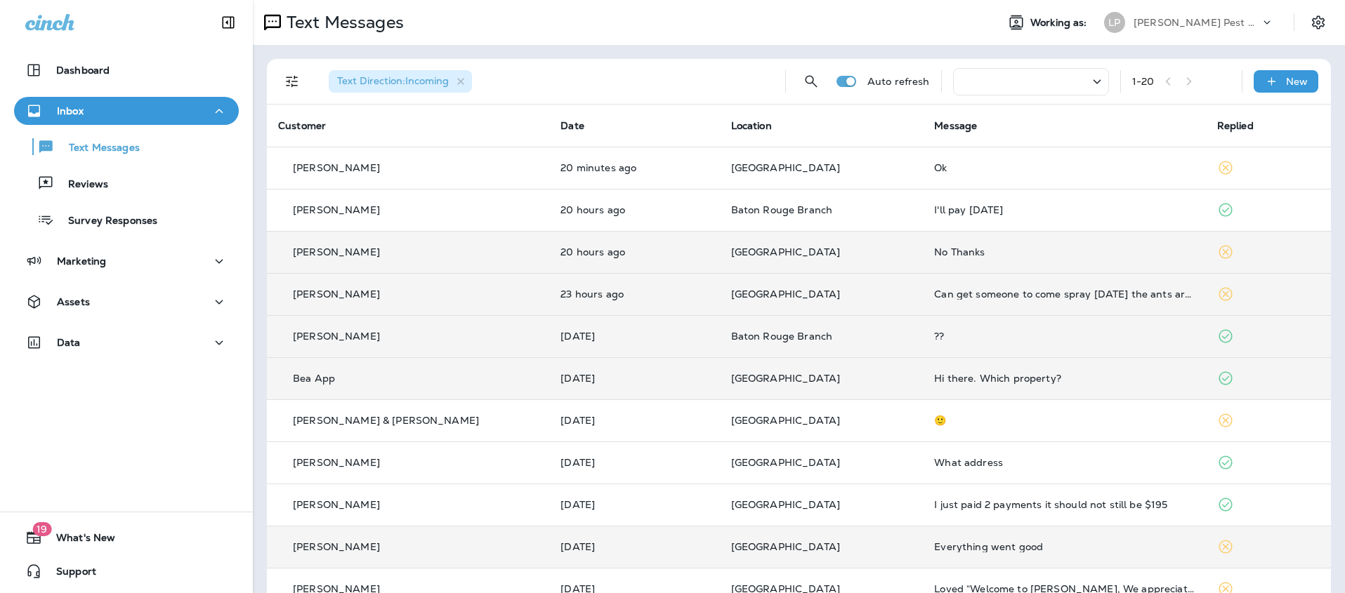
click at [943, 258] on td "No Thanks" at bounding box center [1064, 252] width 282 height 42
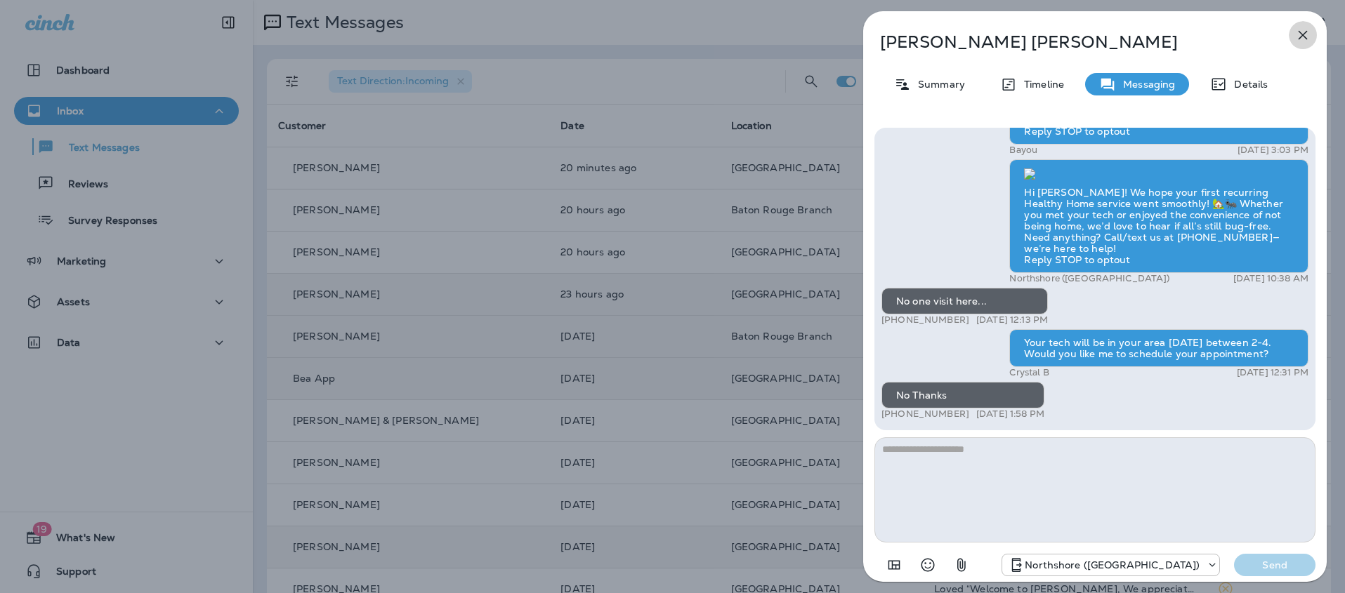
click at [1305, 33] on icon "button" at bounding box center [1302, 35] width 9 height 9
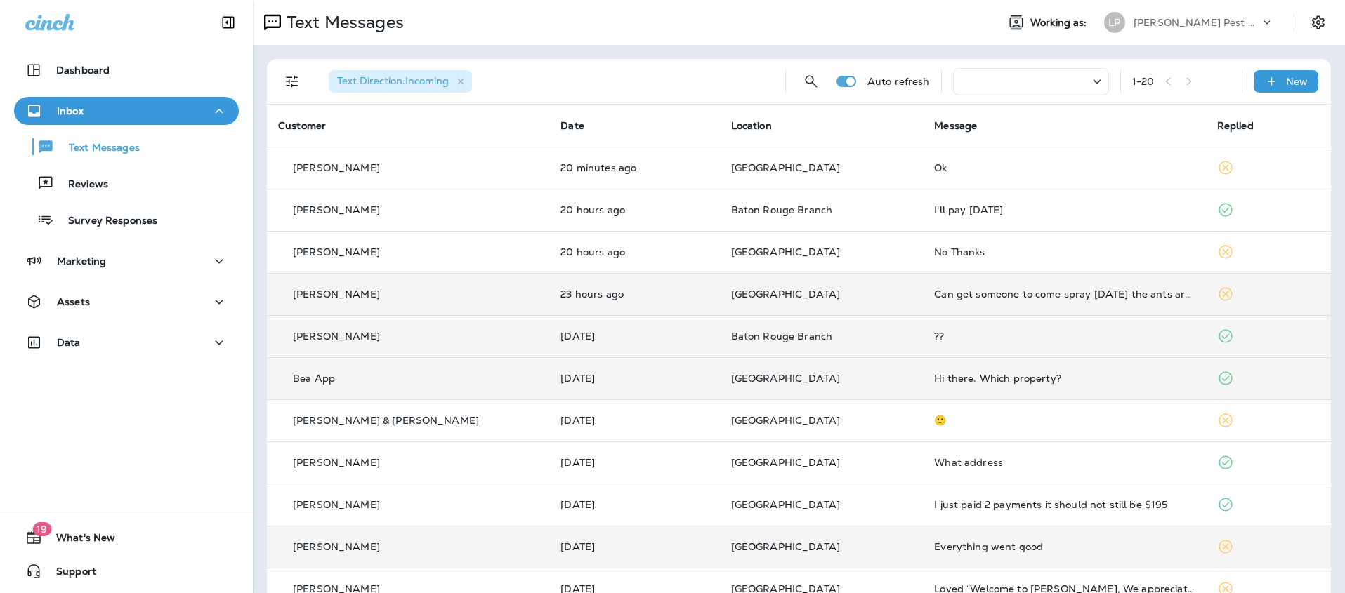
click at [458, 293] on div "[PERSON_NAME]" at bounding box center [408, 294] width 260 height 15
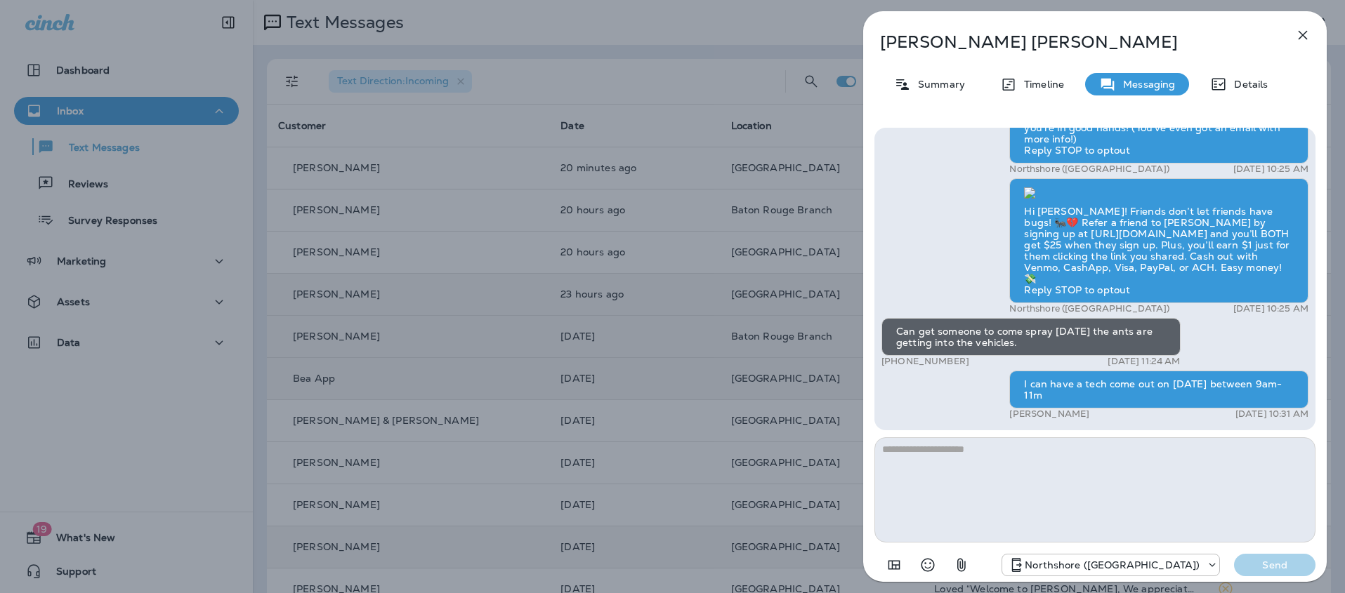
scroll to position [1, 0]
click at [1308, 37] on icon "button" at bounding box center [1302, 35] width 17 height 17
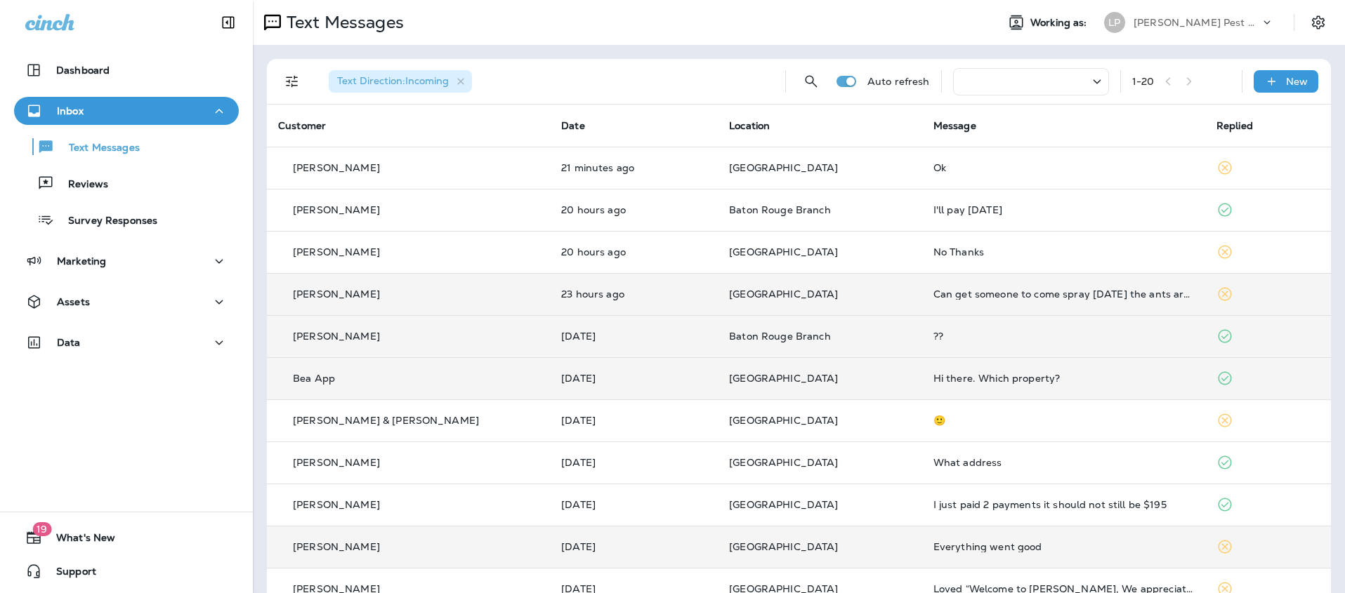
click at [633, 385] on td "[DATE]" at bounding box center [634, 378] width 168 height 42
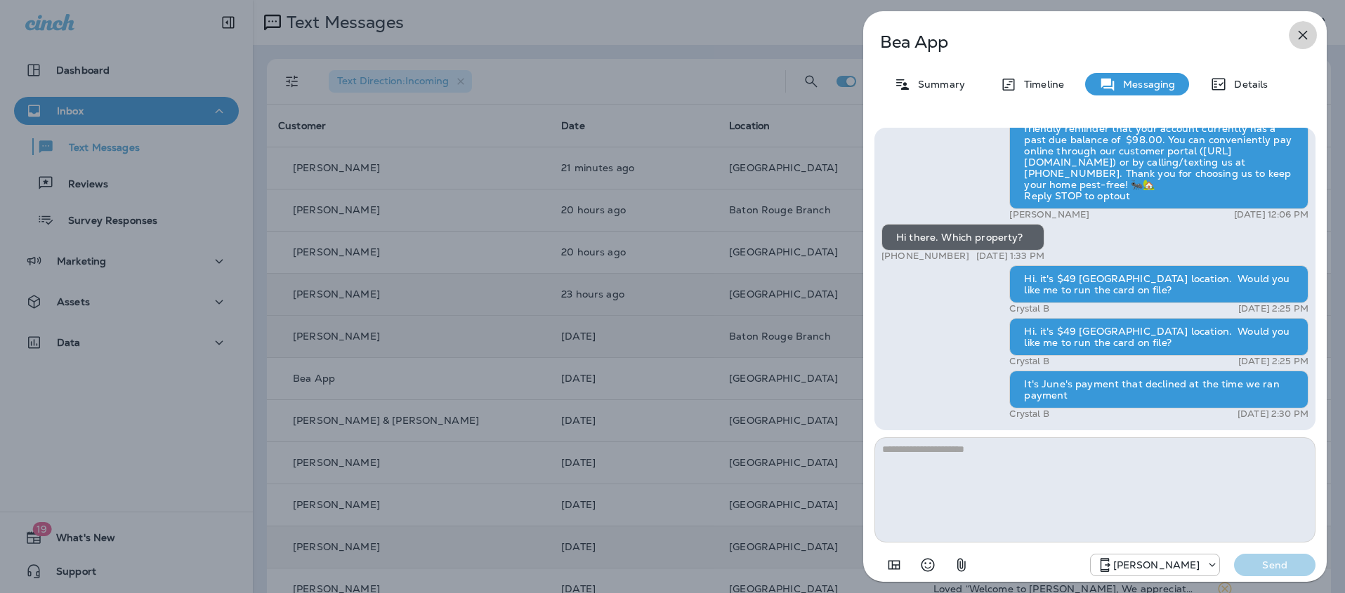
click at [1301, 34] on icon "button" at bounding box center [1302, 35] width 9 height 9
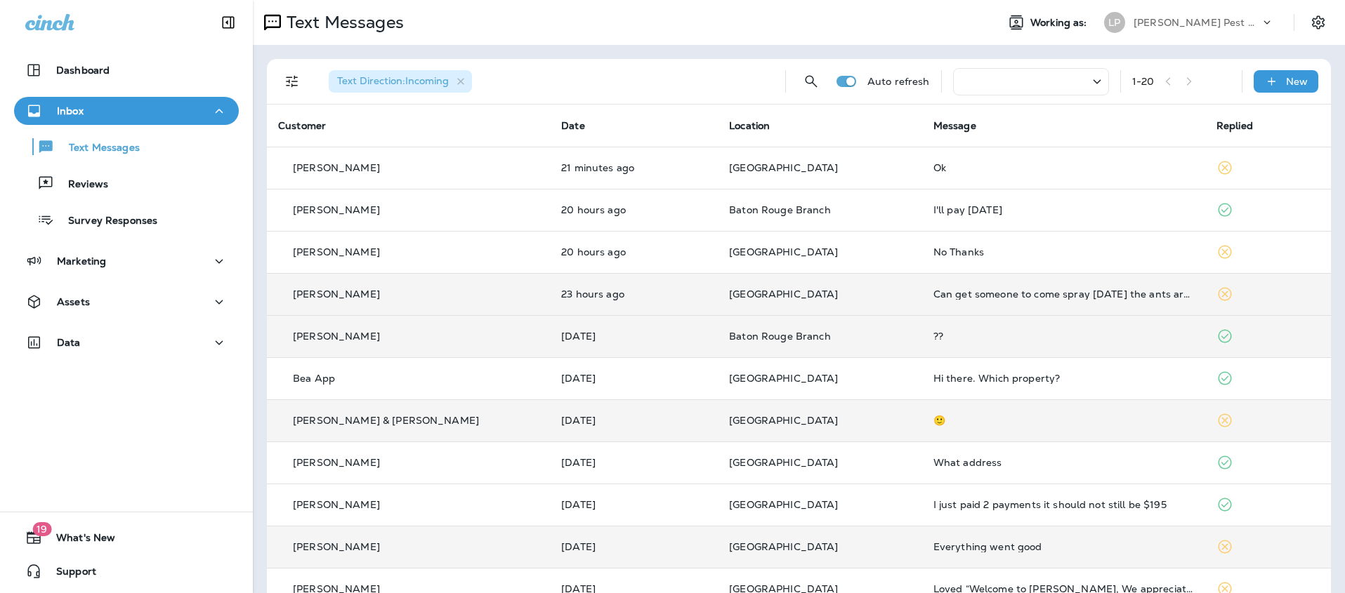
click at [579, 437] on td "[DATE]" at bounding box center [634, 421] width 168 height 42
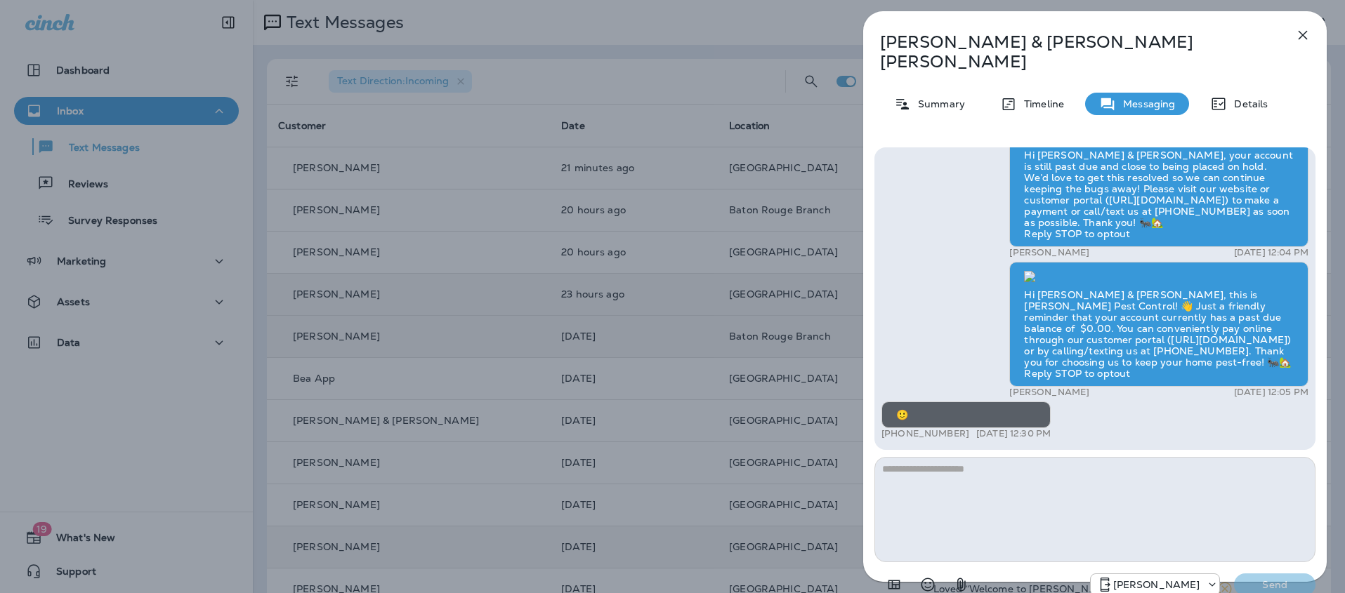
click at [1302, 35] on icon "button" at bounding box center [1302, 35] width 9 height 9
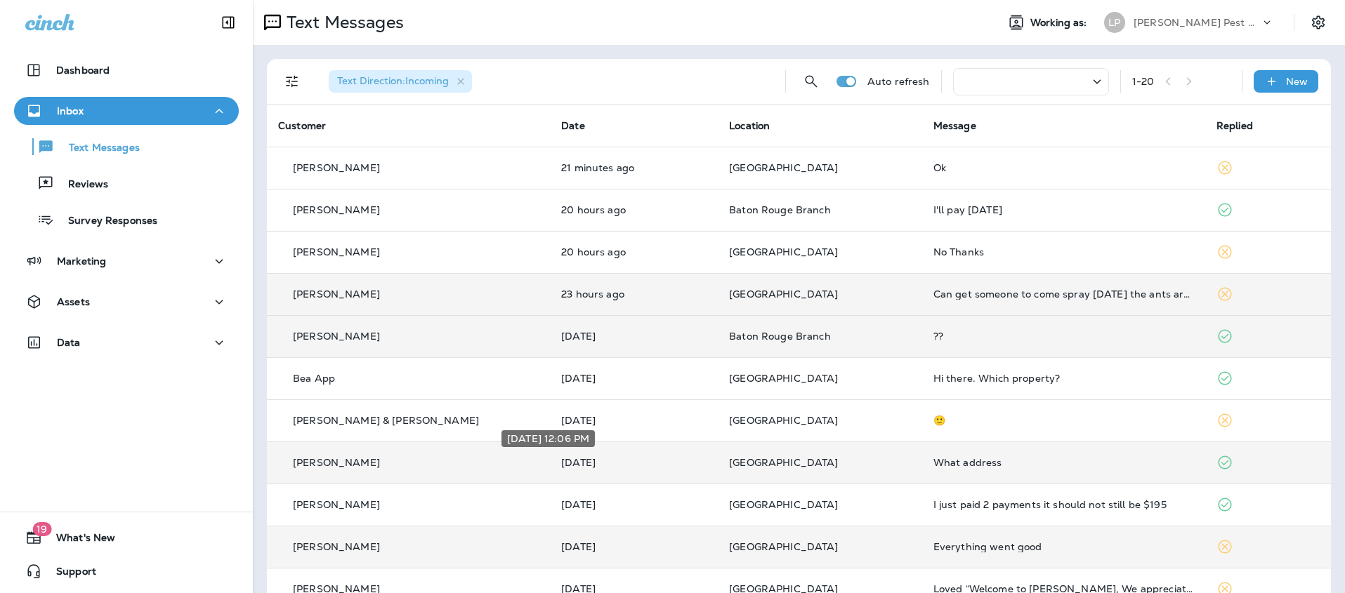
click at [628, 462] on p "[DATE]" at bounding box center [633, 462] width 145 height 11
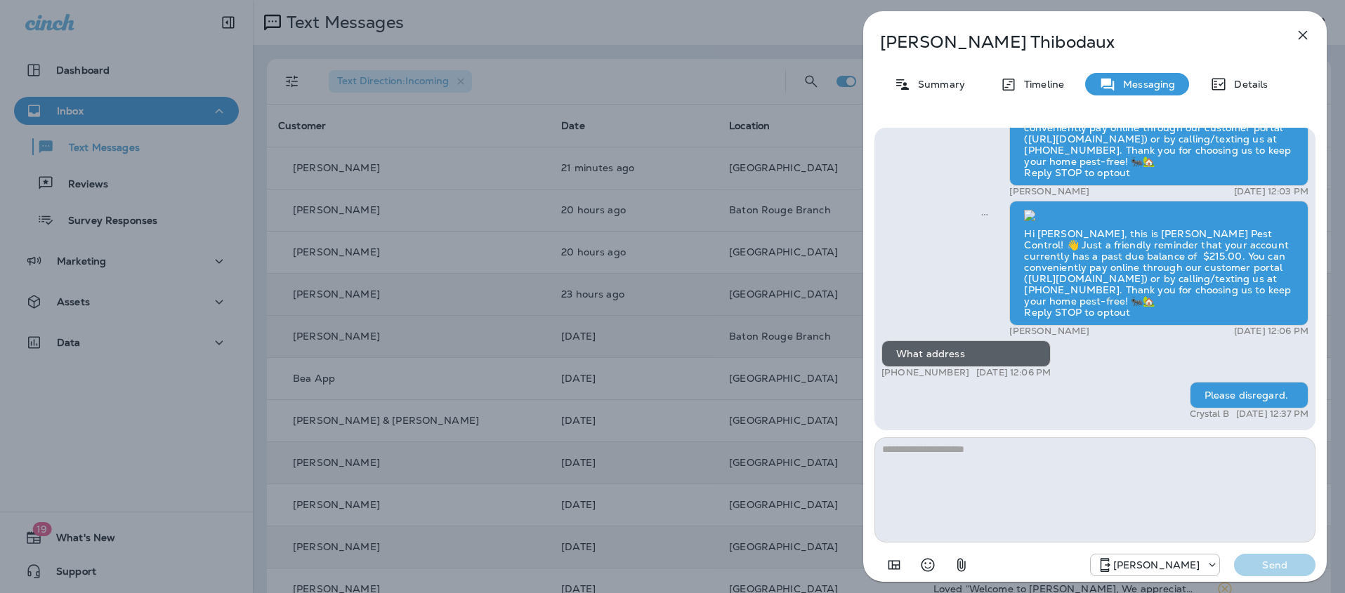
click at [1312, 34] on button "button" at bounding box center [1302, 35] width 28 height 28
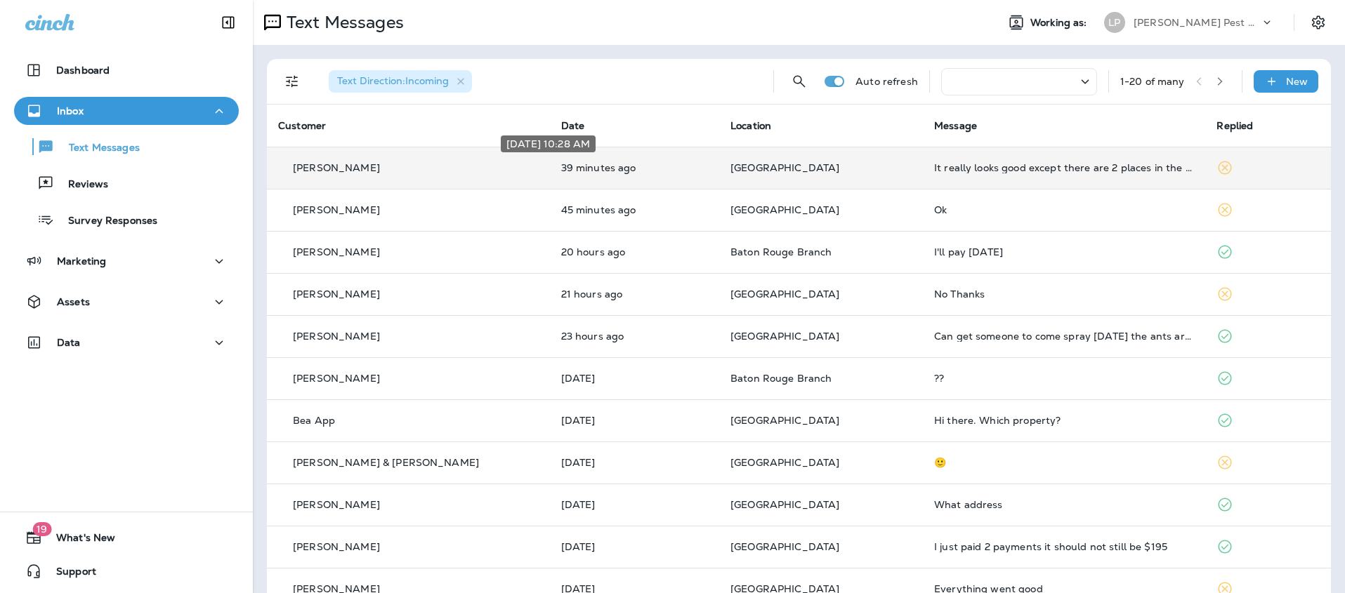
click at [596, 170] on p "39 minutes ago" at bounding box center [634, 167] width 147 height 11
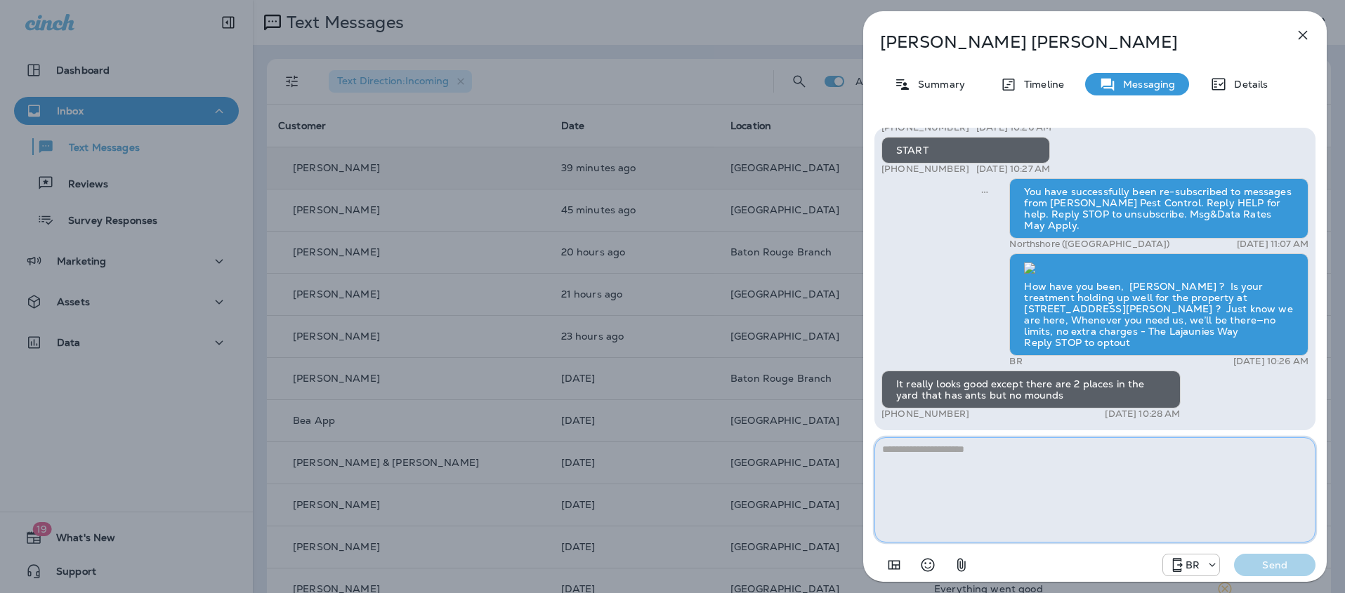
click at [902, 468] on textarea at bounding box center [1094, 489] width 441 height 105
click at [908, 467] on textarea at bounding box center [1094, 489] width 441 height 105
type textarea "**********"
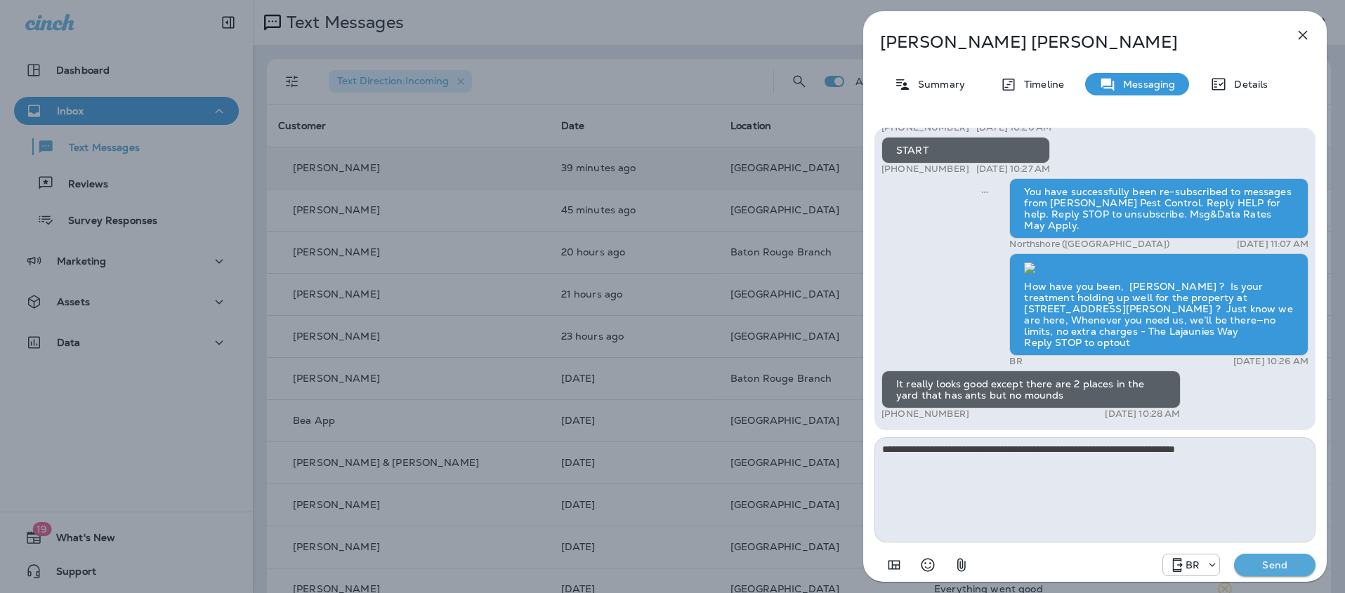
click at [1283, 574] on button "Send" at bounding box center [1274, 565] width 81 height 22
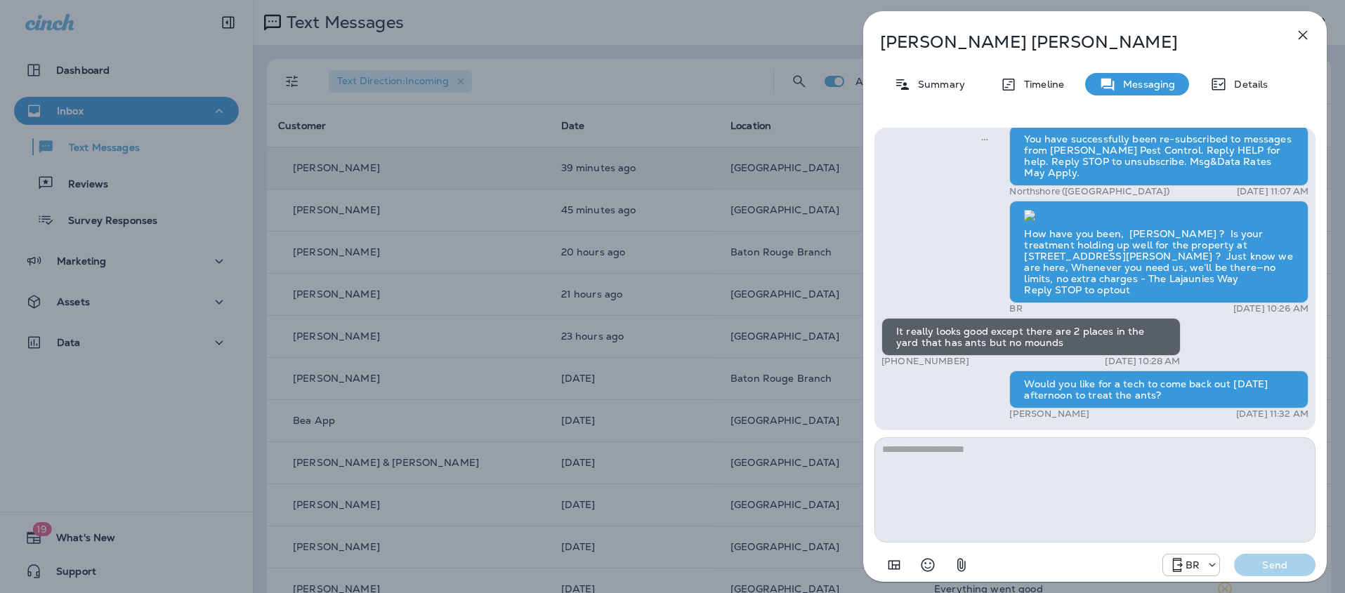
click at [1303, 36] on icon "button" at bounding box center [1302, 35] width 17 height 17
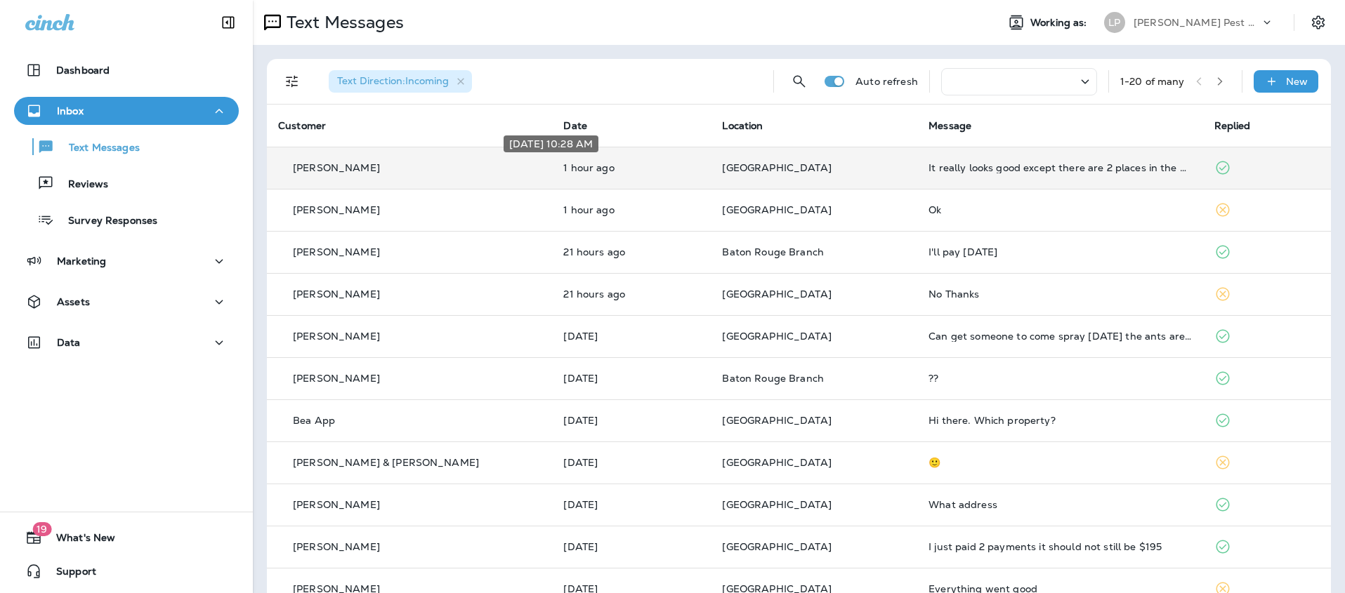
click at [567, 172] on p "1 hour ago" at bounding box center [631, 167] width 136 height 11
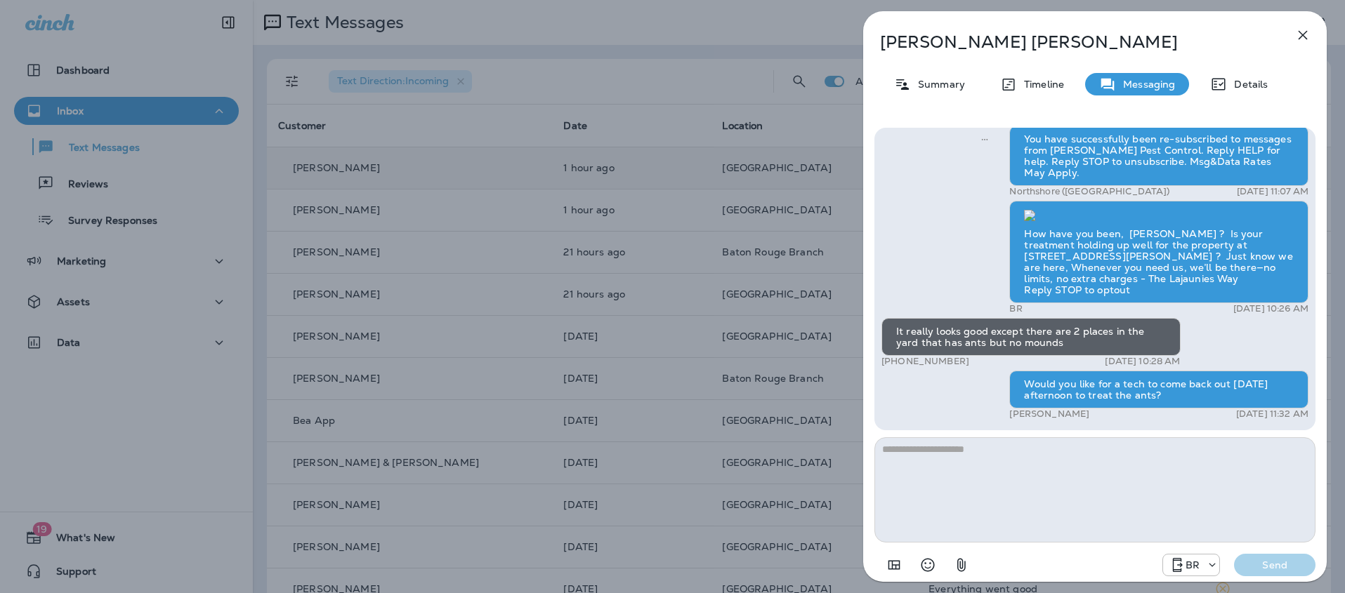
click at [1300, 35] on icon "button" at bounding box center [1302, 35] width 17 height 17
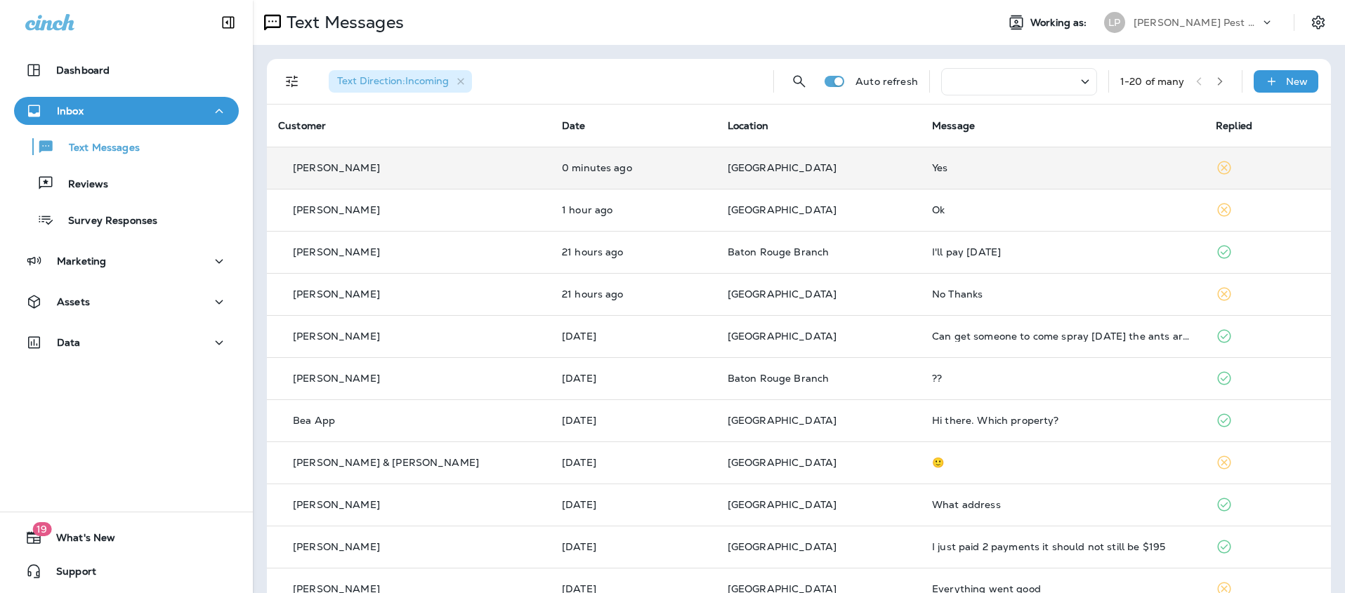
click at [658, 157] on td "0 minutes ago" at bounding box center [633, 168] width 166 height 42
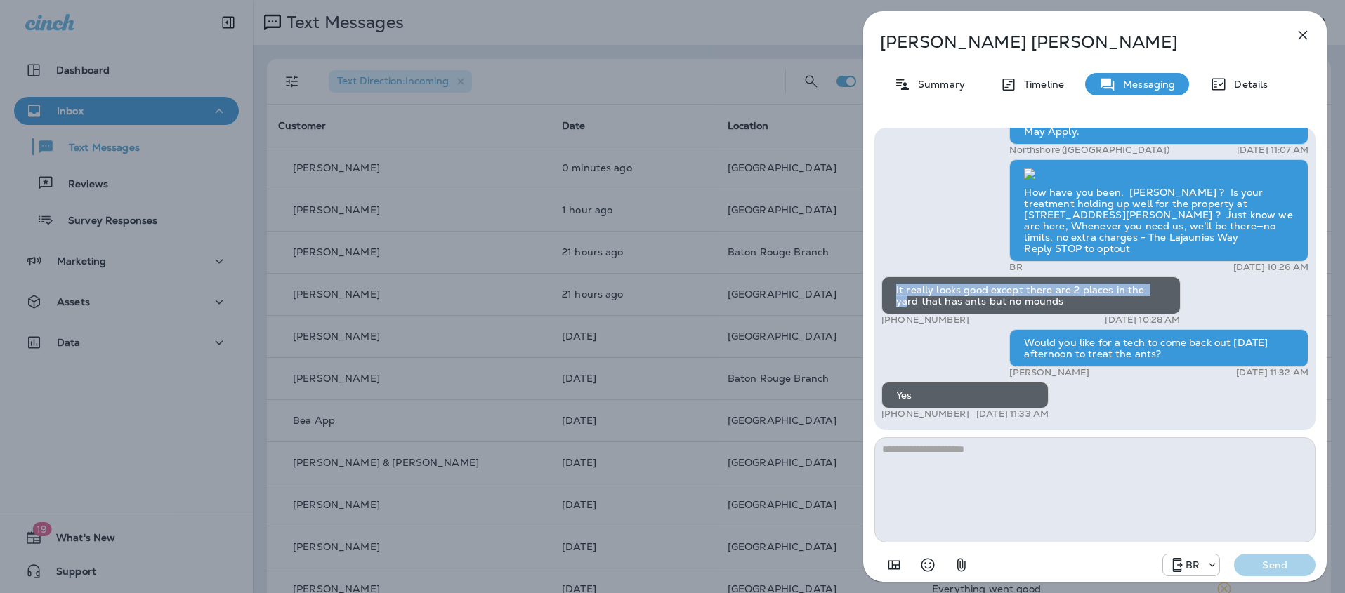
drag, startPoint x: 897, startPoint y: 291, endPoint x: 1152, endPoint y: 287, distance: 255.6
click at [1152, 287] on div "It really looks good except there are 2 places in the yard that has ants but no…" at bounding box center [1030, 296] width 299 height 38
click at [1143, 302] on div "It really looks good except there are 2 places in the yard that has ants but no…" at bounding box center [1030, 296] width 299 height 38
drag, startPoint x: 1069, startPoint y: 290, endPoint x: 1156, endPoint y: 306, distance: 88.5
click at [1156, 306] on div "It really looks good except there are 2 places in the yard that has ants but no…" at bounding box center [1030, 296] width 299 height 38
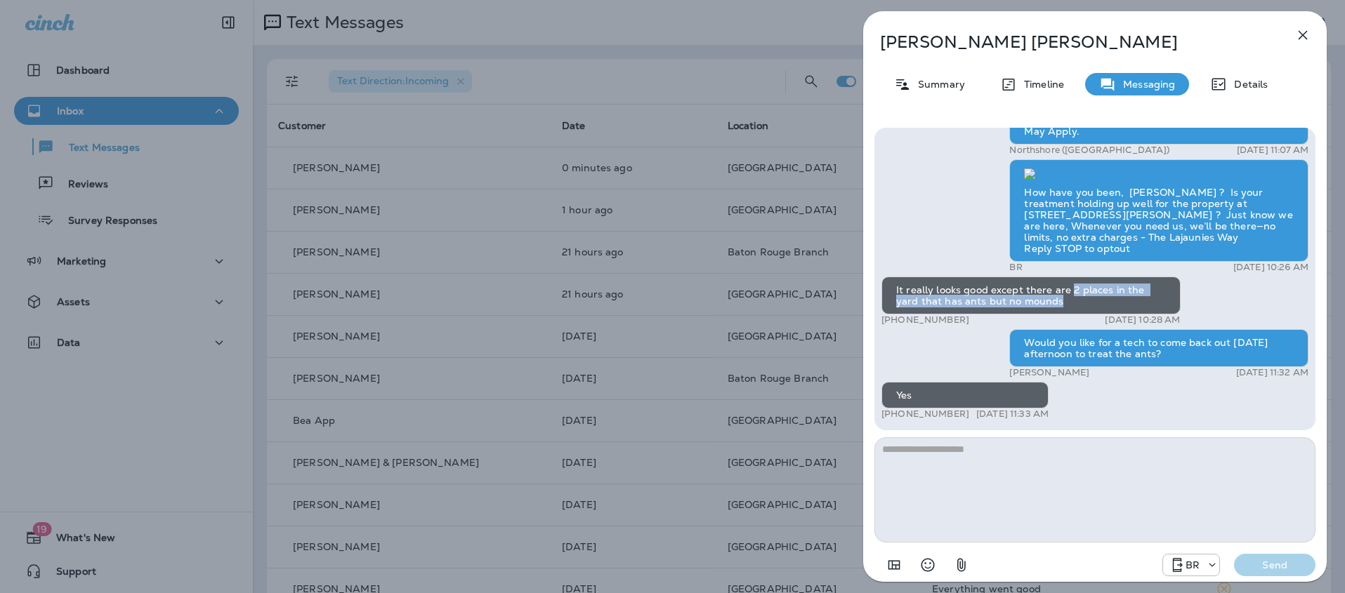
copy div "2 places in the yard that has ants but no mounds"
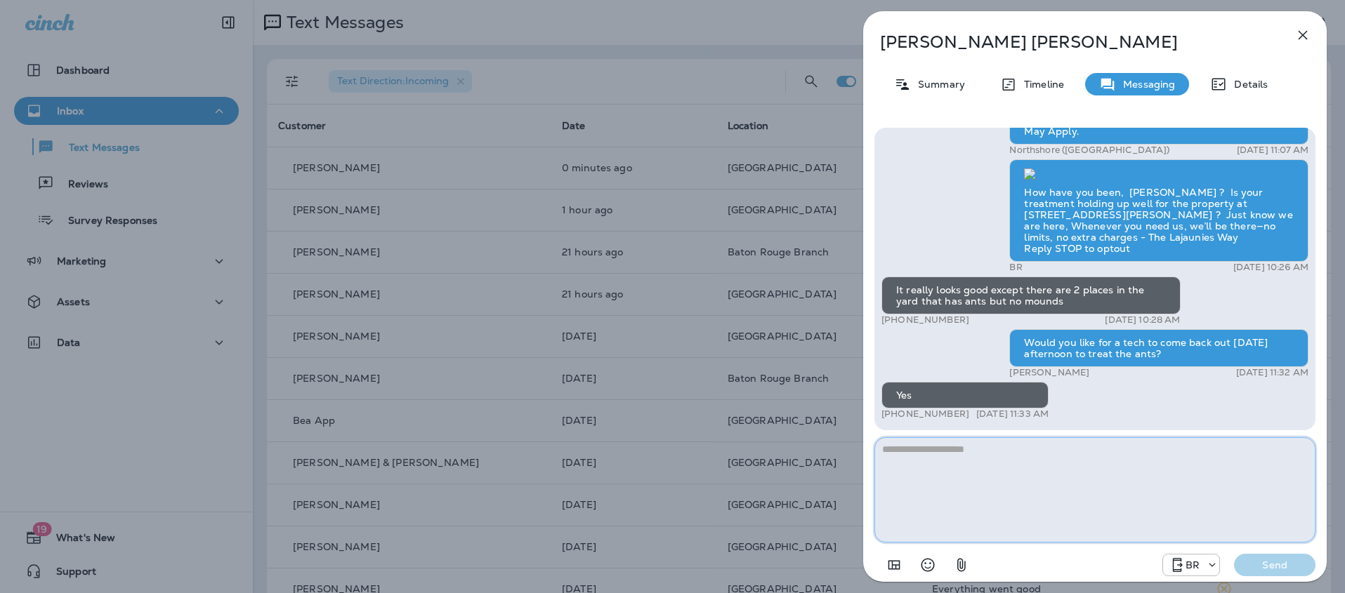
click at [972, 449] on textarea at bounding box center [1094, 489] width 441 height 105
type textarea "**********"
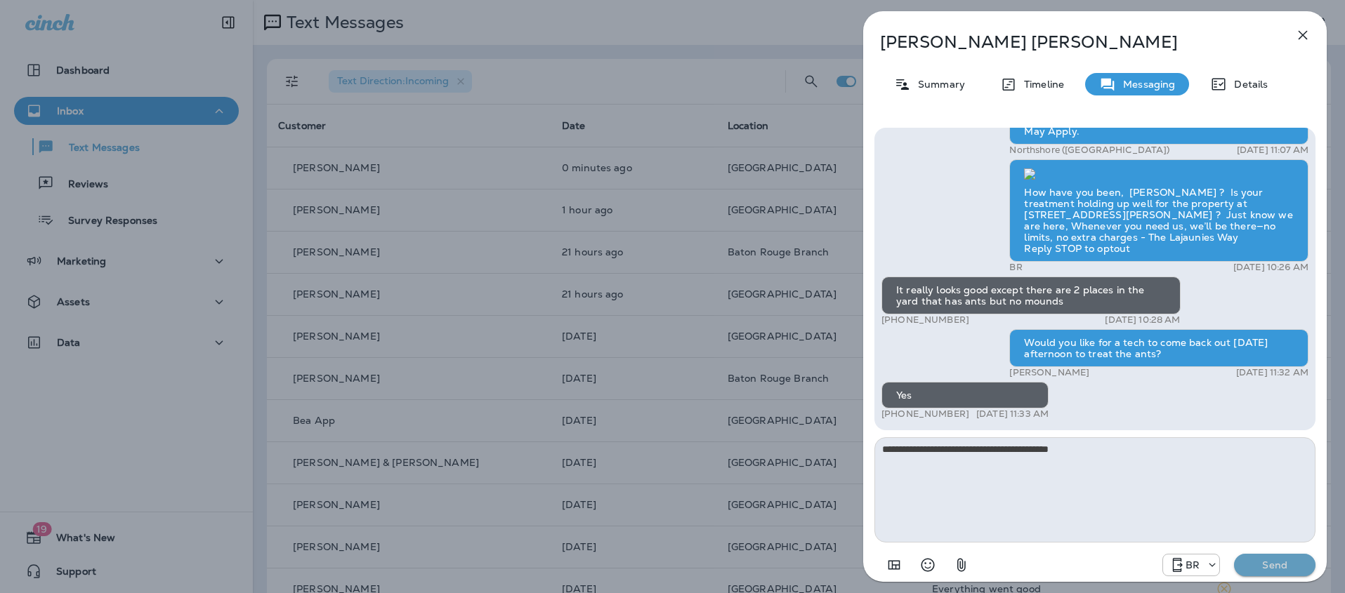
click at [1267, 567] on p "Send" at bounding box center [1274, 565] width 59 height 13
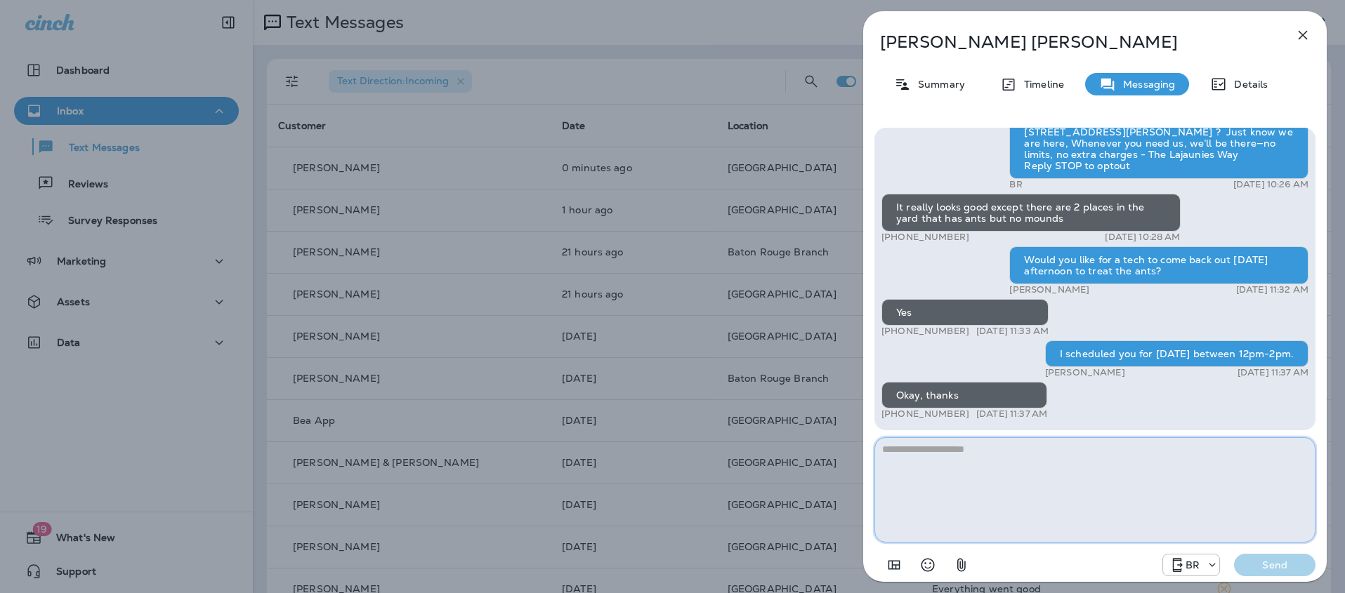
click at [912, 465] on textarea at bounding box center [1094, 489] width 441 height 105
type textarea "**********"
click at [1257, 565] on p "Send" at bounding box center [1274, 565] width 59 height 13
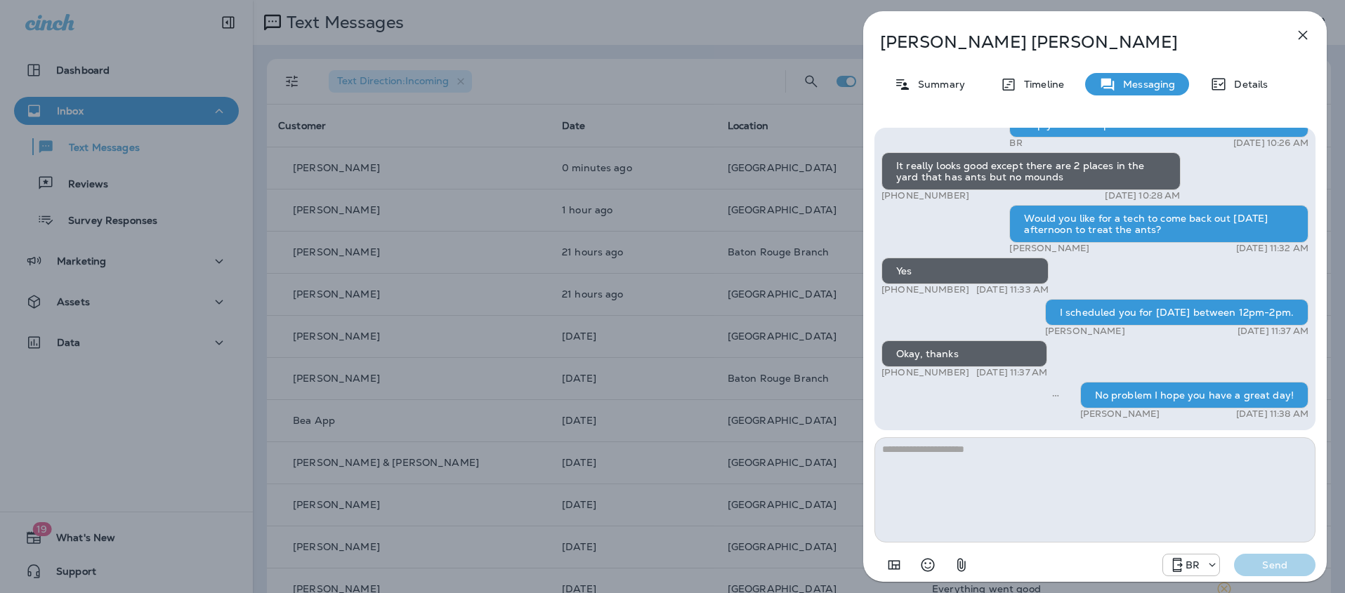
click at [1301, 37] on icon "button" at bounding box center [1302, 35] width 17 height 17
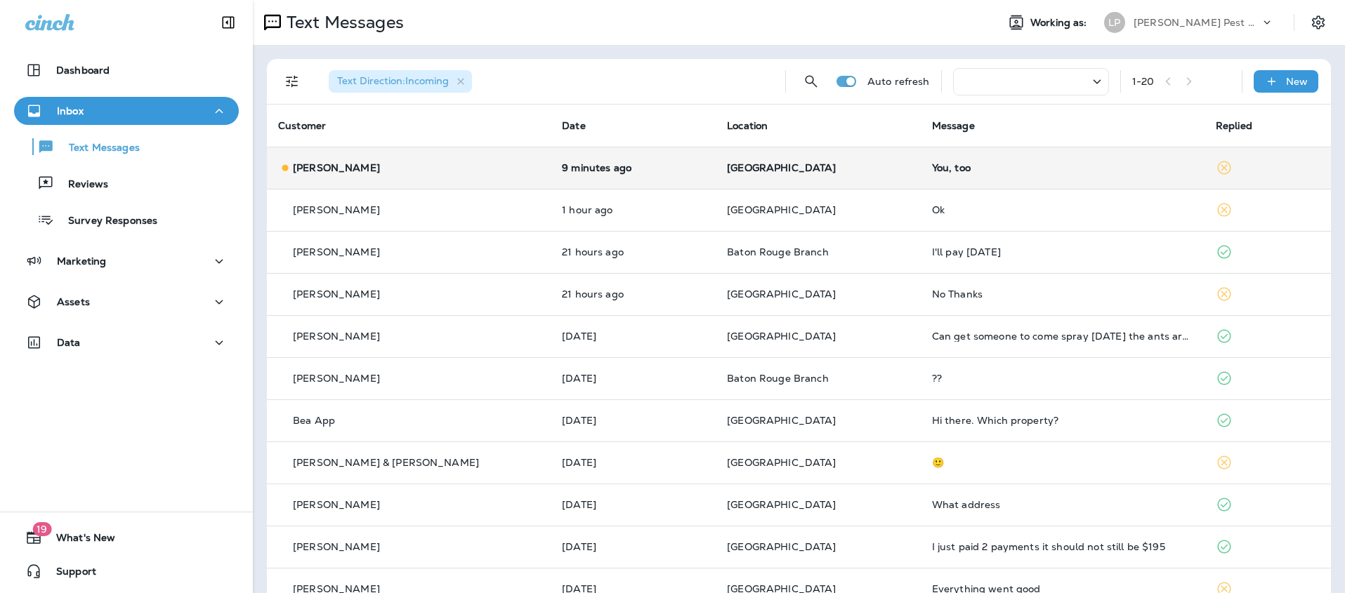
click at [471, 183] on td "[PERSON_NAME]" at bounding box center [409, 168] width 284 height 42
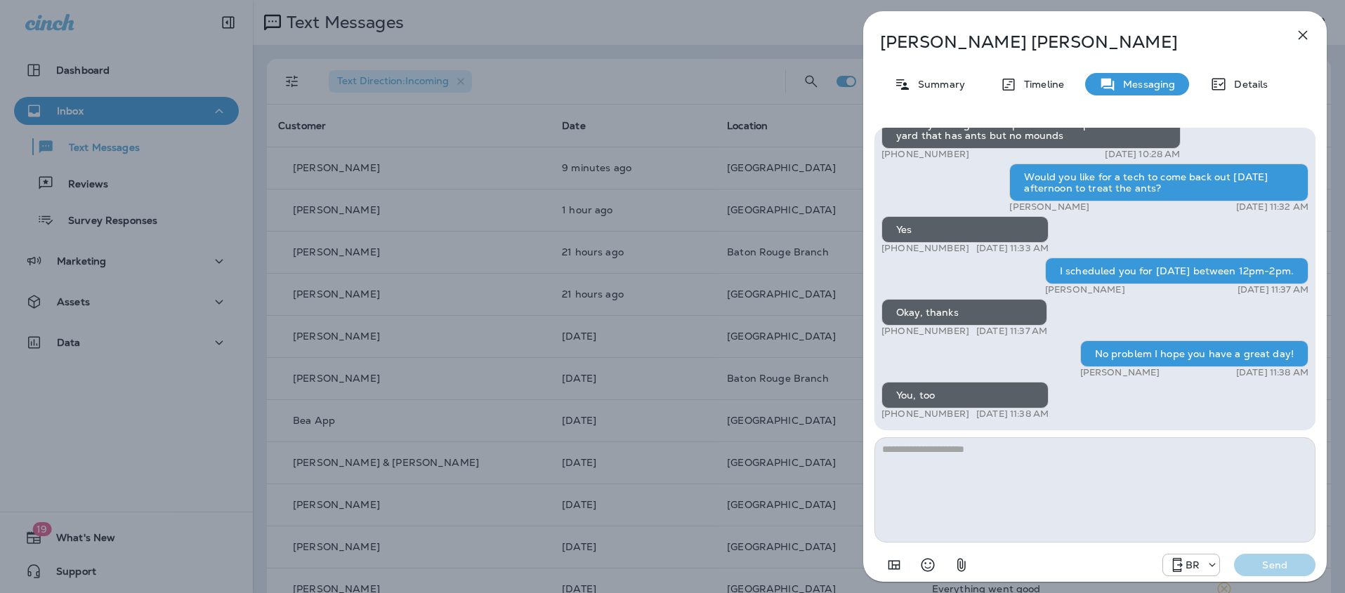
click at [1305, 29] on icon "button" at bounding box center [1302, 35] width 17 height 17
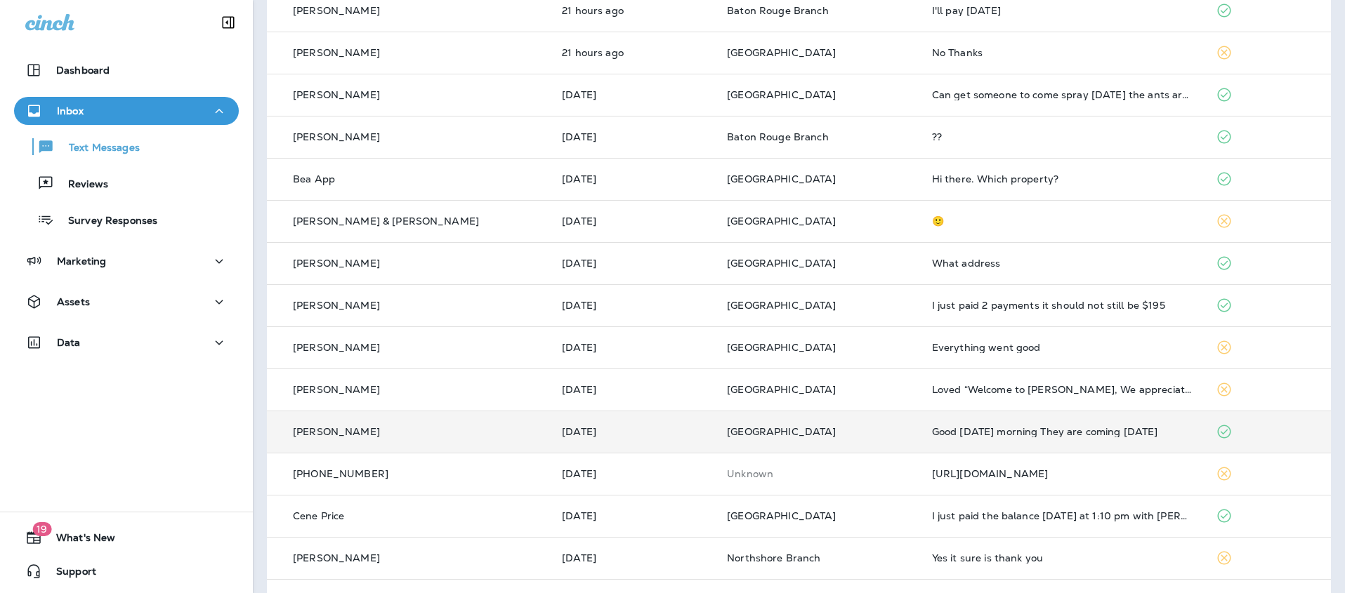
scroll to position [411, 0]
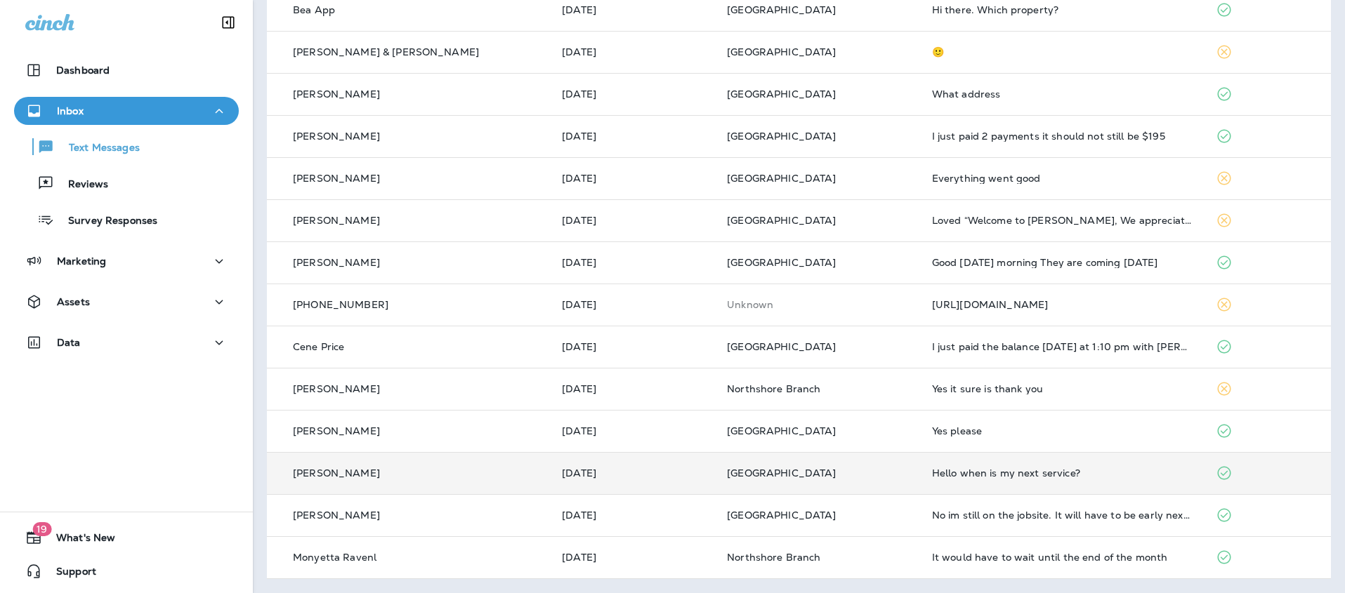
click at [662, 484] on td "[DATE]" at bounding box center [632, 473] width 165 height 42
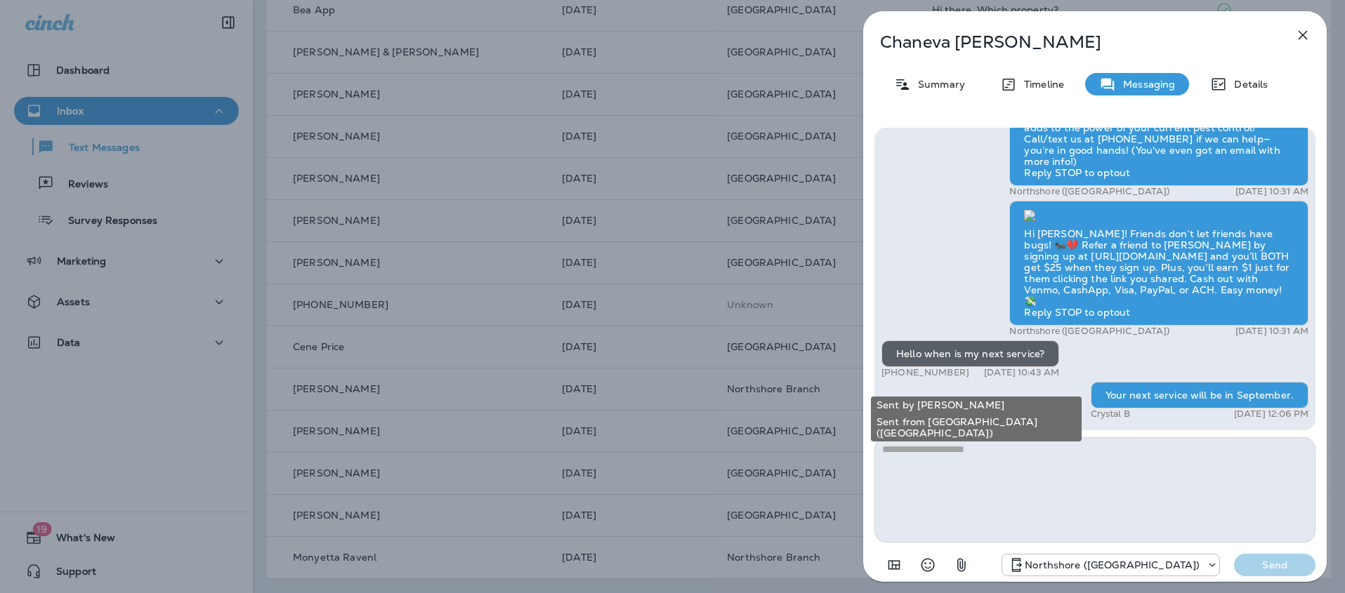
scroll to position [1, 0]
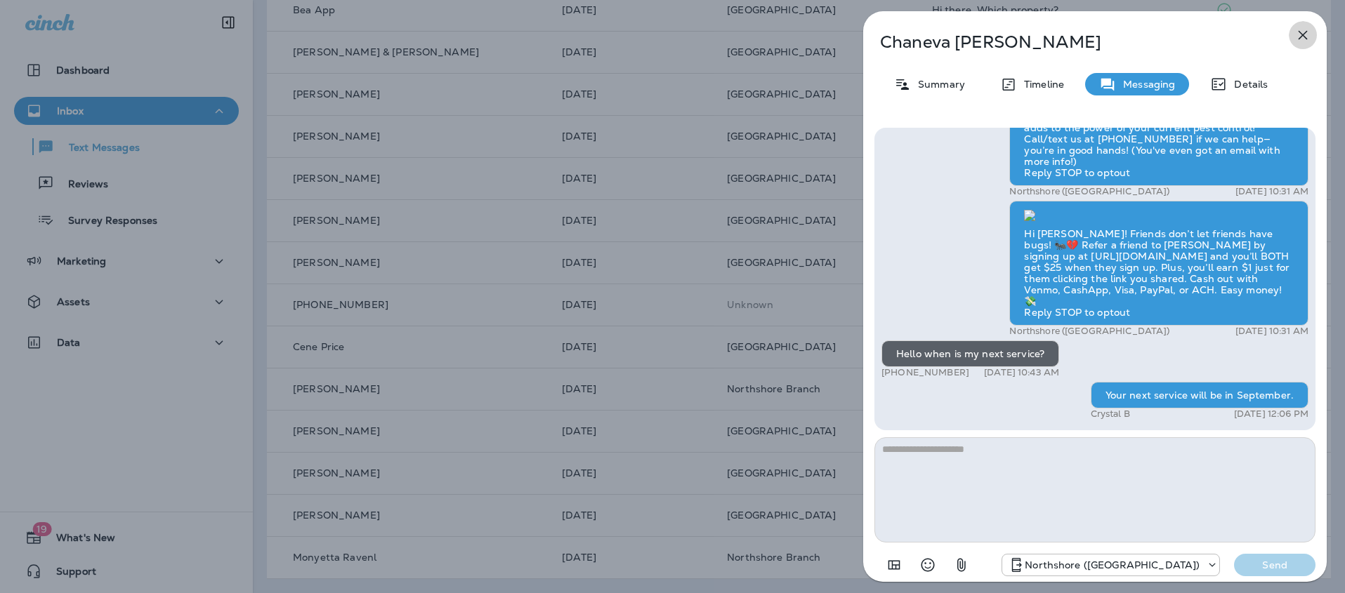
click at [1304, 44] on button "button" at bounding box center [1302, 35] width 28 height 28
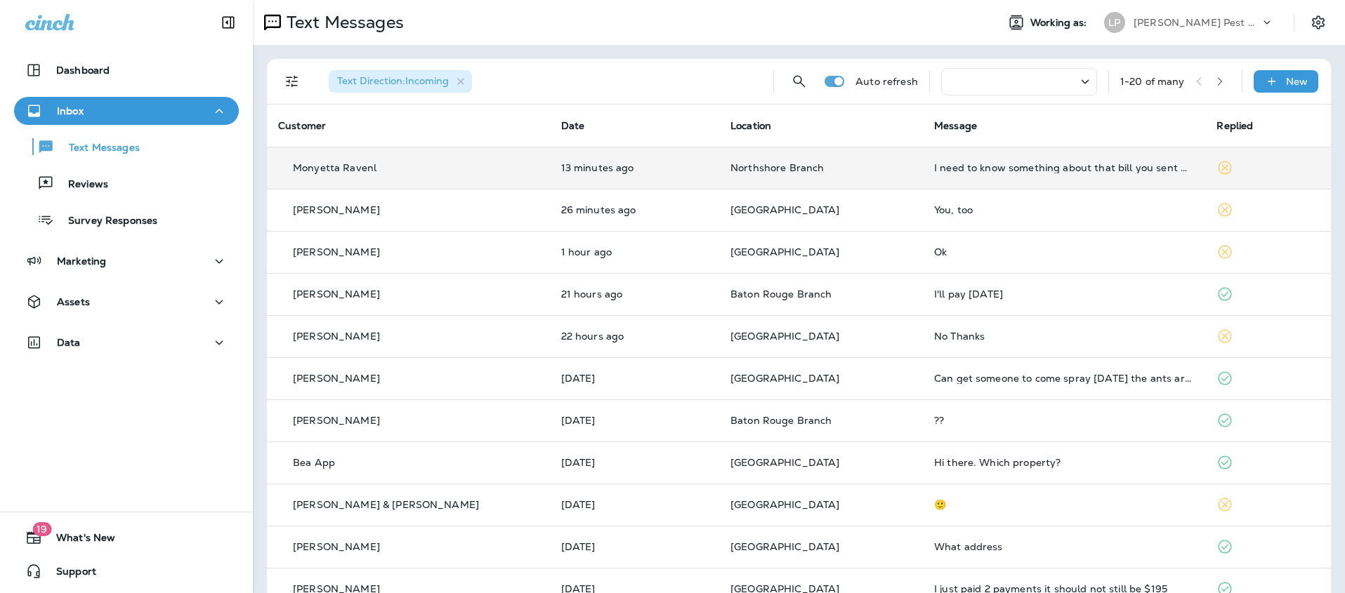
click at [636, 158] on td "13 minutes ago" at bounding box center [635, 168] width 170 height 42
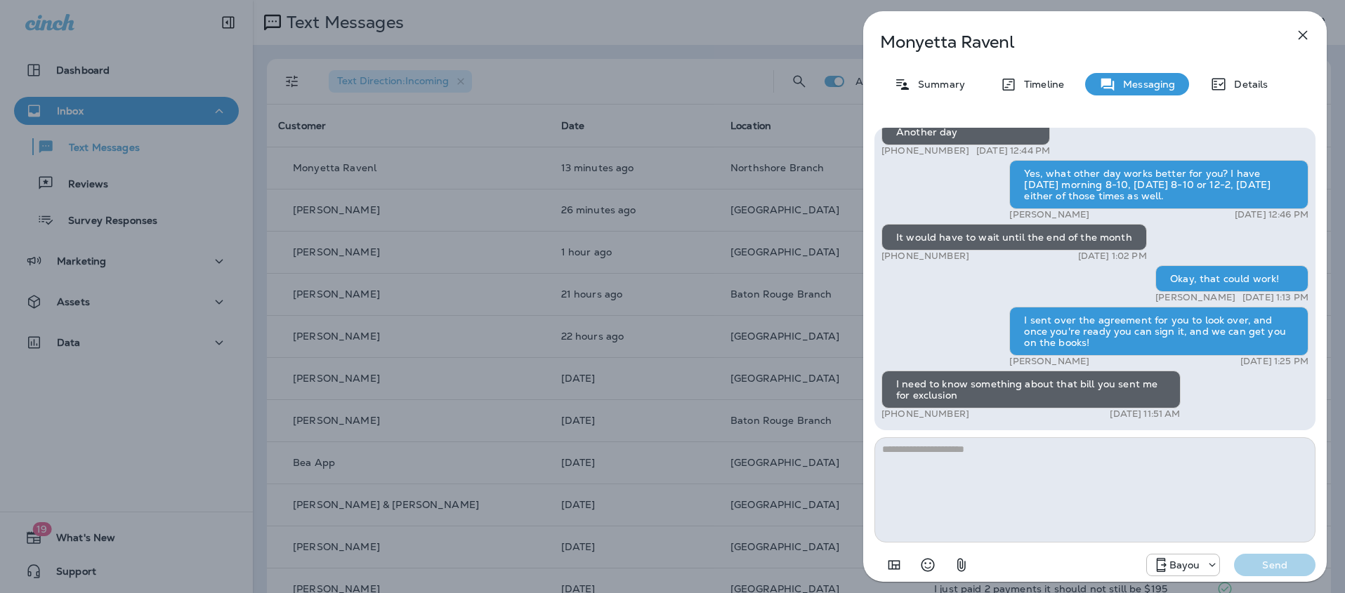
drag, startPoint x: 896, startPoint y: 386, endPoint x: 1156, endPoint y: 385, distance: 260.5
click at [1170, 390] on div "I need to know something about that bill you sent me for exclusion" at bounding box center [1030, 390] width 299 height 38
copy div "I need to know something about that bill you sent me for exclusion"
click at [958, 462] on textarea at bounding box center [1094, 489] width 441 height 105
click at [958, 472] on textarea at bounding box center [1094, 489] width 441 height 105
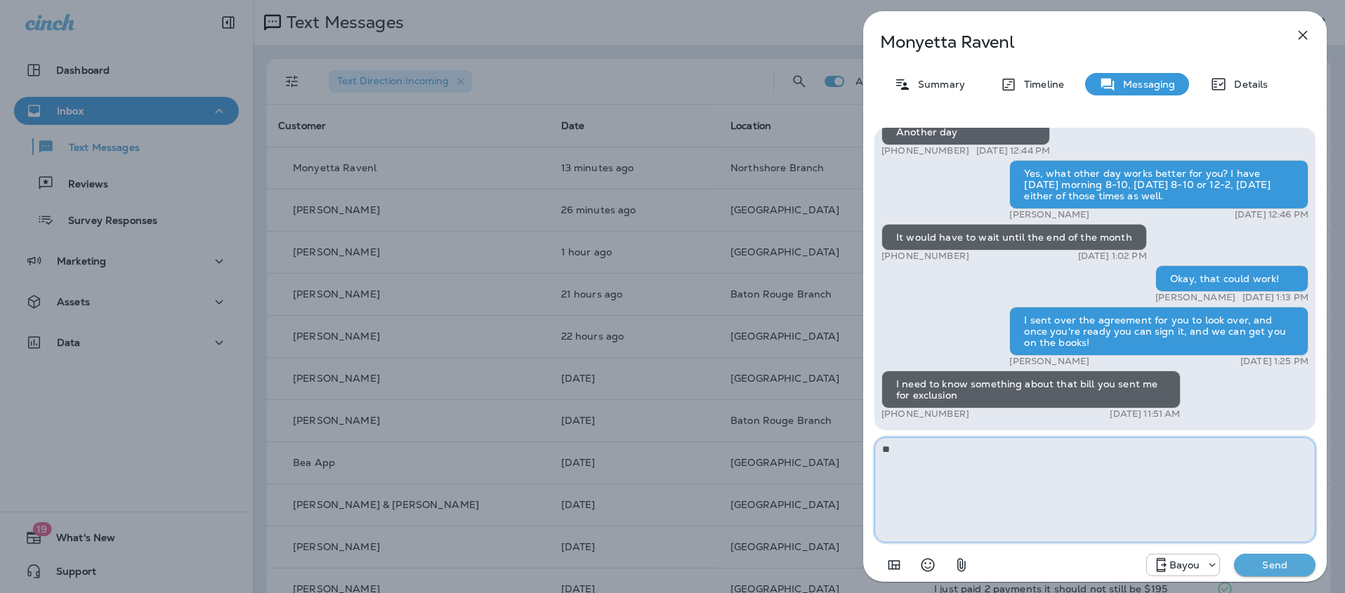
type textarea "*"
click at [977, 451] on textarea "**********" at bounding box center [1094, 489] width 441 height 105
click at [1027, 450] on textarea "**********" at bounding box center [1094, 489] width 441 height 105
click at [1013, 453] on textarea "**********" at bounding box center [1094, 489] width 441 height 105
click at [1057, 447] on textarea "**********" at bounding box center [1094, 489] width 441 height 105
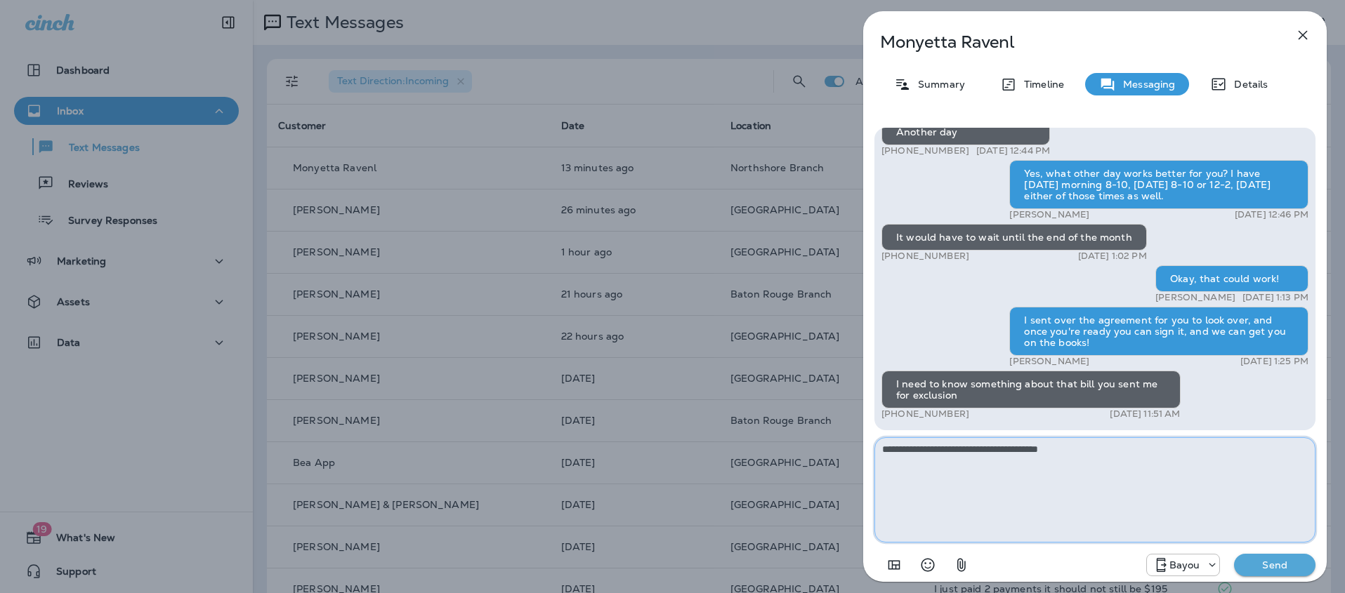
click at [947, 451] on textarea "**********" at bounding box center [1094, 489] width 441 height 105
click at [1083, 456] on textarea "**********" at bounding box center [1094, 489] width 441 height 105
type textarea "**********"
click at [1286, 568] on p "Send" at bounding box center [1274, 565] width 59 height 13
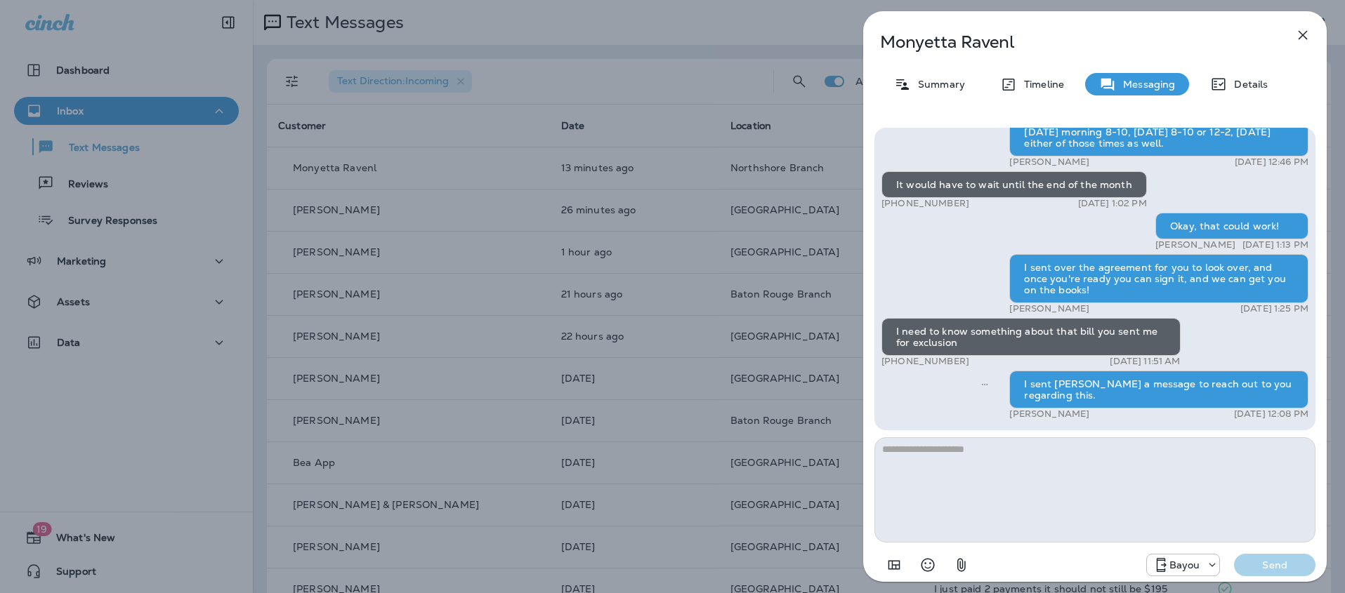
scroll to position [1, 0]
click at [1302, 34] on icon "button" at bounding box center [1302, 35] width 17 height 17
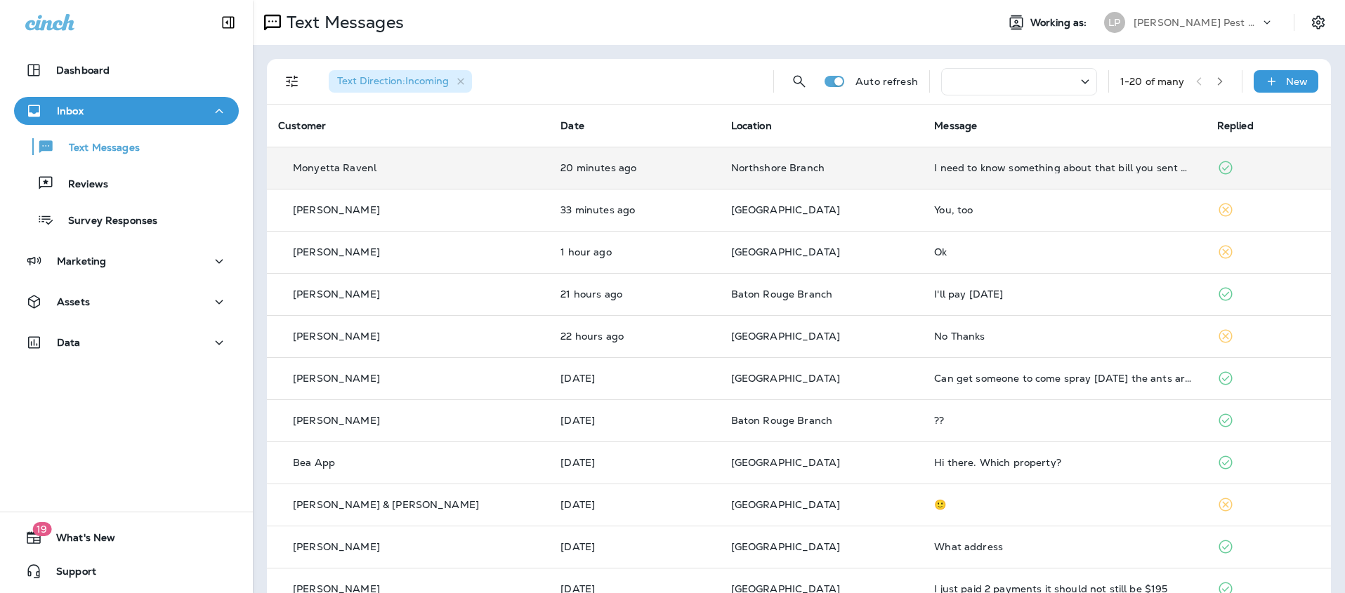
click at [815, 175] on td "Northshore Branch" at bounding box center [822, 168] width 204 height 42
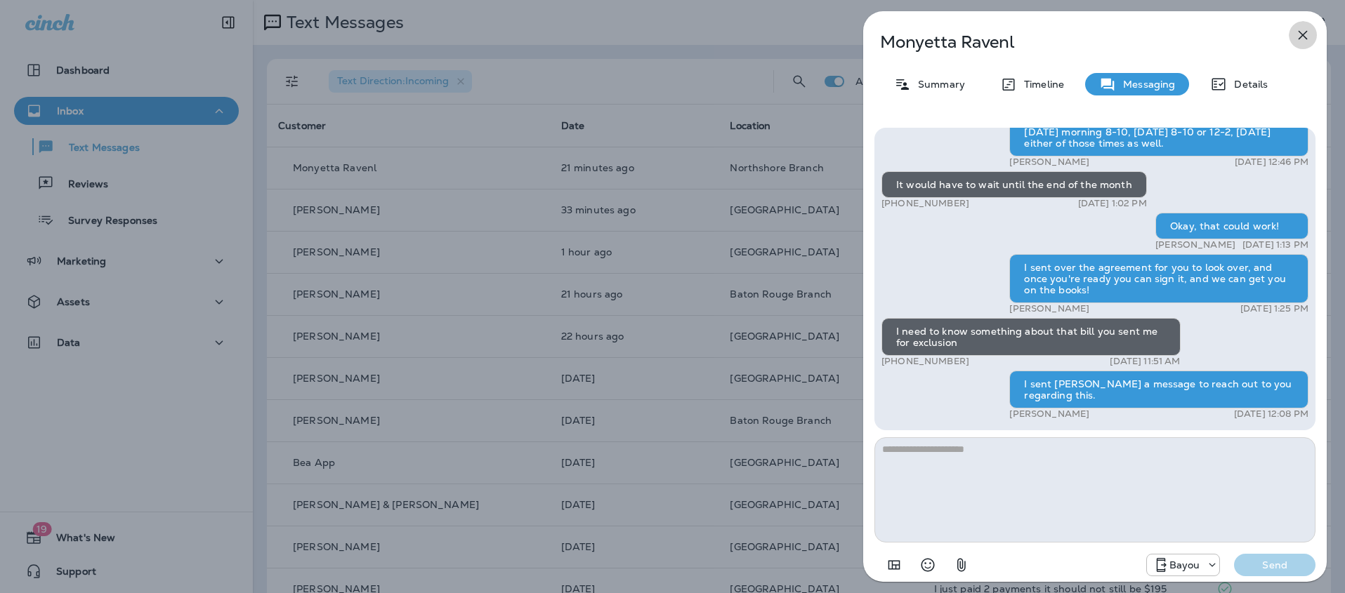
click at [1302, 31] on icon "button" at bounding box center [1302, 35] width 17 height 17
